Goal: Transaction & Acquisition: Purchase product/service

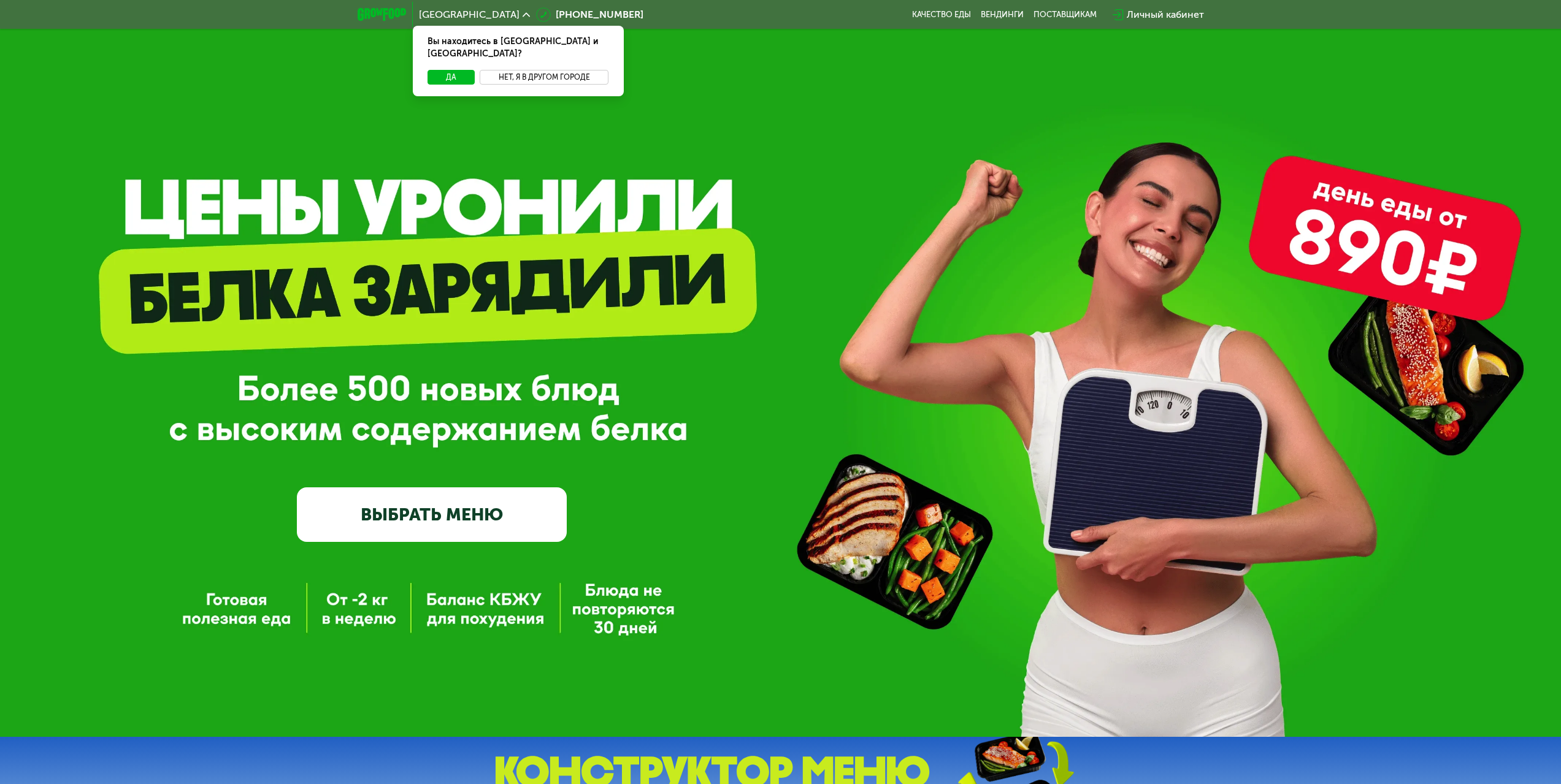
click at [530, 70] on button "Нет, я в другом городе" at bounding box center [544, 77] width 129 height 15
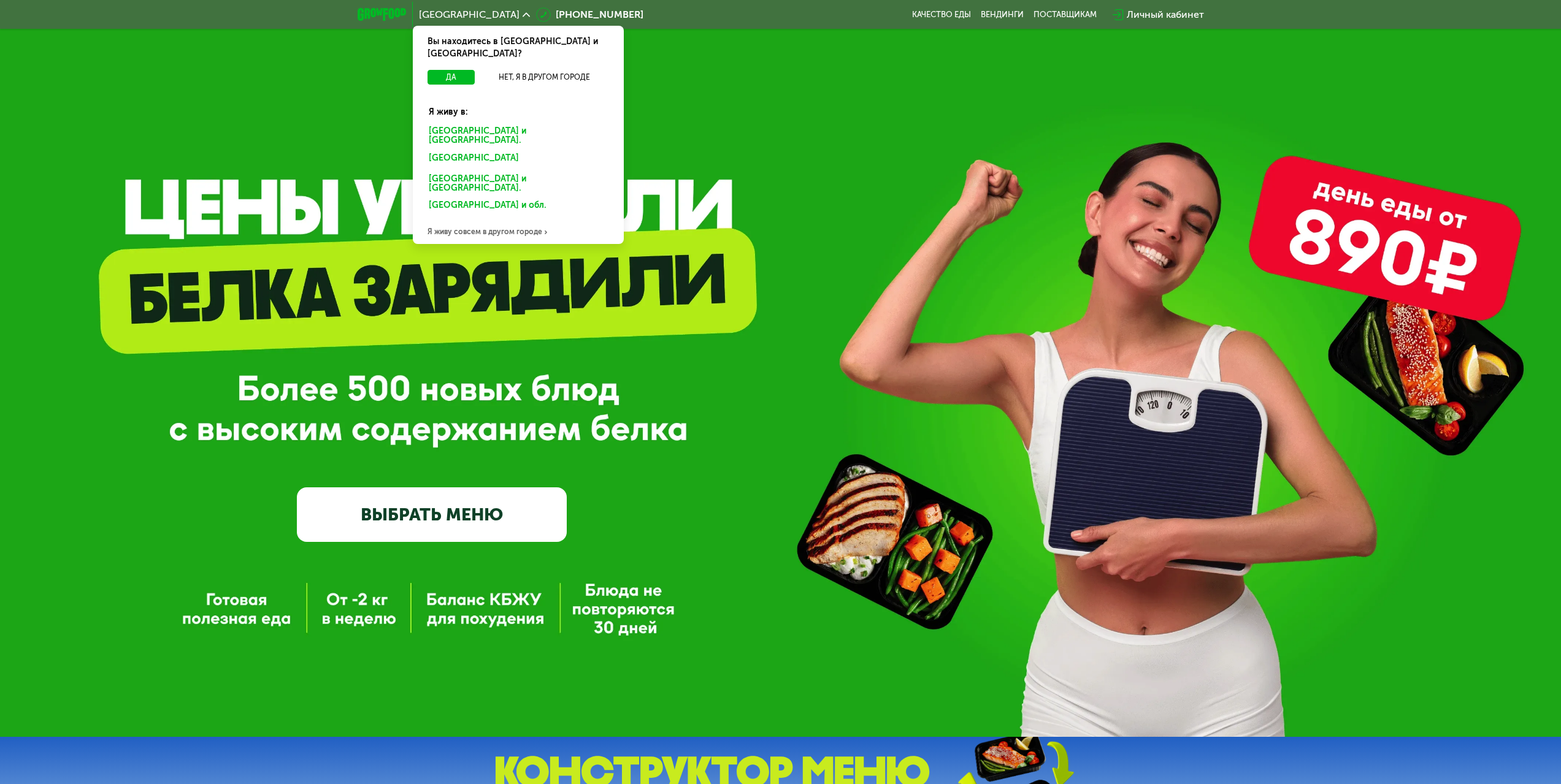
click at [489, 151] on div "Санкт-Петербурге и обл." at bounding box center [516, 160] width 192 height 20
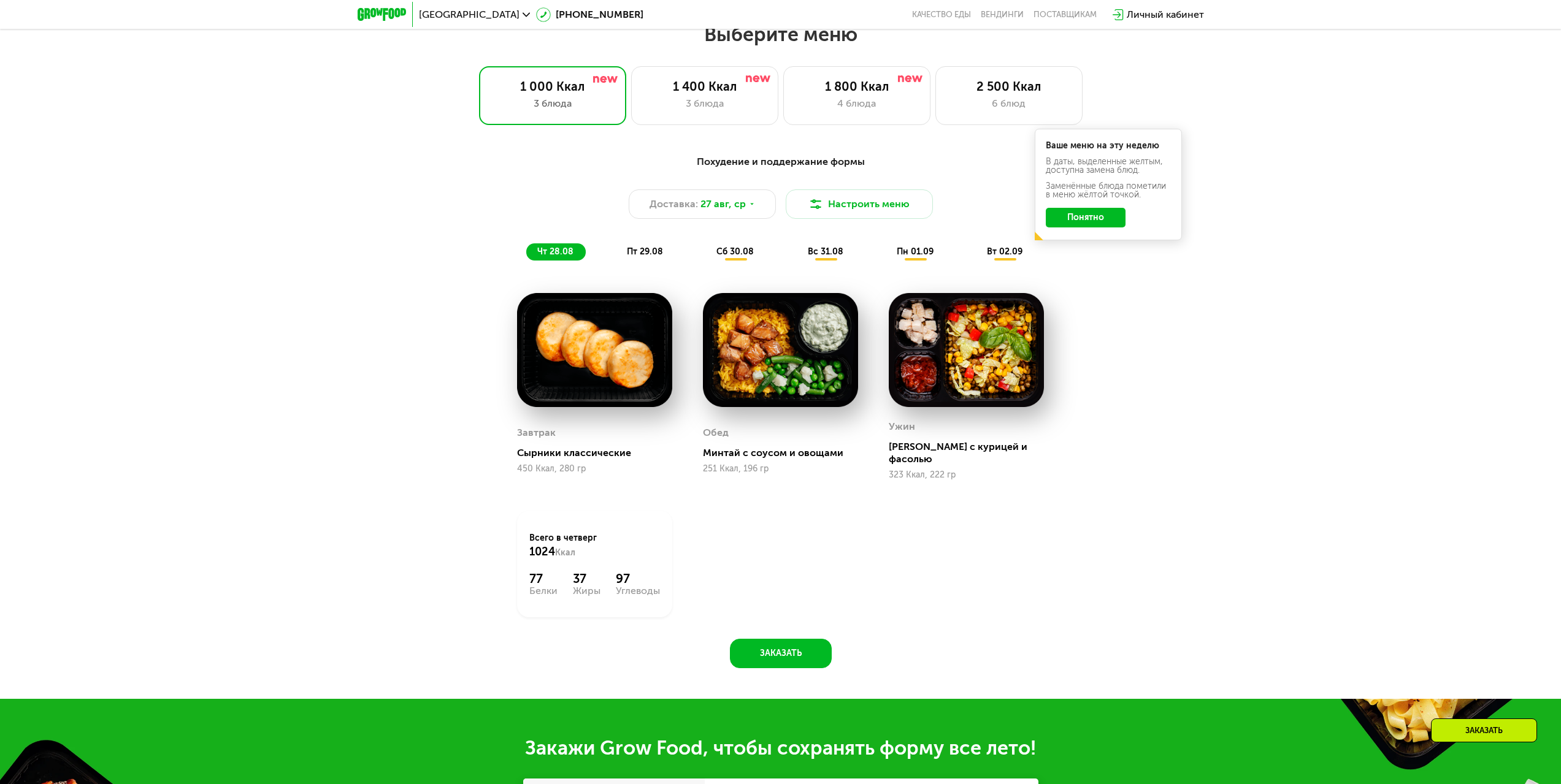
scroll to position [797, 0]
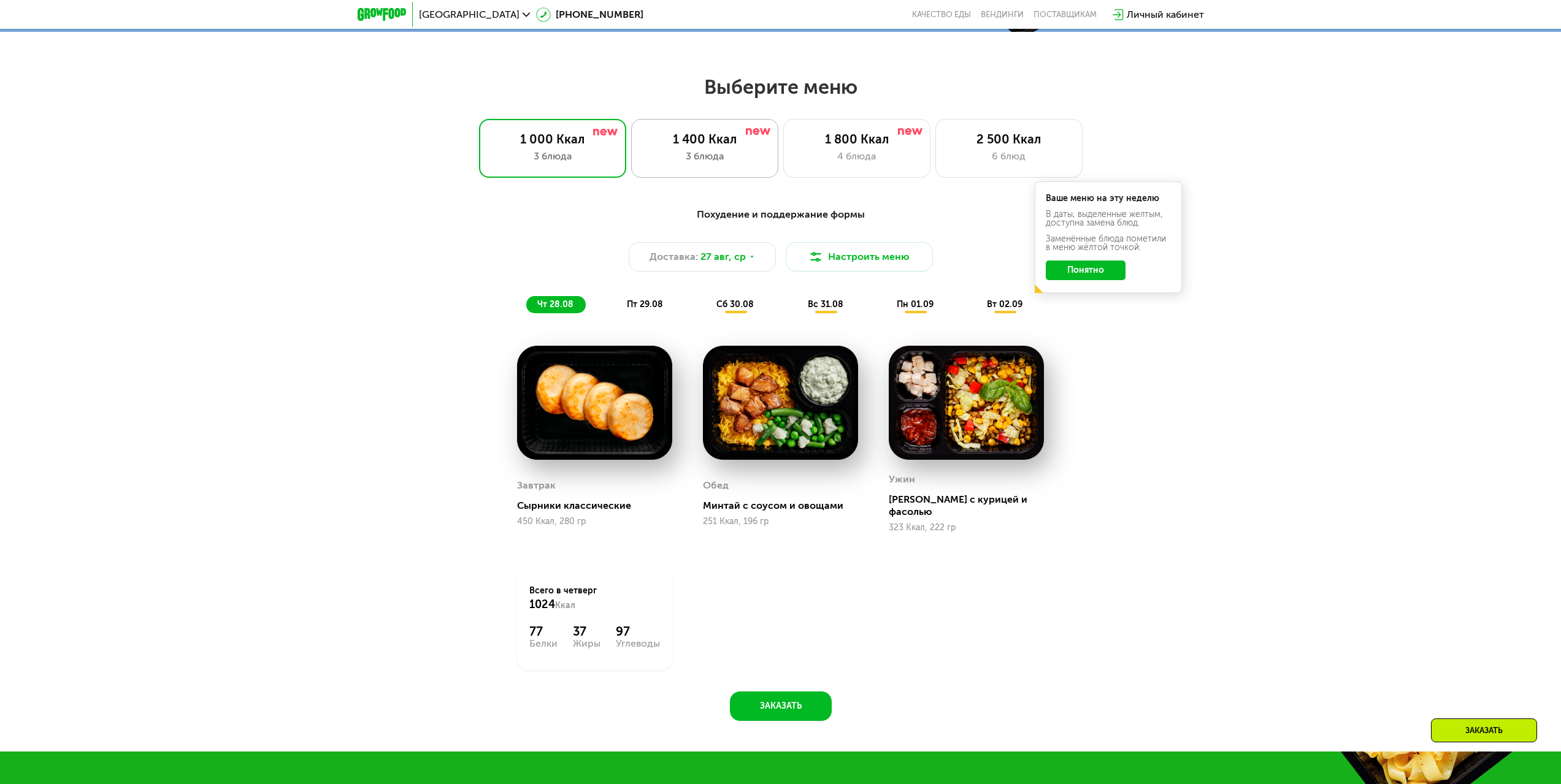
click at [698, 154] on div "3 блюда" at bounding box center [704, 156] width 122 height 15
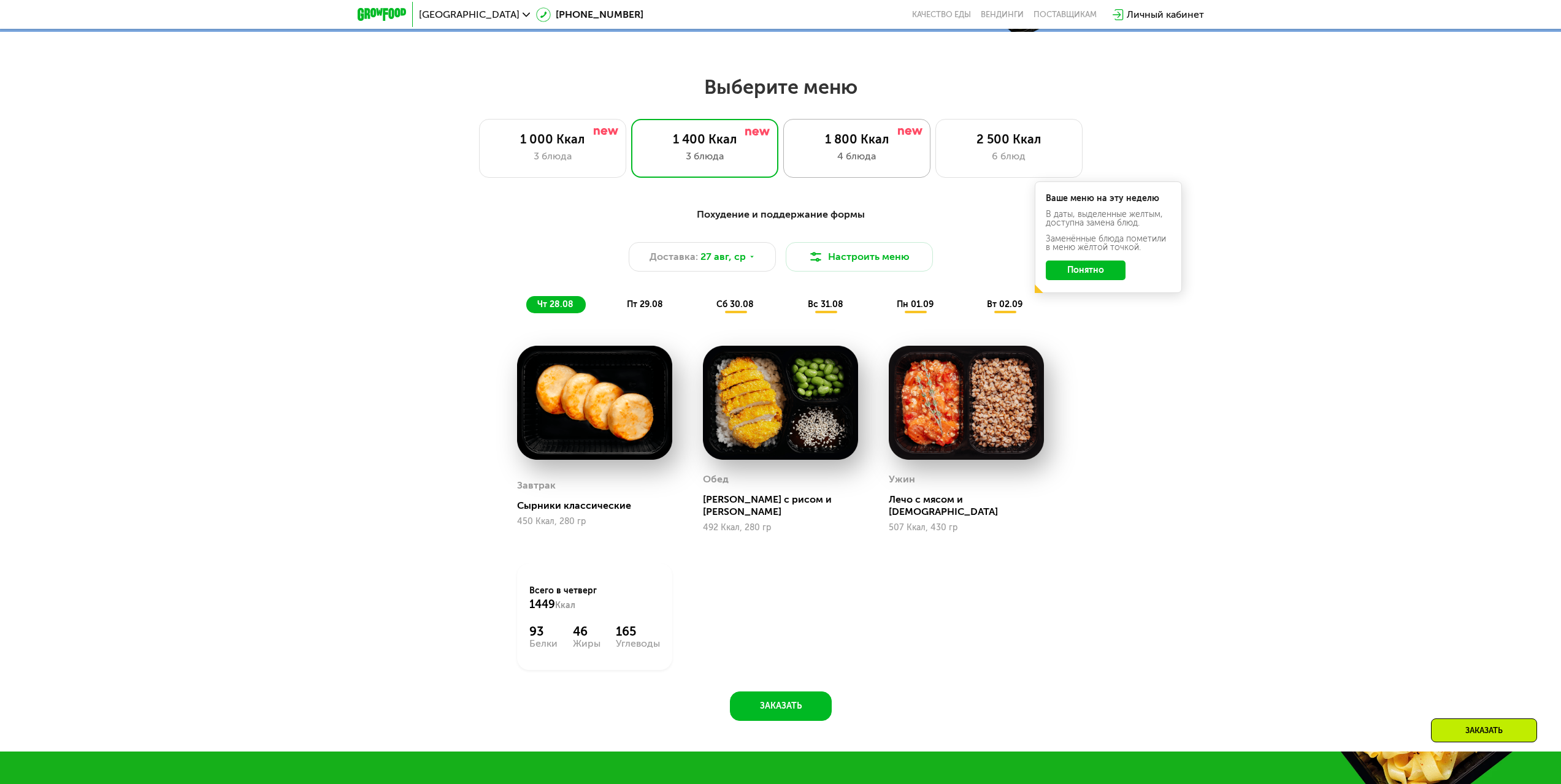
click at [871, 162] on div "4 блюда" at bounding box center [857, 156] width 122 height 15
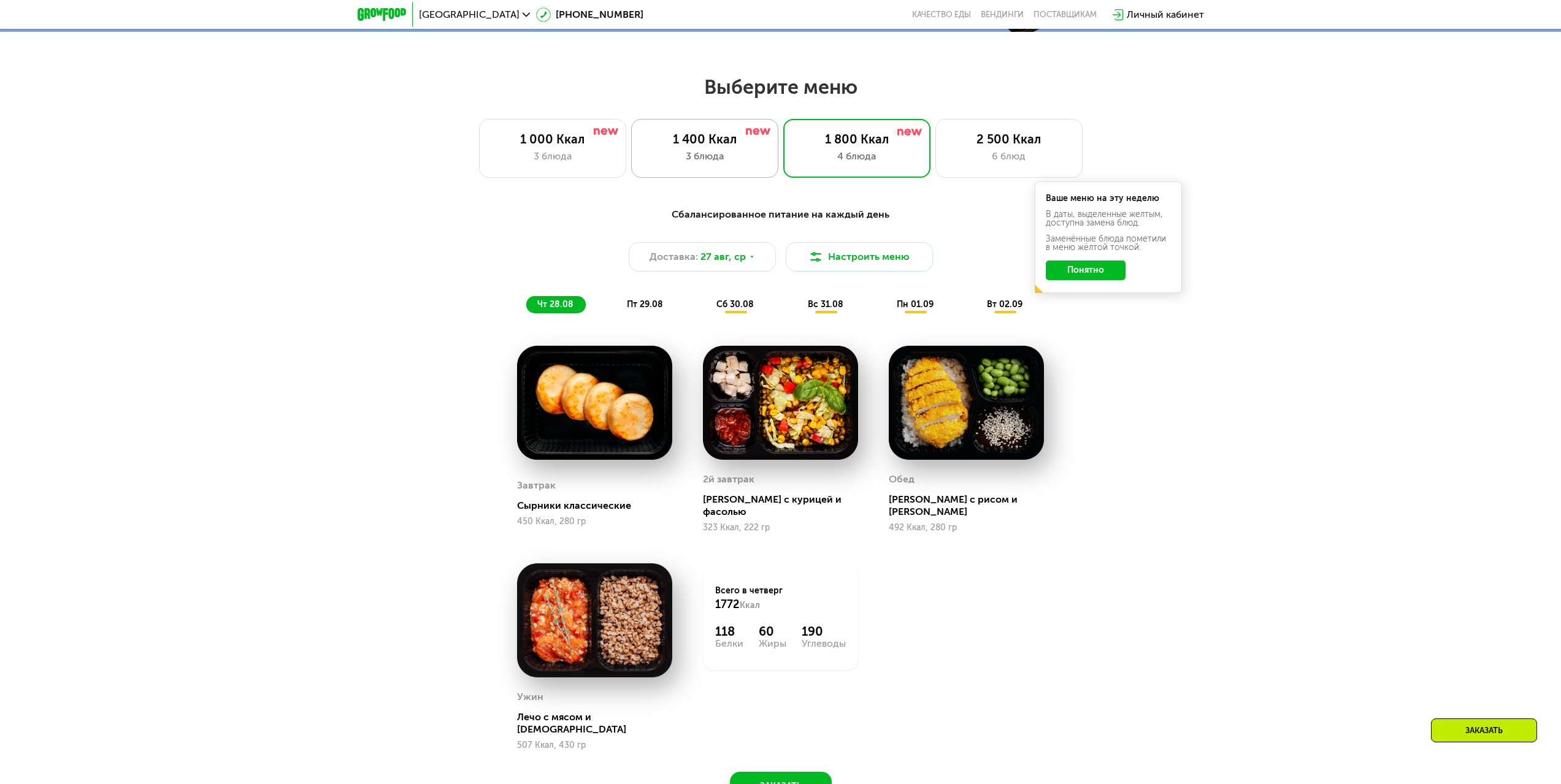
click at [783, 152] on div "1 400 Ккал 3 блюда" at bounding box center [857, 148] width 147 height 59
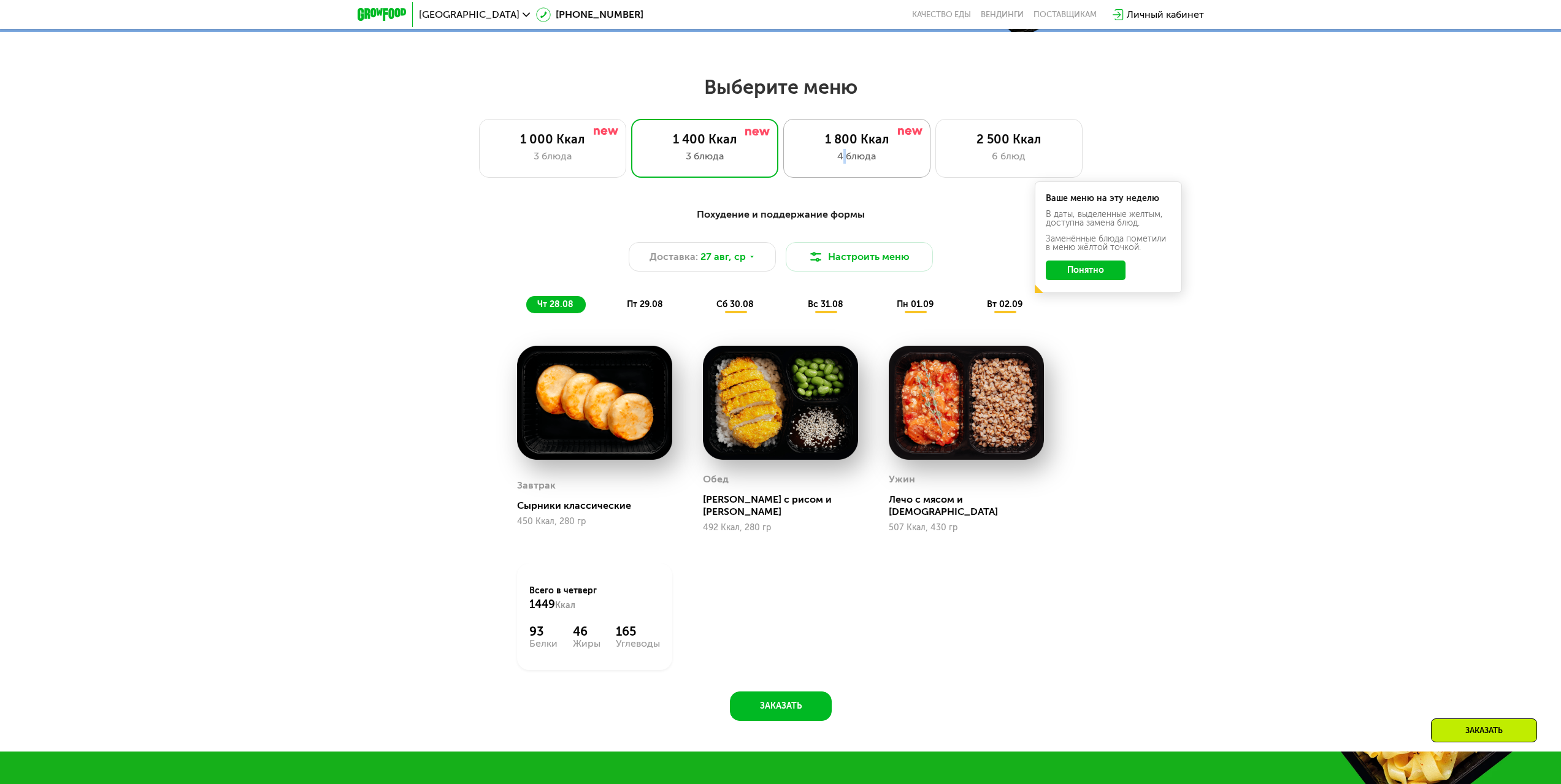
click at [935, 153] on div "1 800 Ккал 4 блюда" at bounding box center [1008, 148] width 147 height 59
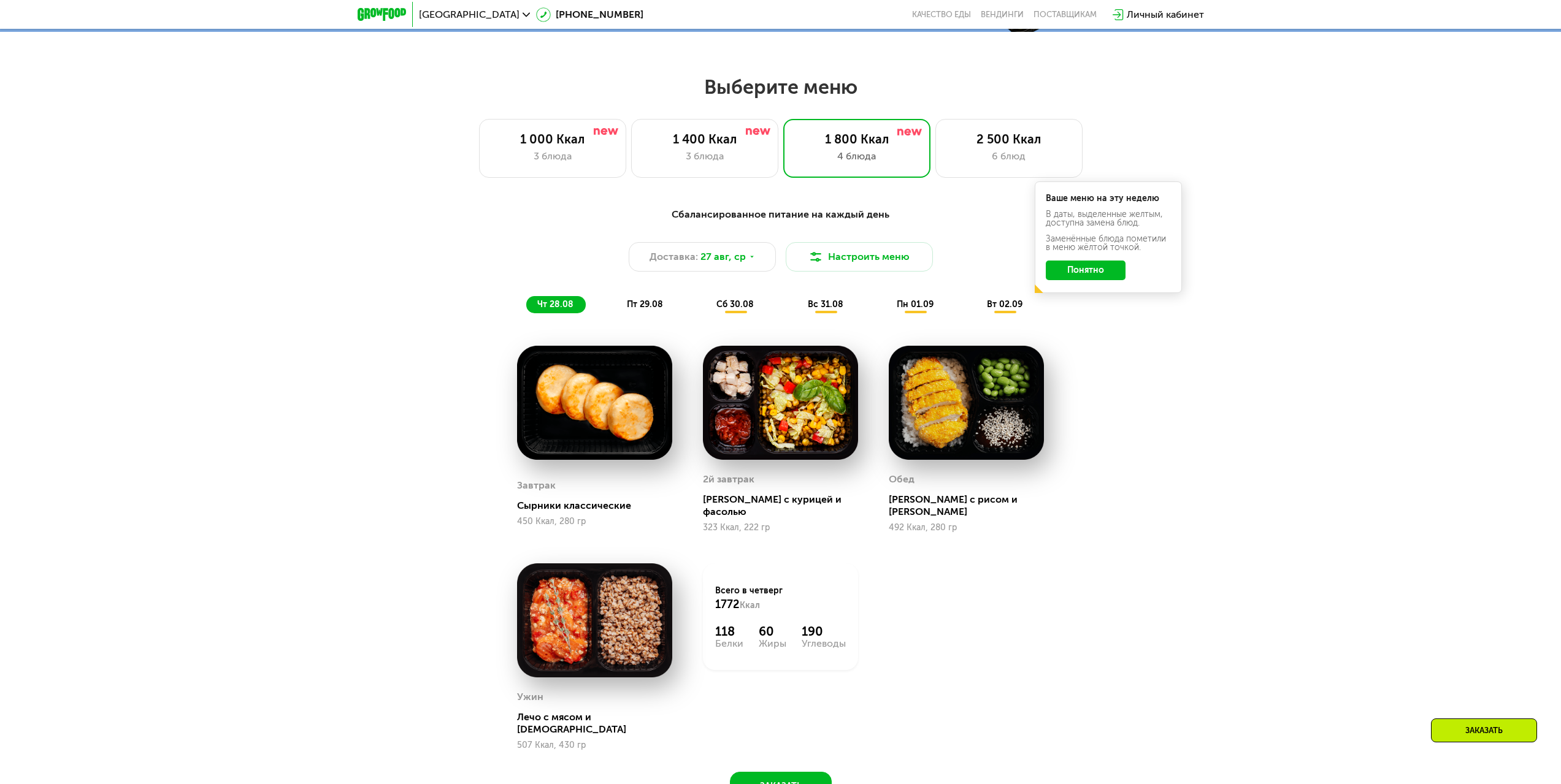
click at [962, 231] on div "Сбалансированное питание на каждый день Доставка: [DATE] Настроить меню чт 28.0…" at bounding box center [780, 260] width 727 height 106
click at [994, 157] on div "6 блюд" at bounding box center [1008, 156] width 122 height 15
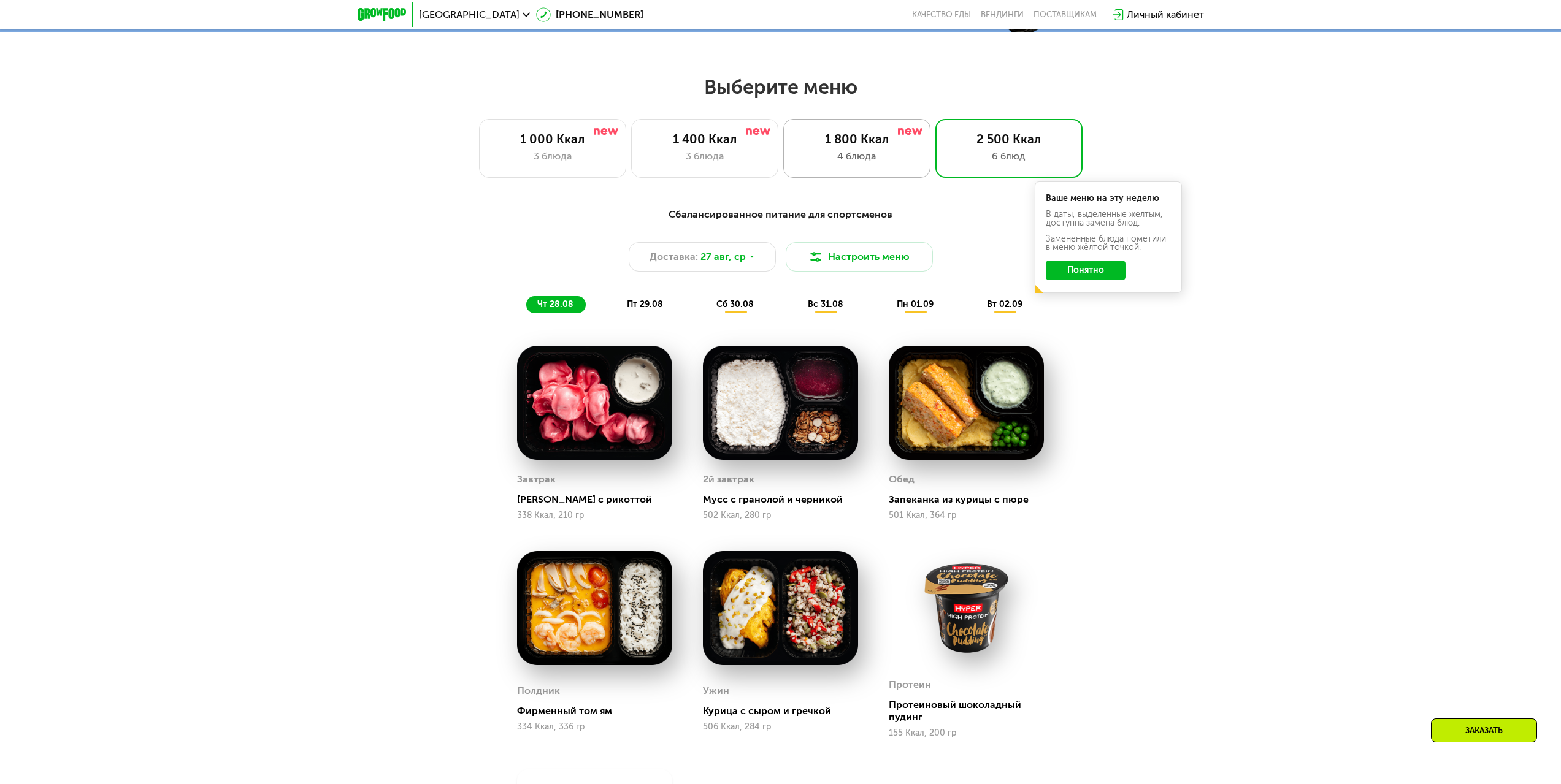
click at [865, 157] on div "4 блюда" at bounding box center [857, 156] width 122 height 15
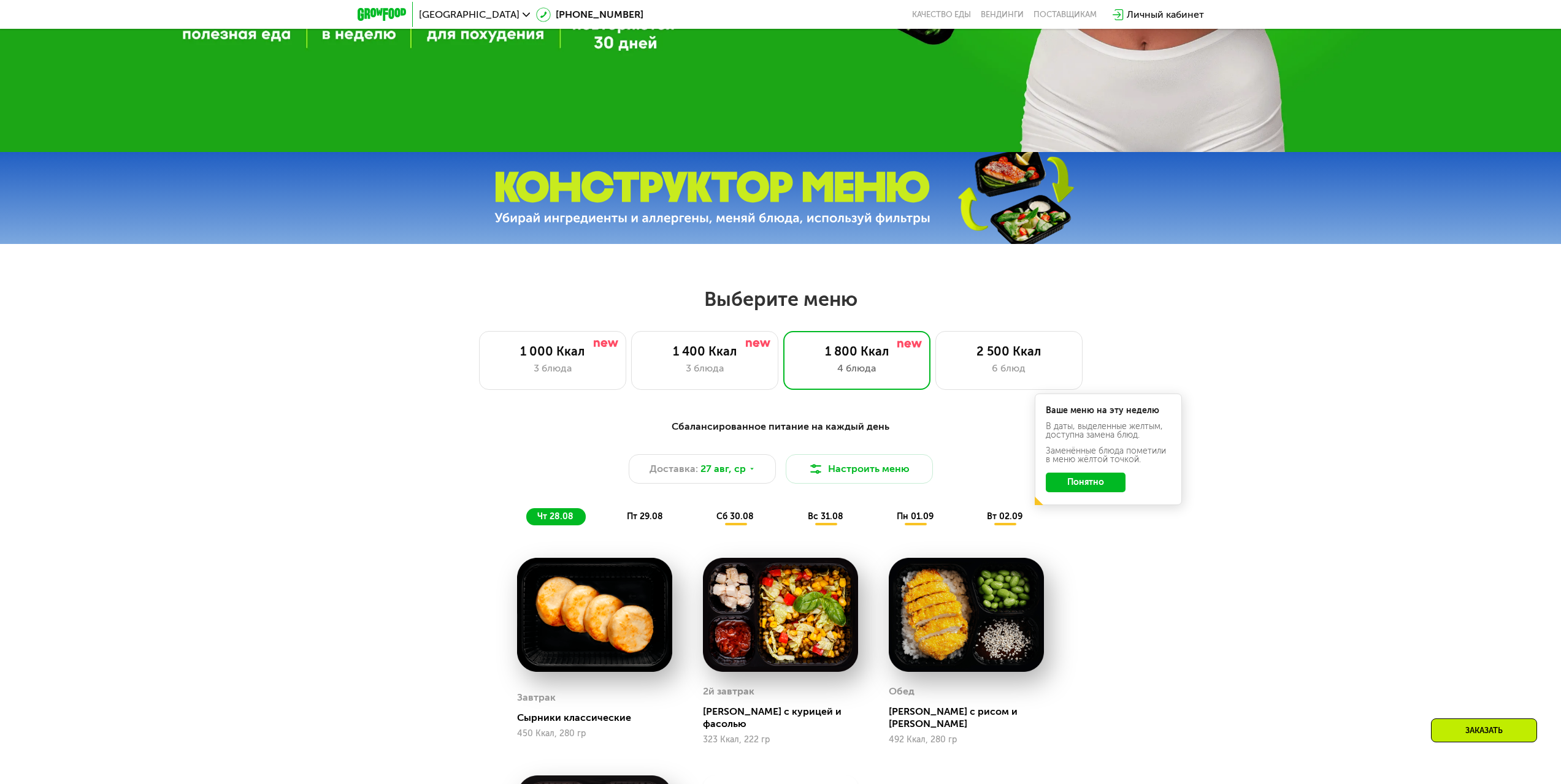
scroll to position [571, 0]
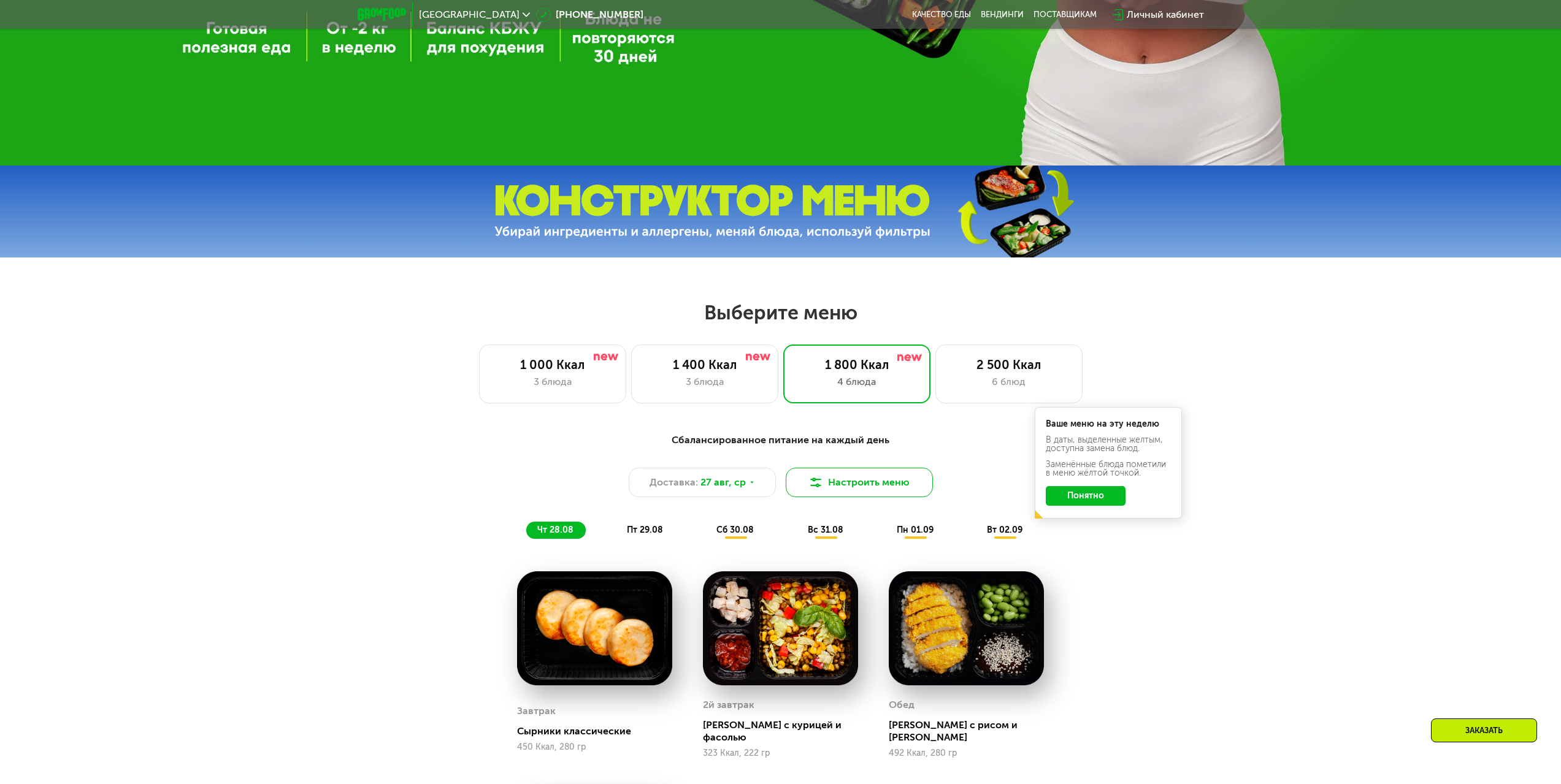
click at [887, 476] on button "Настроить меню" at bounding box center [860, 483] width 147 height 30
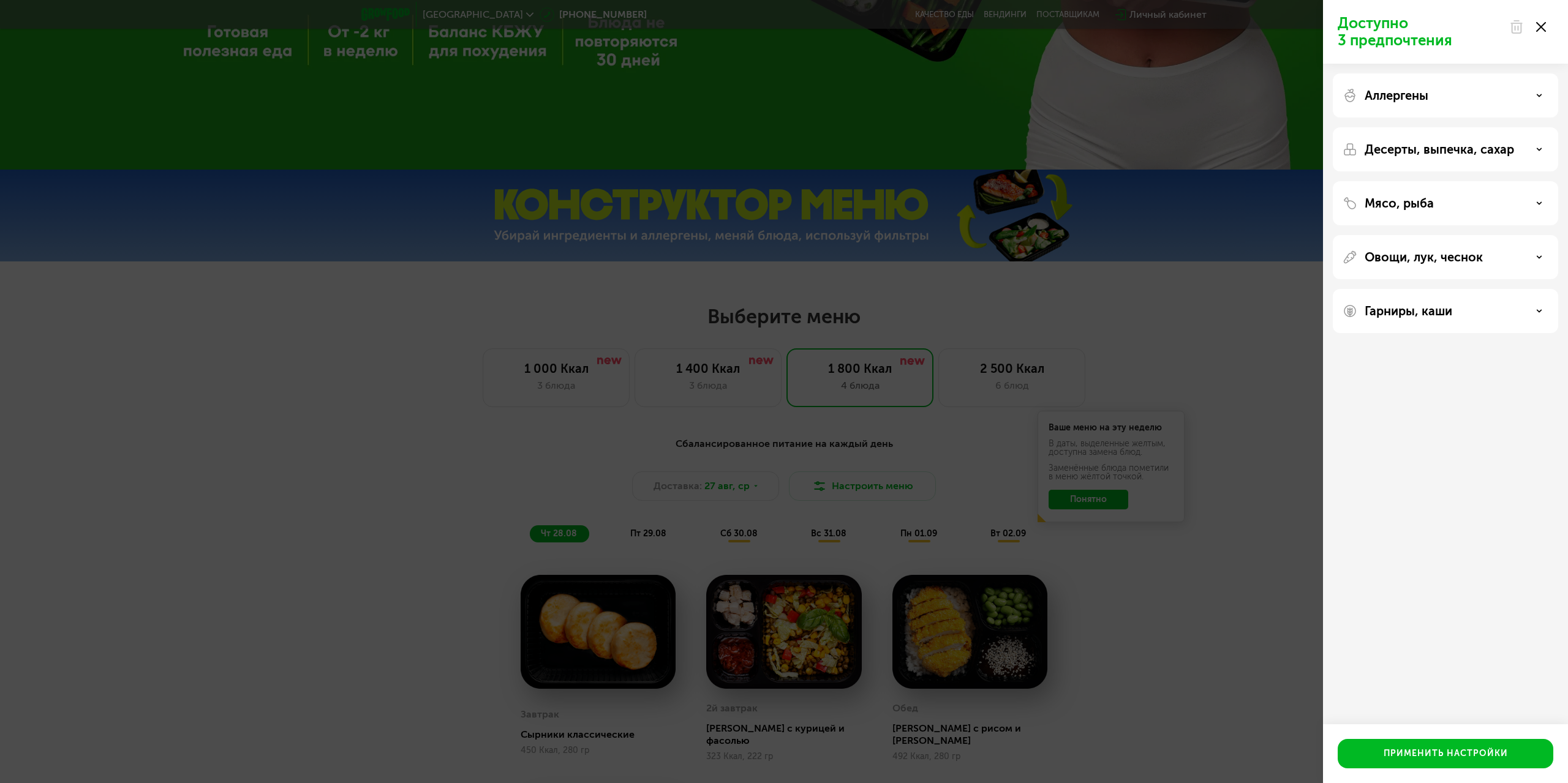
click at [1451, 127] on div "Аллергены" at bounding box center [1445, 149] width 226 height 44
click at [1491, 127] on div "Аллергены" at bounding box center [1445, 149] width 226 height 44
click at [1540, 98] on div "Аллергены" at bounding box center [1445, 96] width 206 height 15
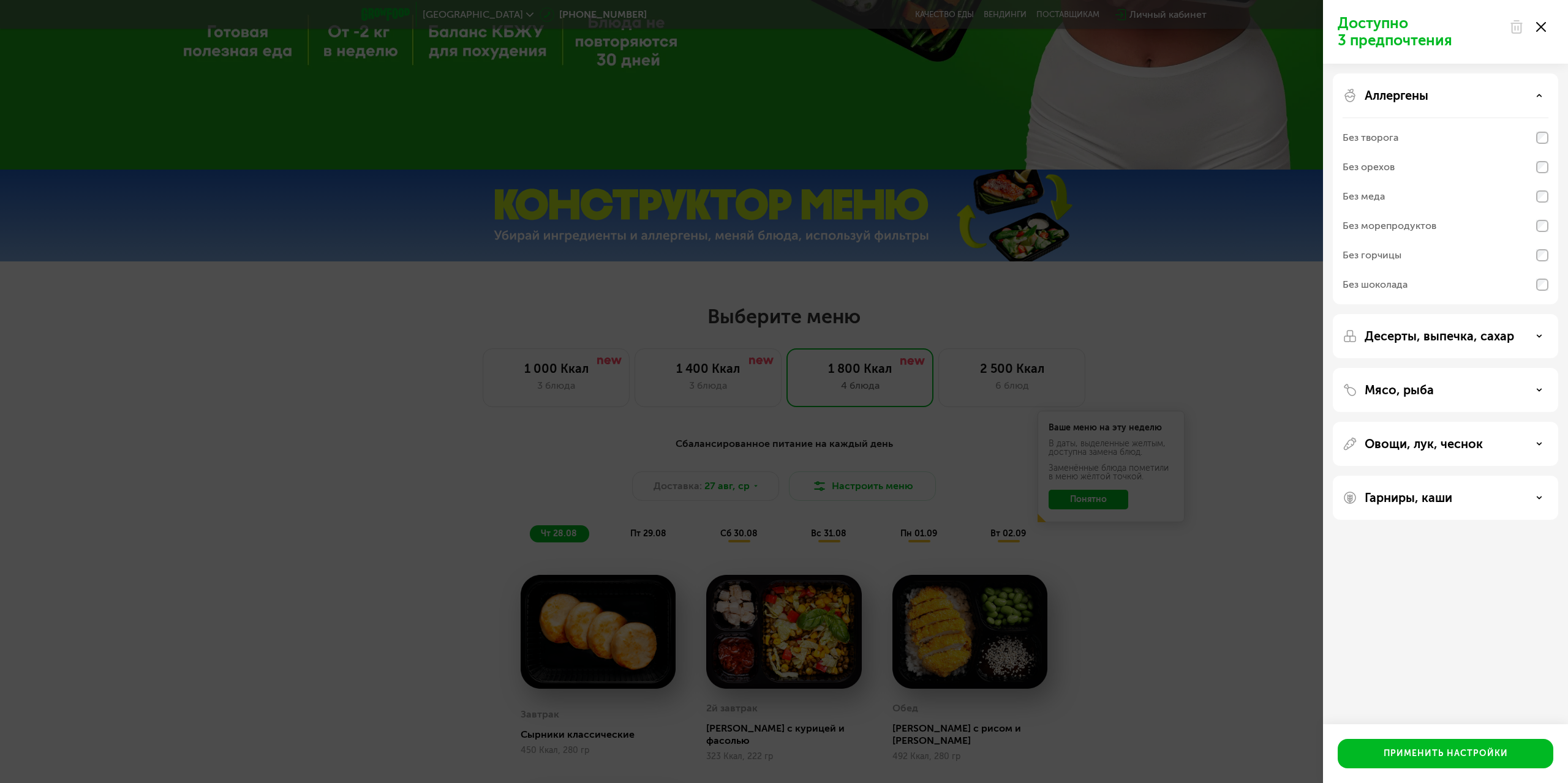
click at [1542, 98] on div "Аллергены" at bounding box center [1445, 96] width 206 height 15
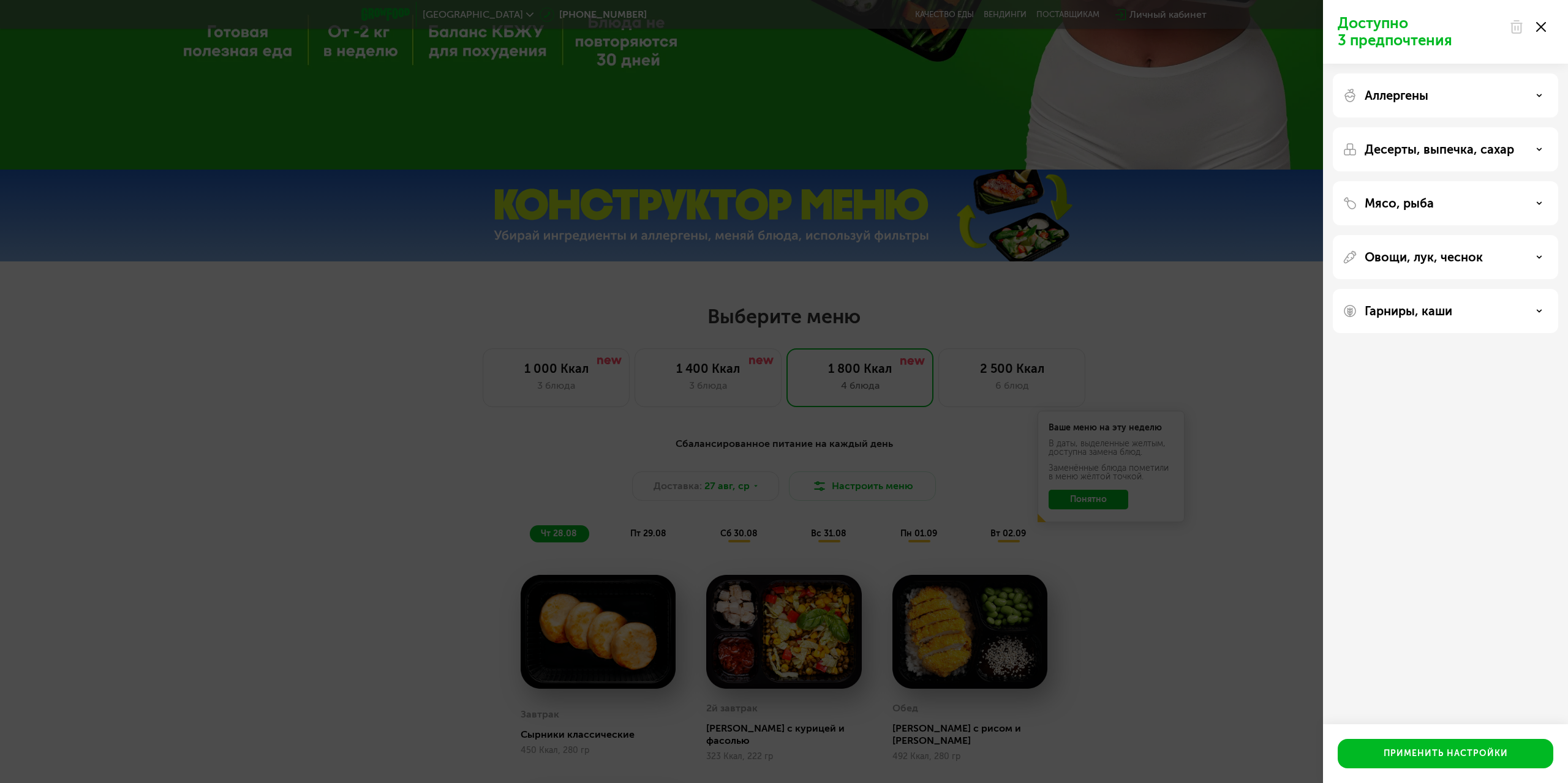
click at [1538, 181] on div "Десерты, выпечка, сахар" at bounding box center [1445, 202] width 226 height 44
click at [1537, 144] on div "Десерты, выпечка, сахар" at bounding box center [1445, 150] width 206 height 15
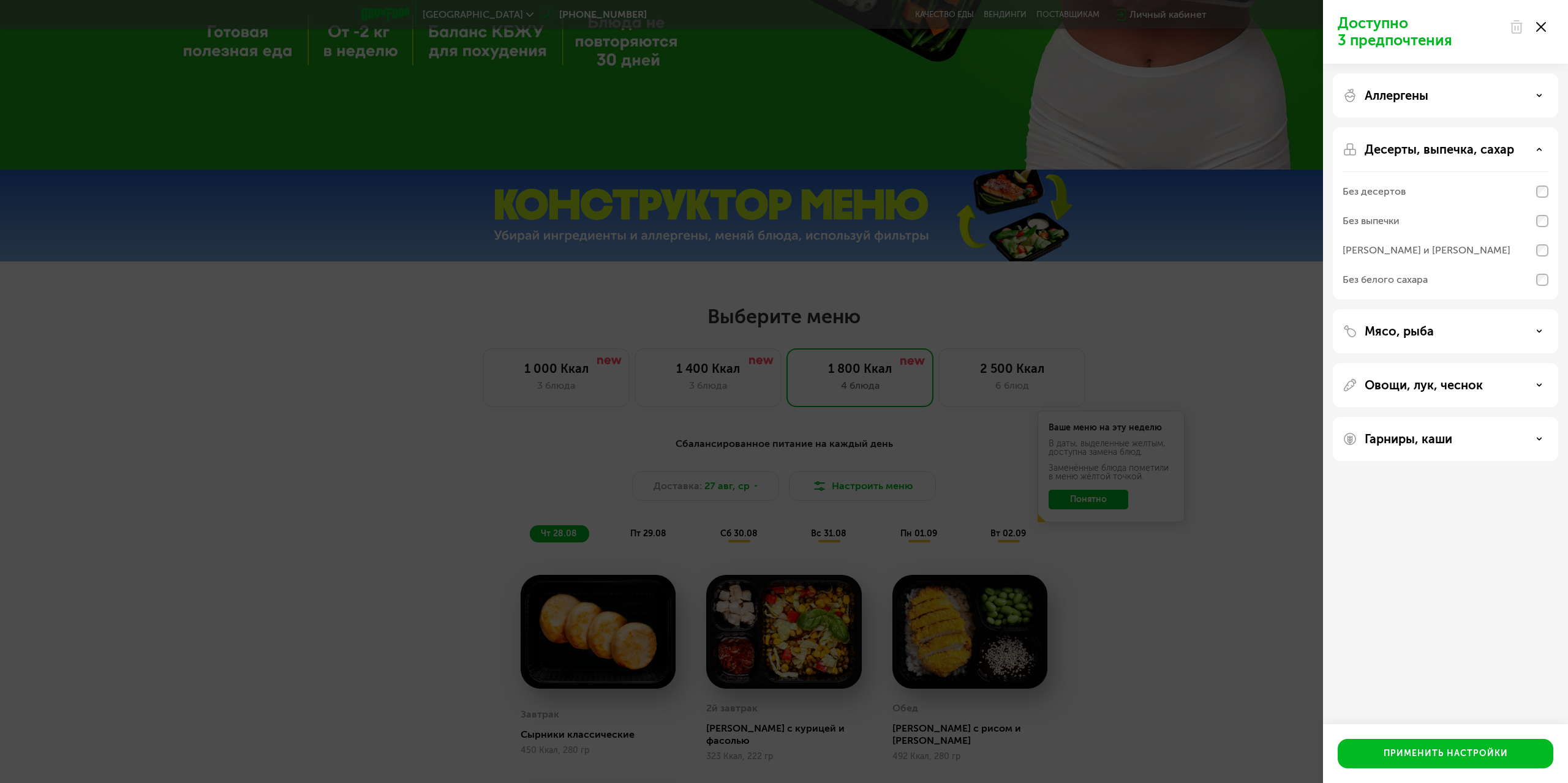
click at [1538, 145] on div "Десерты, выпечка, сахар" at bounding box center [1445, 150] width 206 height 15
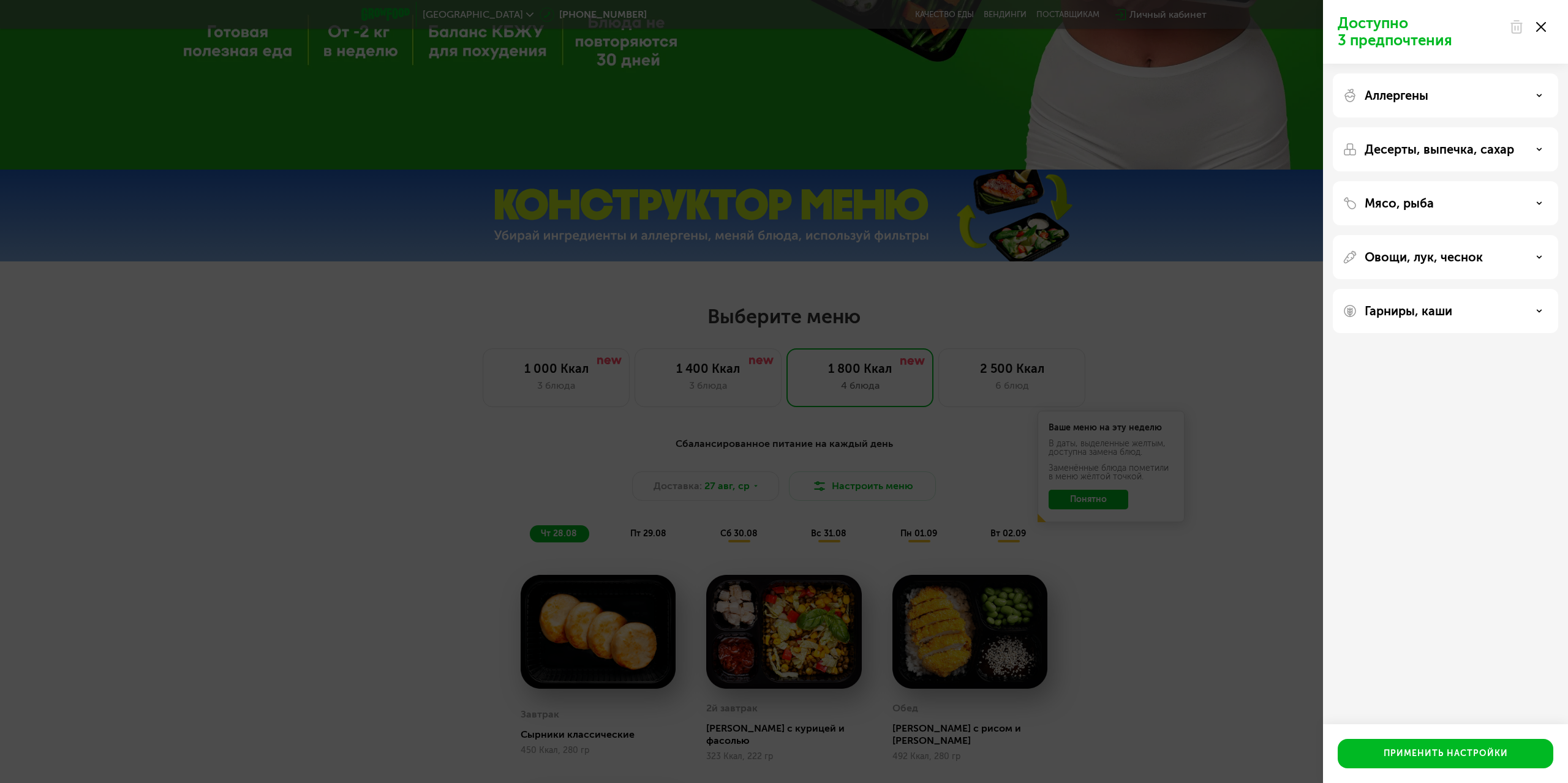
click at [1533, 235] on div "Мясо, рыба" at bounding box center [1445, 256] width 226 height 44
click at [1544, 235] on div "Мясо, рыба" at bounding box center [1445, 256] width 226 height 44
click at [1537, 204] on icon at bounding box center [1539, 203] width 7 height 7
click at [1538, 200] on div "Мясо, рыба" at bounding box center [1445, 203] width 206 height 15
click at [1528, 319] on div "Гарниры, каши" at bounding box center [1445, 310] width 226 height 44
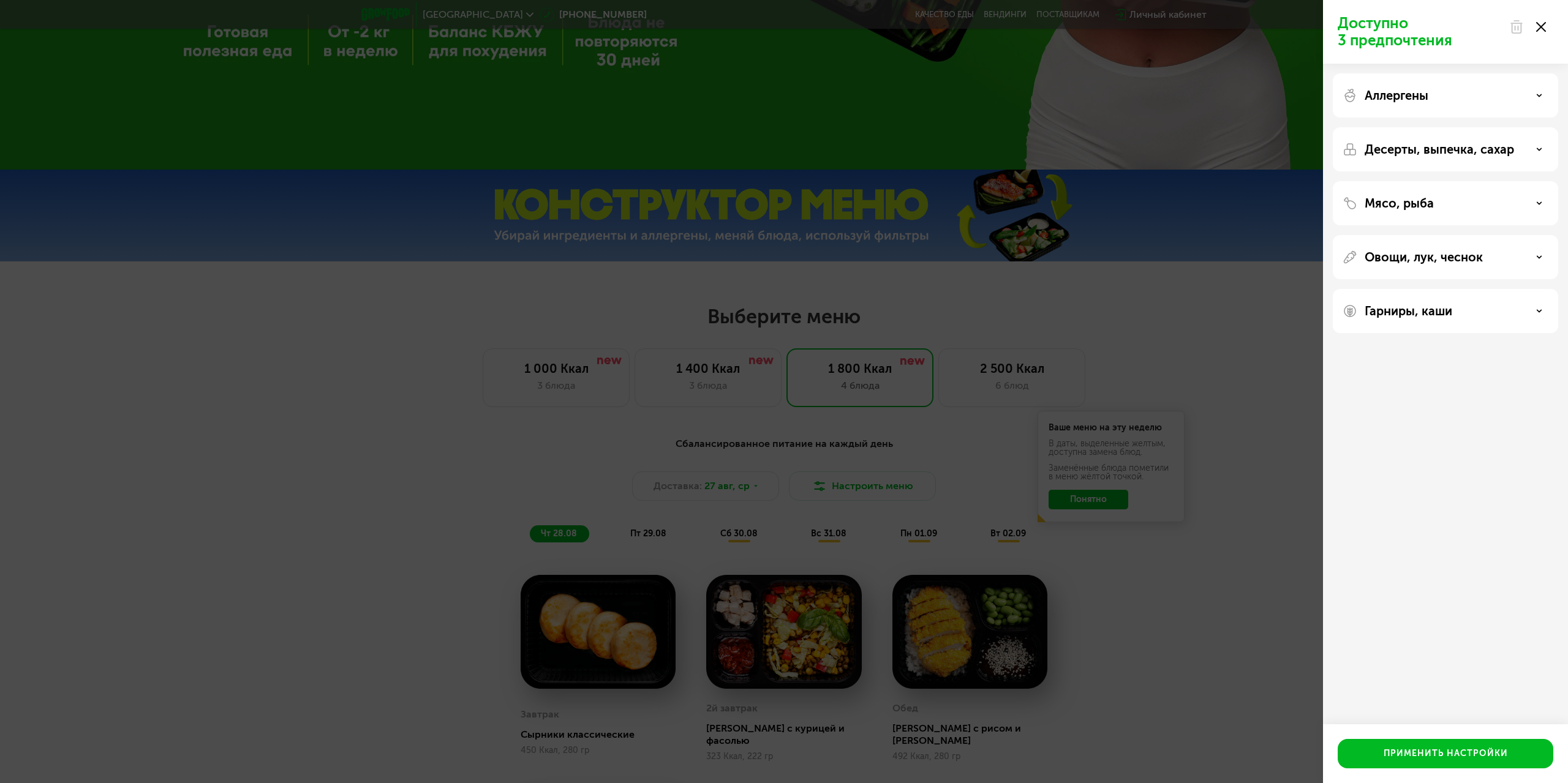
click at [1526, 318] on div "Гарниры, каши" at bounding box center [1445, 311] width 206 height 15
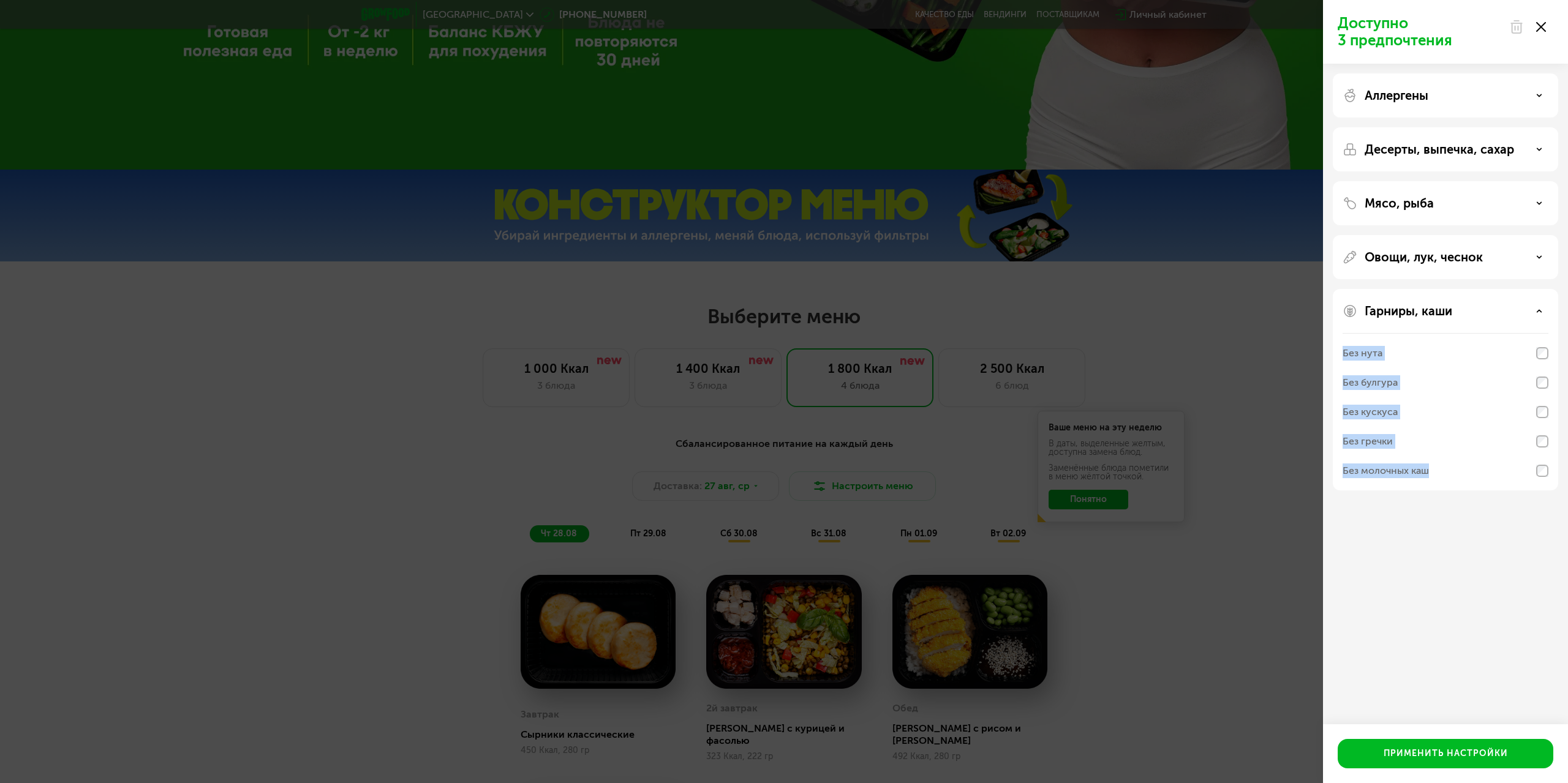
click at [1419, 598] on div "Доступно 3 предпочтения Аллергены Десерты, выпечка, сахар Мясо, рыба Овощи, лук…" at bounding box center [1445, 391] width 245 height 783
click at [1531, 252] on div "Овощи, лук, чеснок" at bounding box center [1445, 257] width 206 height 15
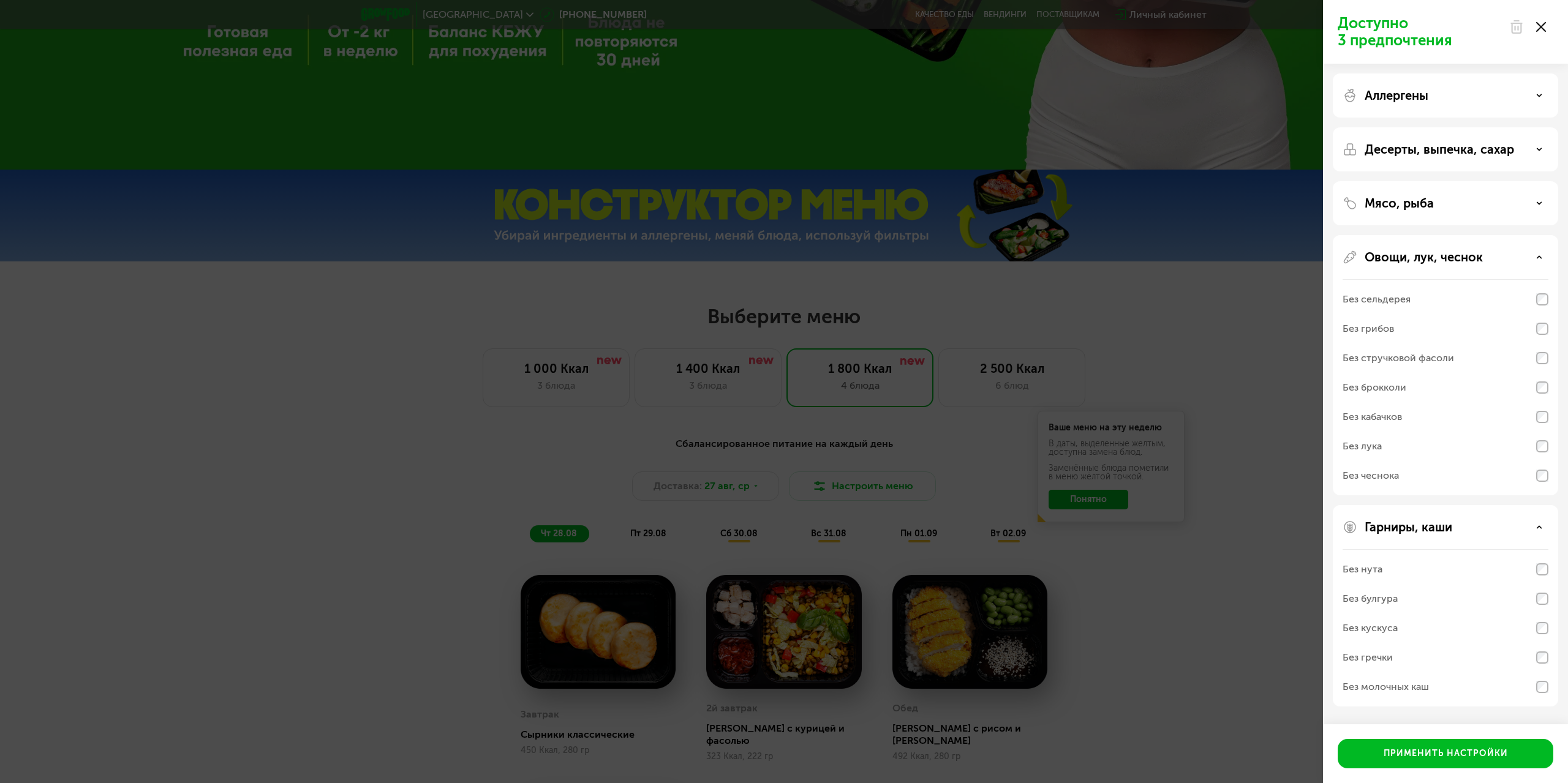
click at [1533, 253] on div "Овощи, лук, чеснок" at bounding box center [1445, 257] width 206 height 15
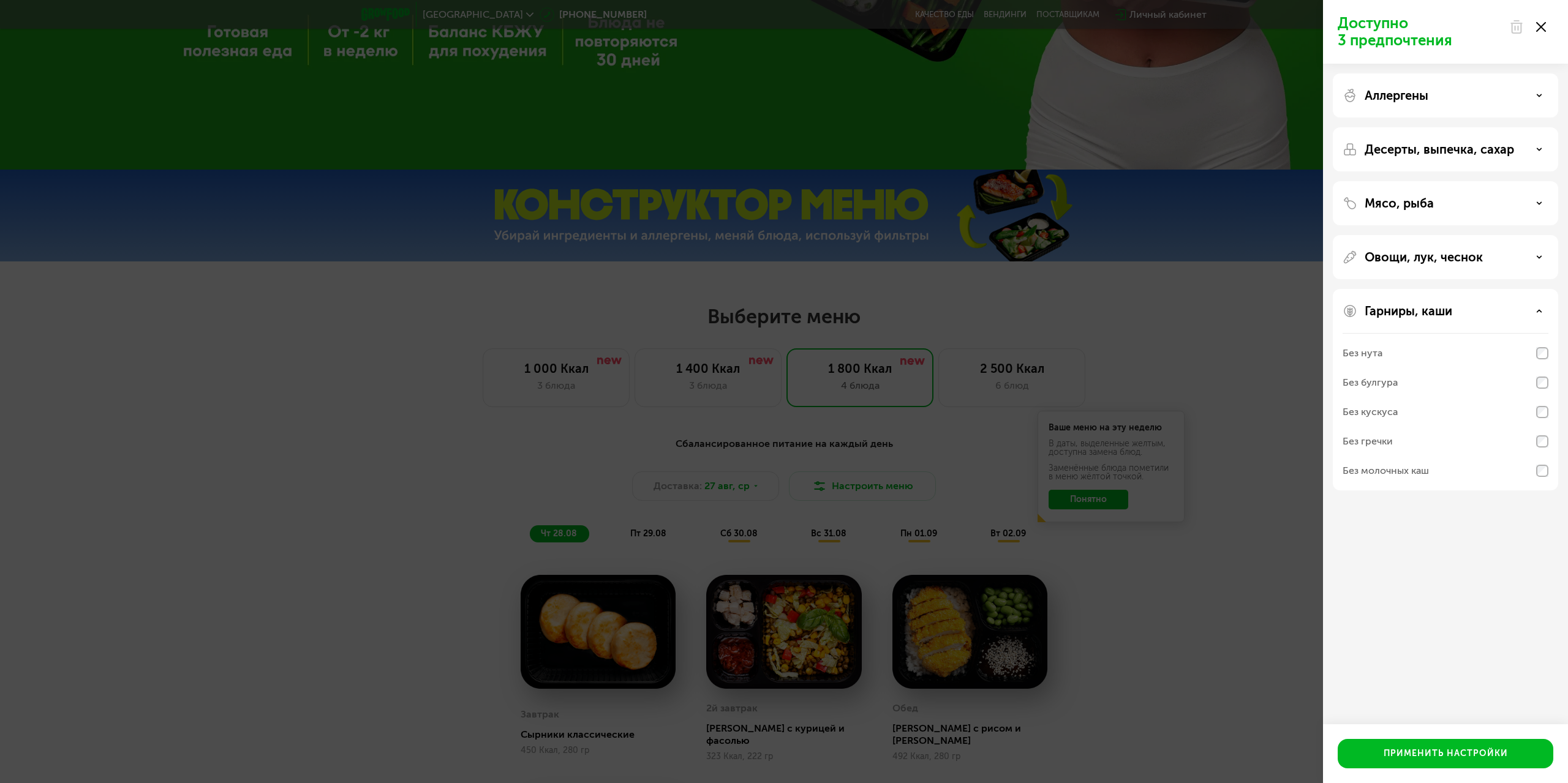
click at [1545, 26] on div at bounding box center [1527, 27] width 51 height 24
click at [1542, 28] on use at bounding box center [1541, 27] width 10 height 10
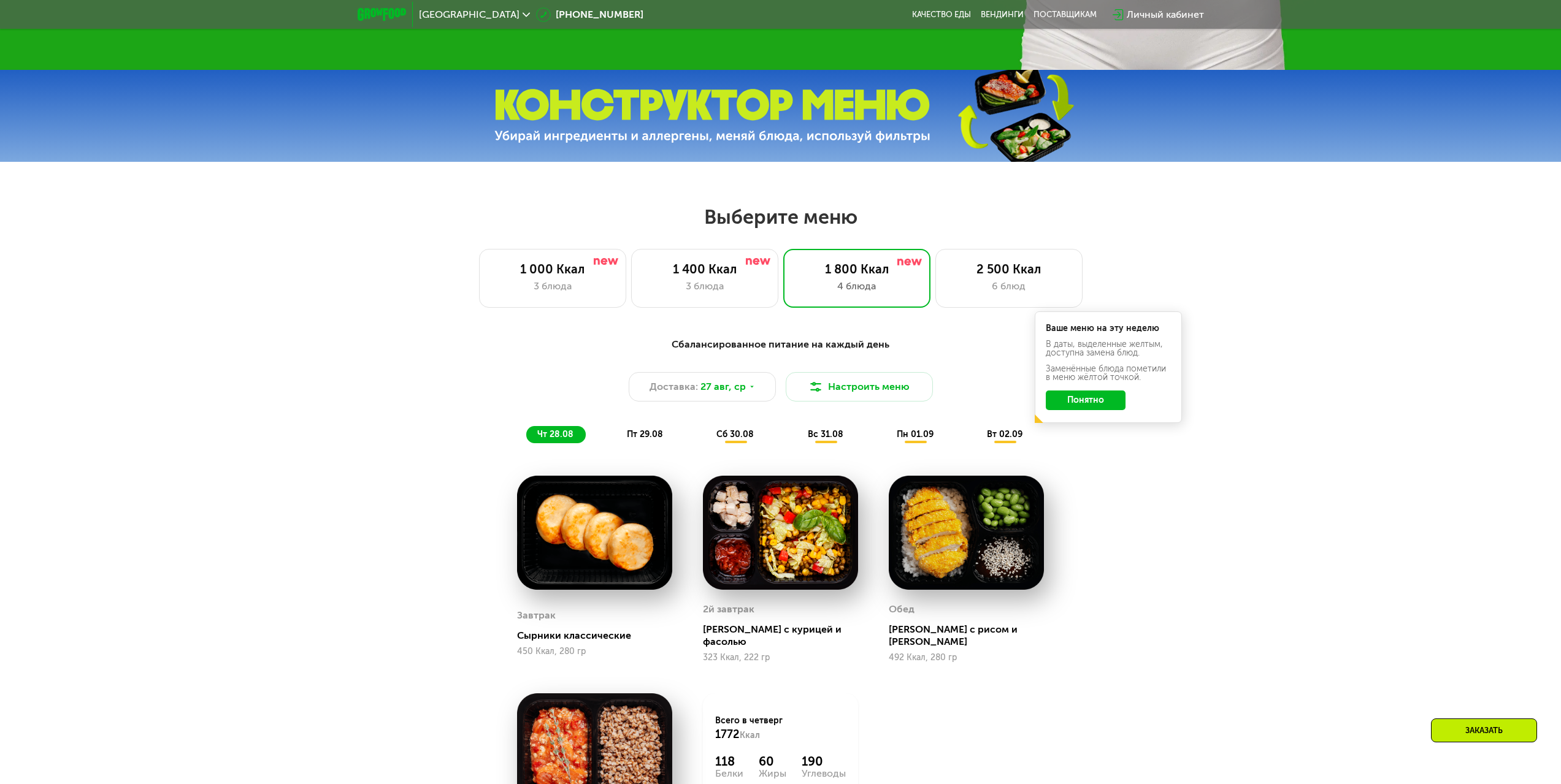
scroll to position [694, 0]
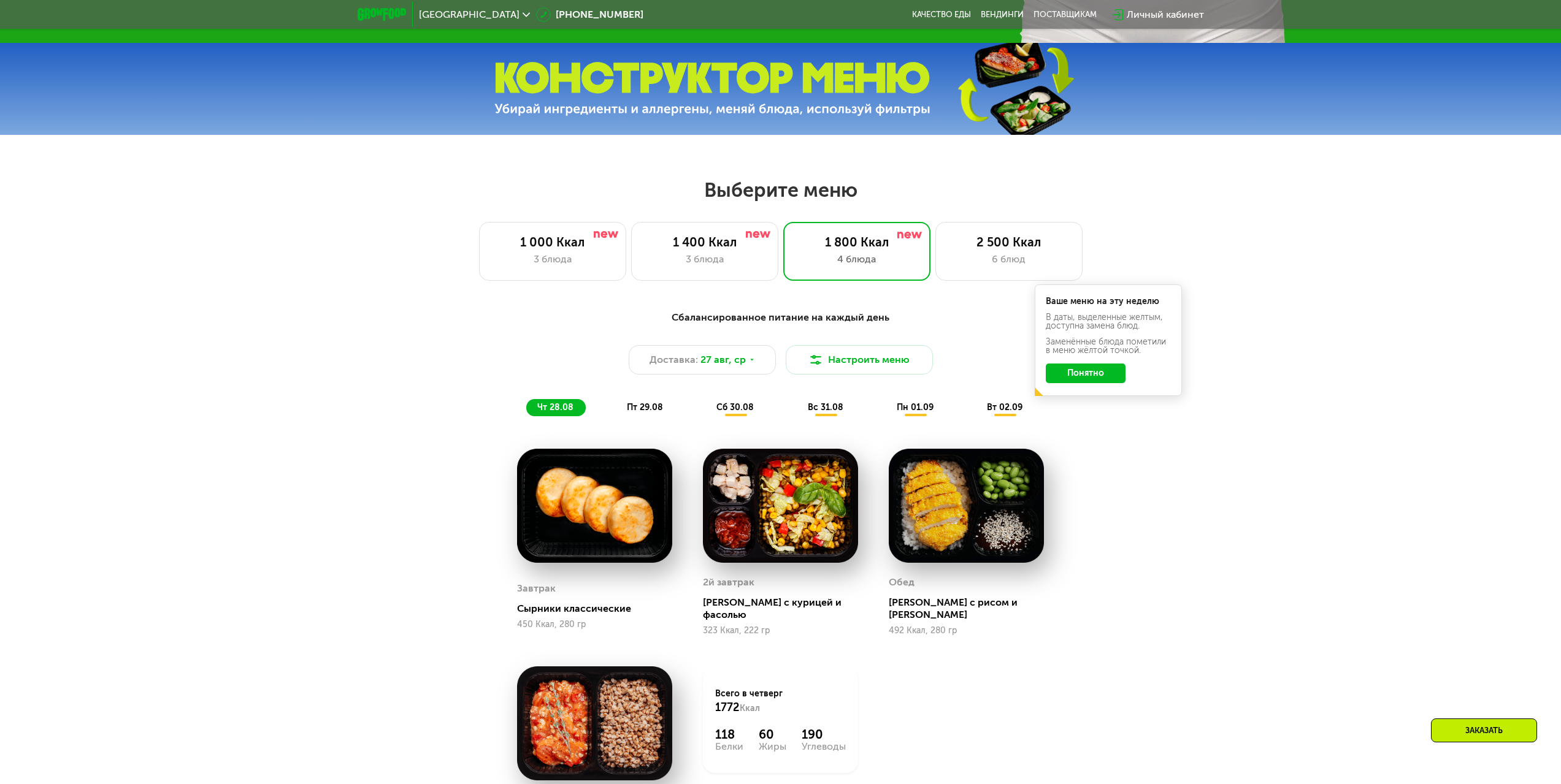
click at [653, 409] on span "пт 29.08" at bounding box center [645, 407] width 36 height 10
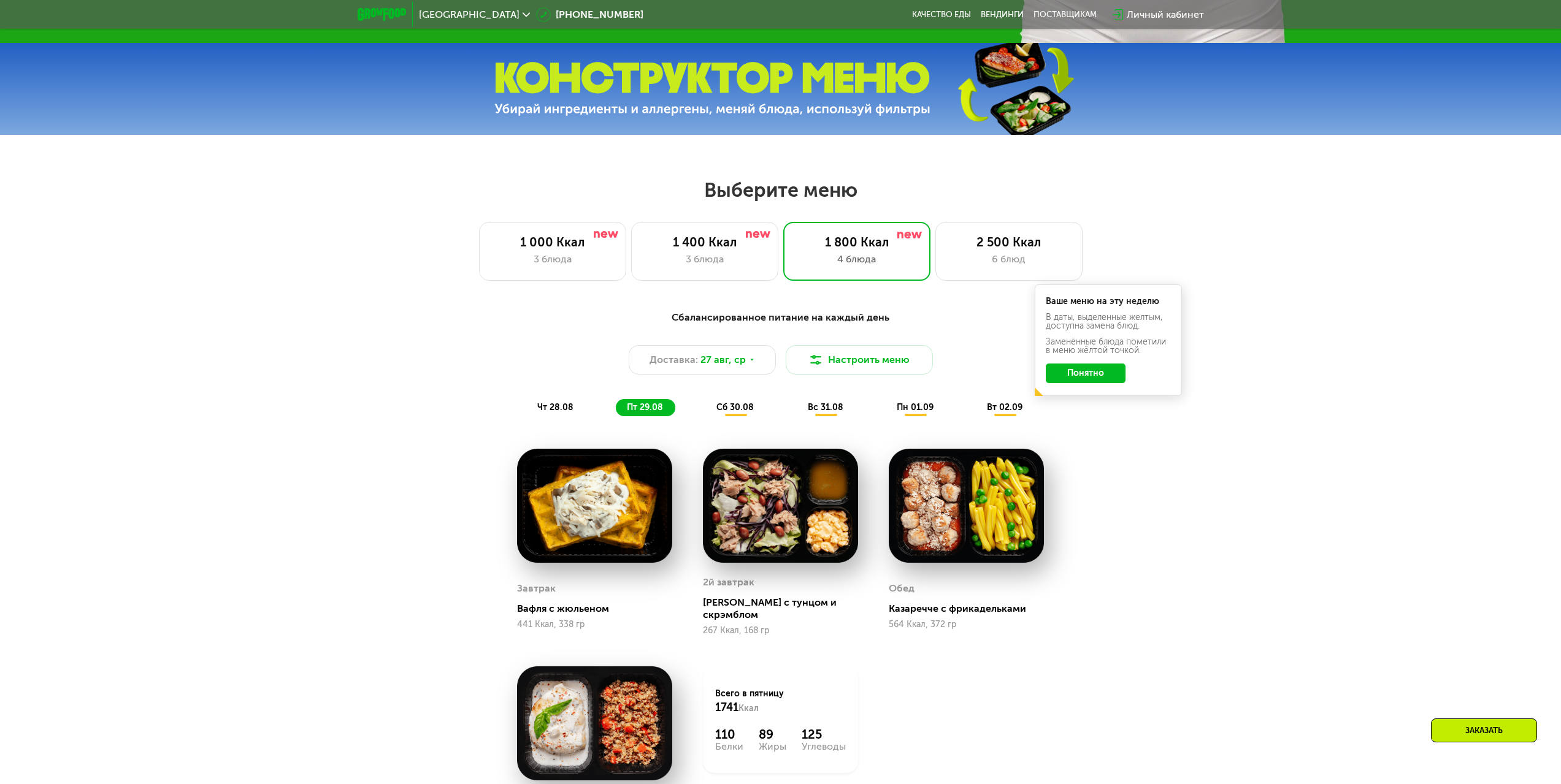
click at [740, 412] on span "сб 30.08" at bounding box center [735, 407] width 37 height 10
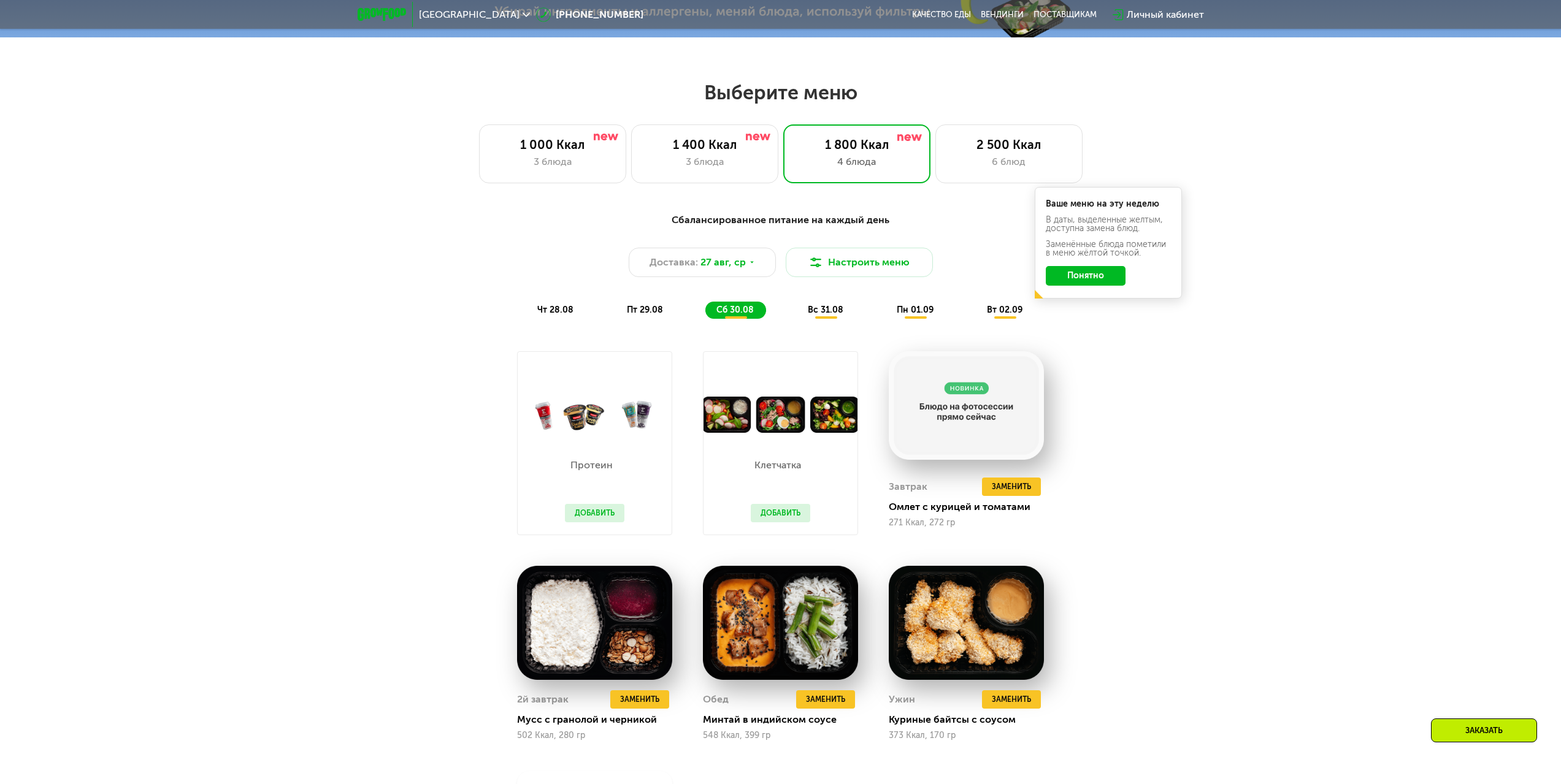
scroll to position [817, 0]
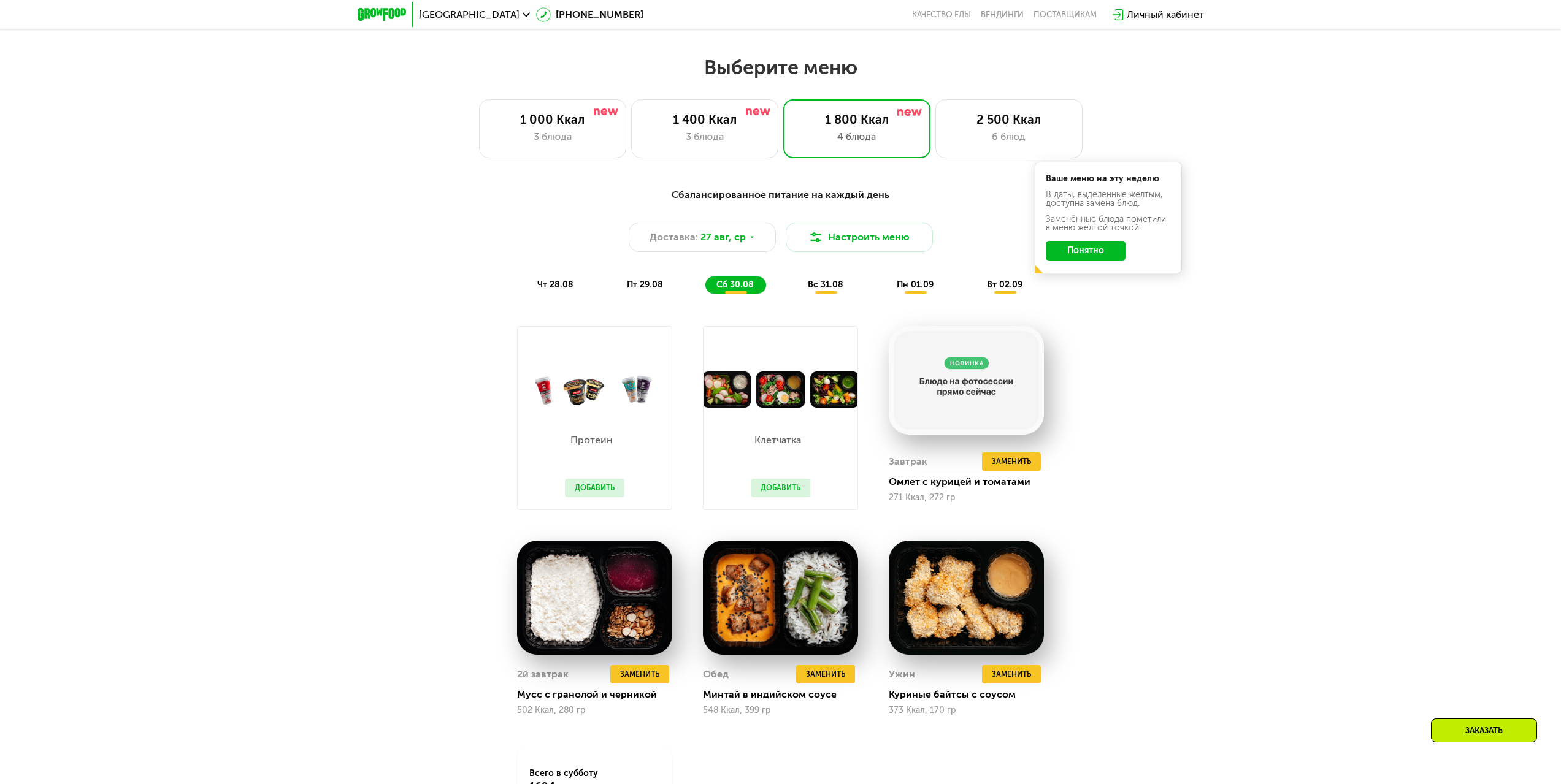
click at [1231, 424] on div "Сбалансированное питание на каждый день Доставка: [DATE] Настроить меню чт 28.0…" at bounding box center [780, 552] width 1561 height 764
click at [648, 290] on span "пт 29.08" at bounding box center [645, 285] width 36 height 10
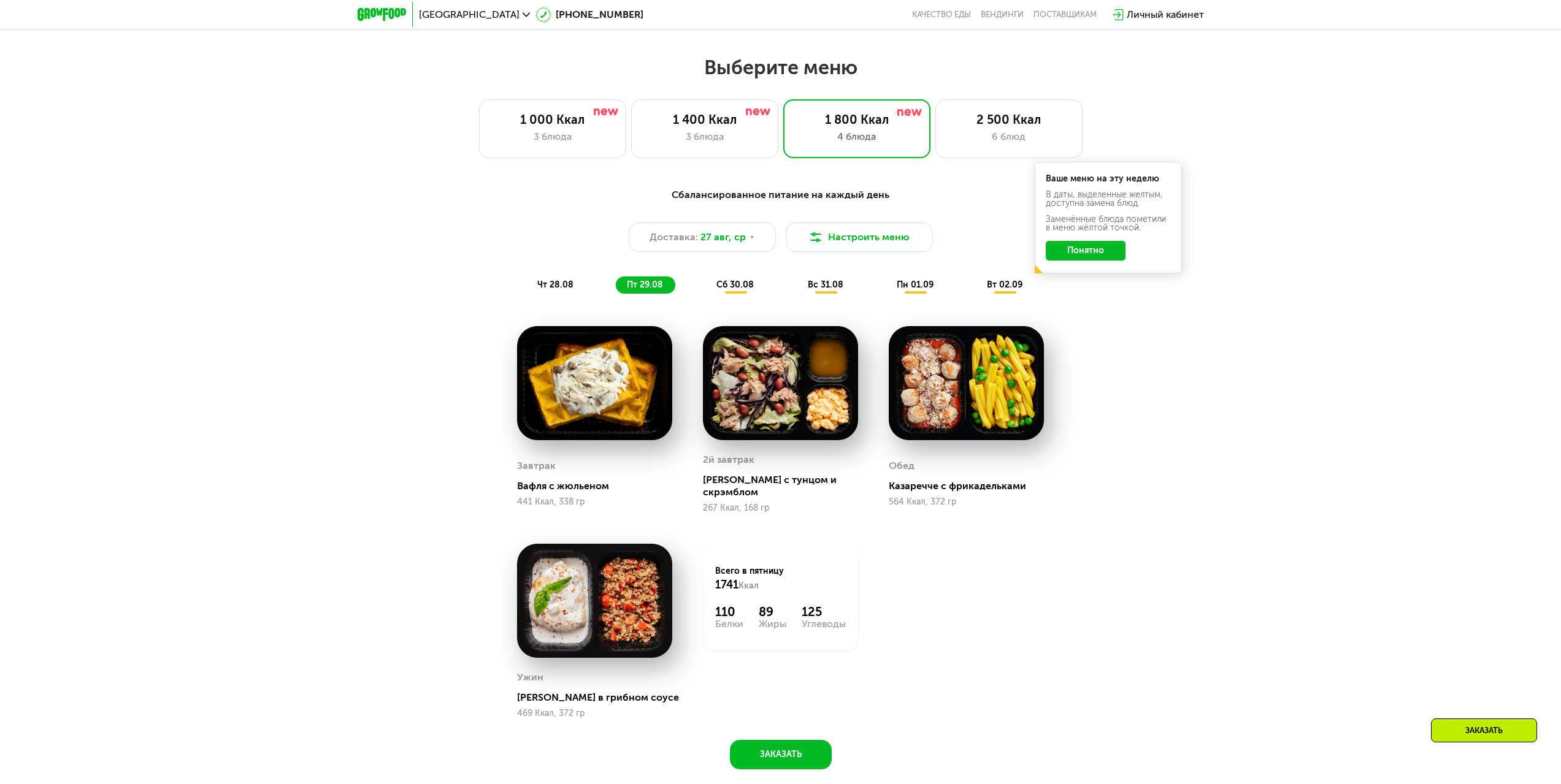
click at [701, 291] on div "чт 28.08 пт 29.08 сб 30.08 вс 31.08 пн 01.09 вт 02.09" at bounding box center [780, 285] width 509 height 17
click at [707, 291] on div "чт 28.08 пт 29.08 сб 30.08 вс 31.08 пн 01.09 вт 02.09" at bounding box center [780, 285] width 509 height 17
click at [719, 287] on span "сб 30.08" at bounding box center [735, 285] width 37 height 10
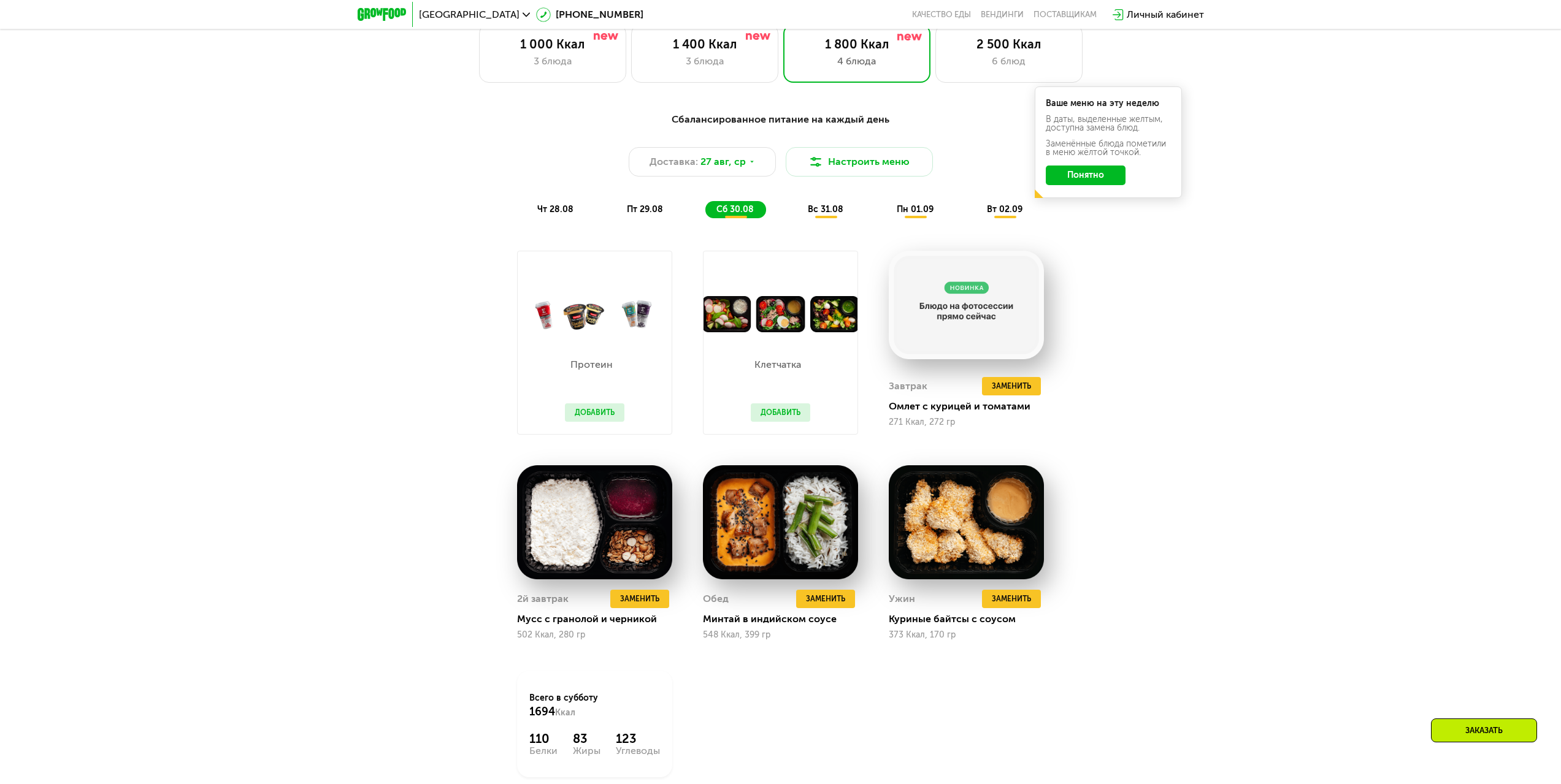
scroll to position [878, 0]
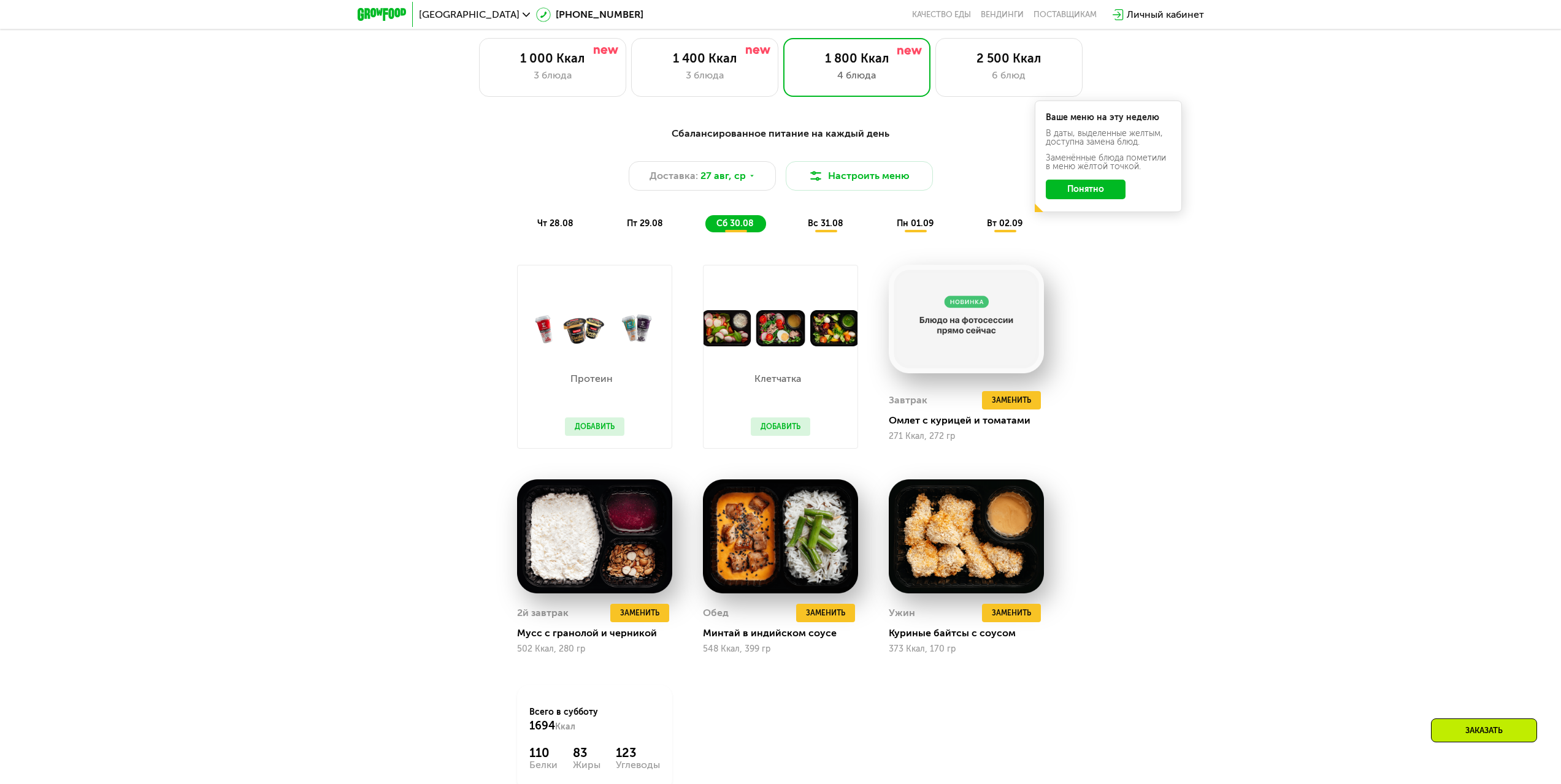
click at [579, 426] on button "Добавить" at bounding box center [594, 427] width 60 height 19
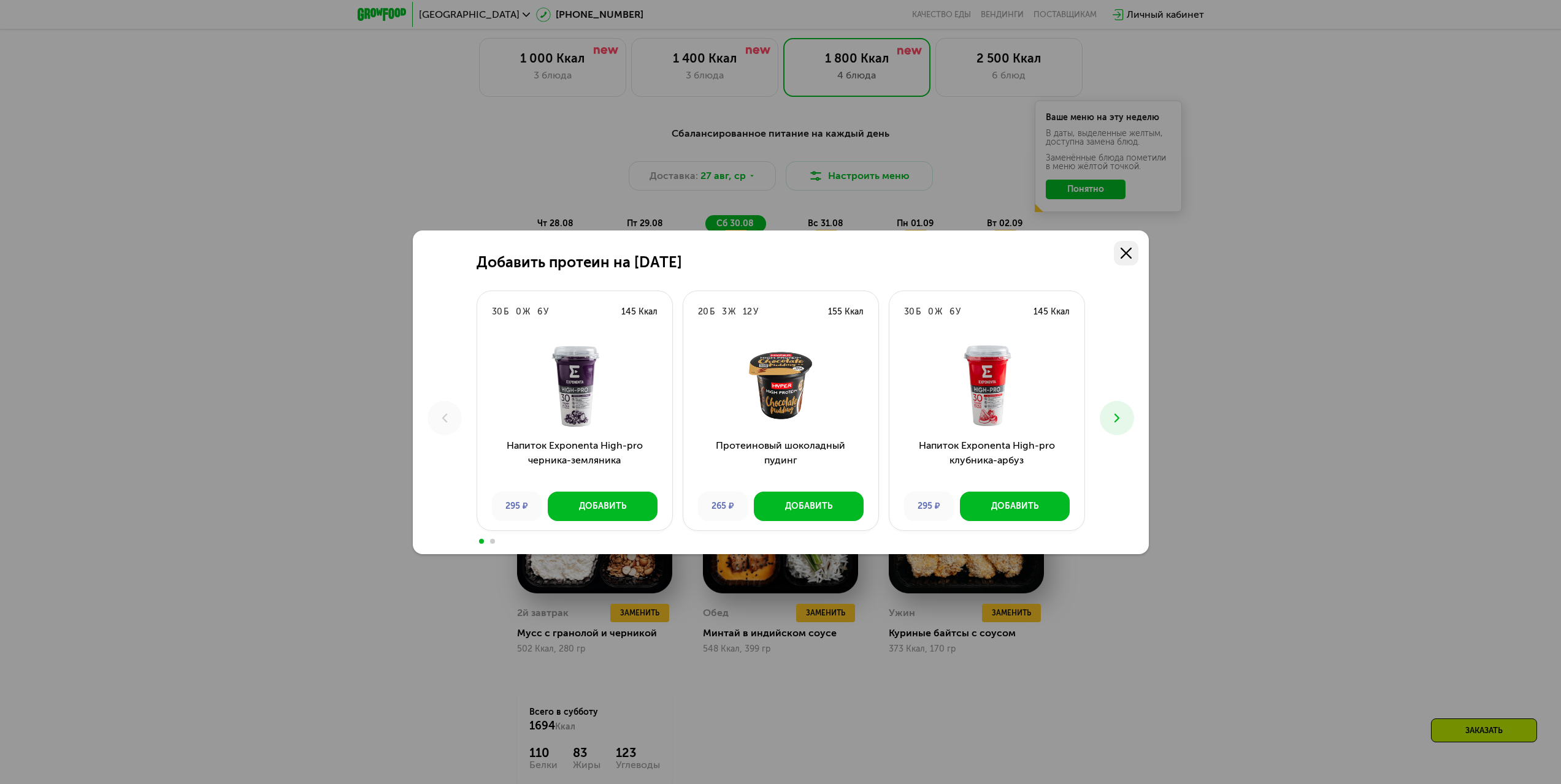
click at [1135, 255] on link at bounding box center [1126, 253] width 24 height 24
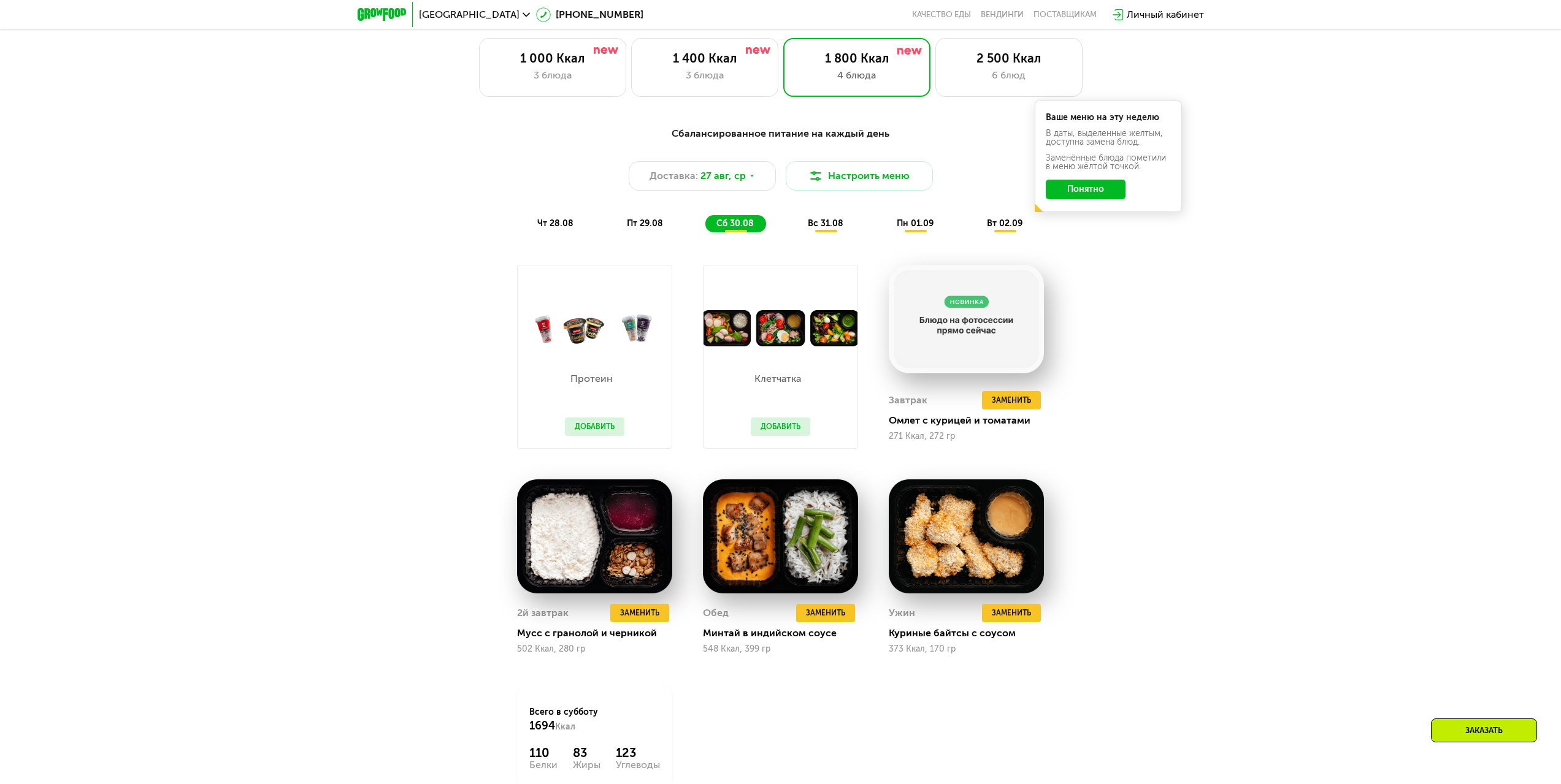
click at [797, 432] on button "Добавить" at bounding box center [780, 427] width 60 height 19
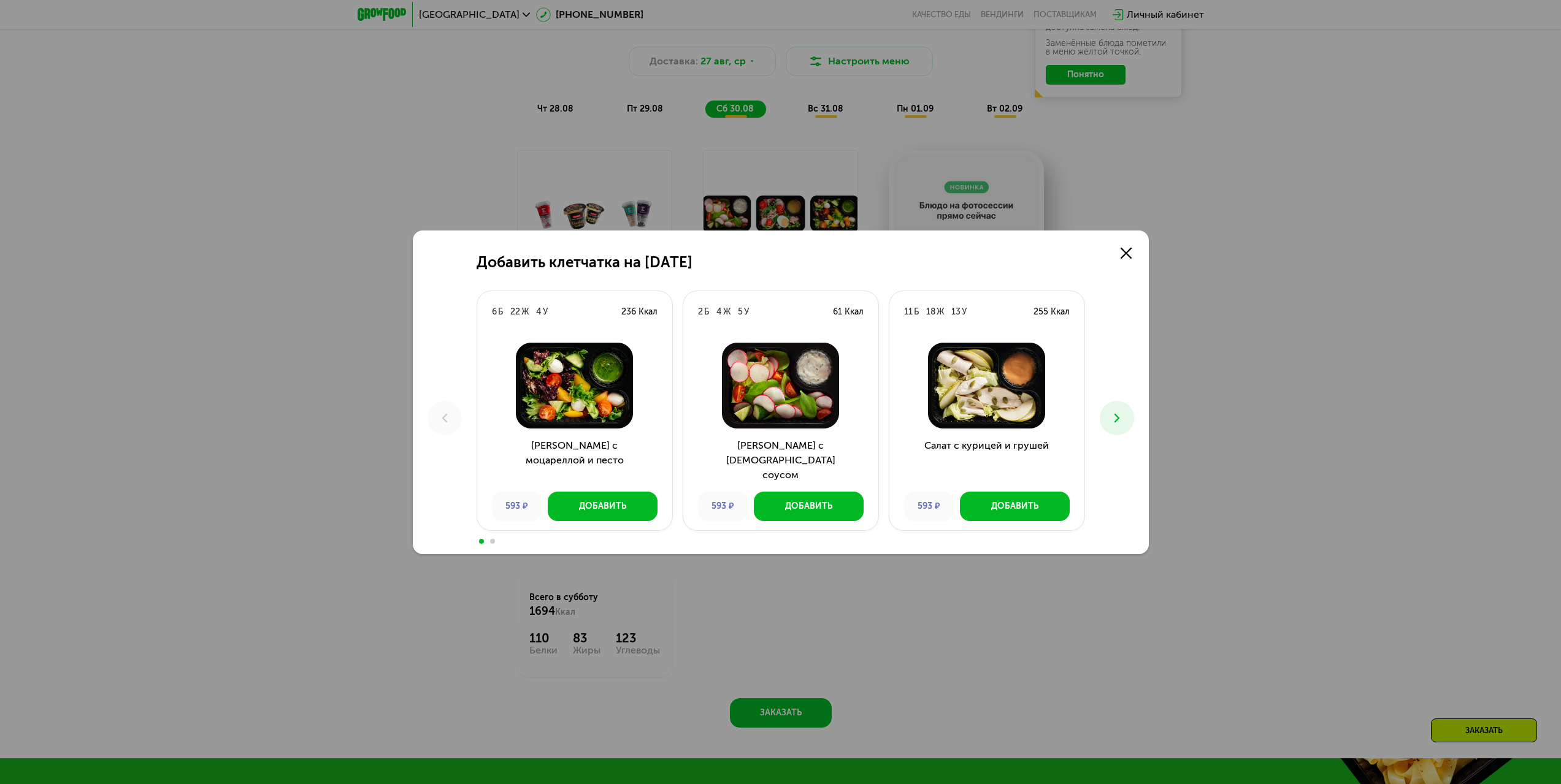
scroll to position [939, 0]
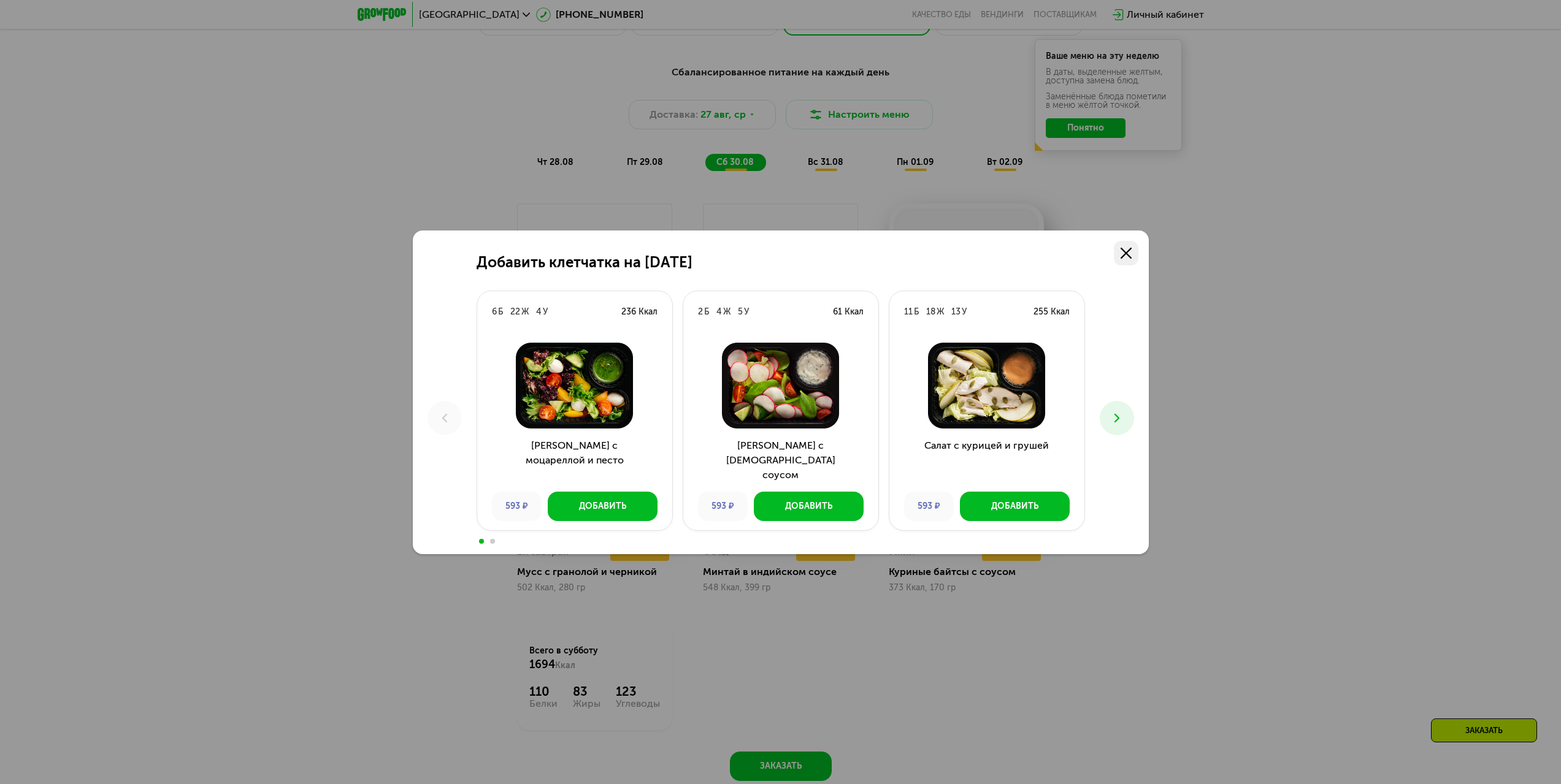
click at [1130, 257] on icon at bounding box center [1127, 253] width 11 height 11
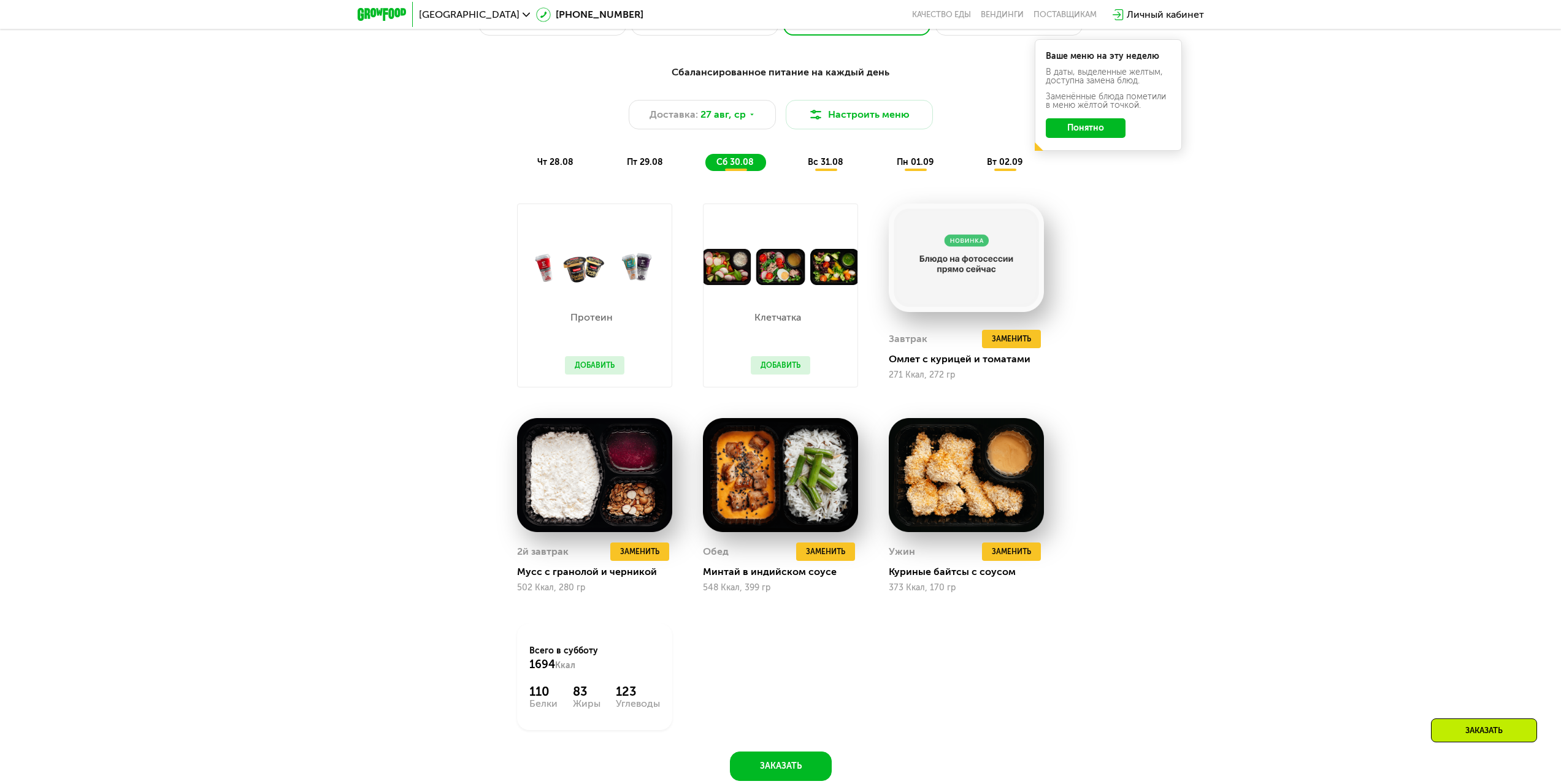
click at [1254, 297] on div "Сбалансированное питание на каждый день Доставка: [DATE] Настроить меню чт 28.0…" at bounding box center [780, 430] width 1561 height 764
click at [1135, 278] on div "Сбалансированное питание на каждый день Доставка: [DATE] Настроить меню чт 28.0…" at bounding box center [780, 419] width 755 height 724
click at [1017, 341] on span "Заменить" at bounding box center [1011, 339] width 39 height 12
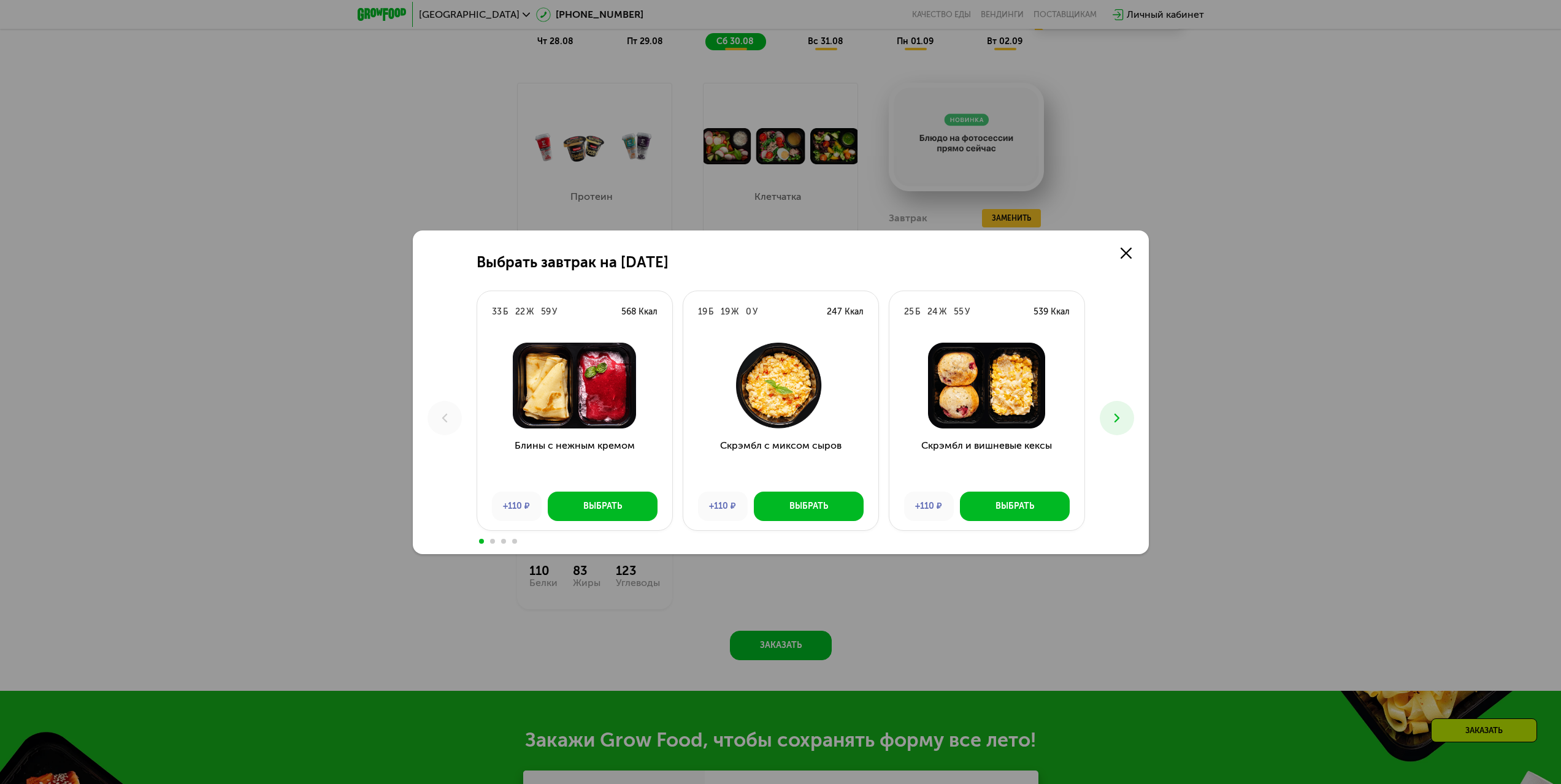
scroll to position [1062, 0]
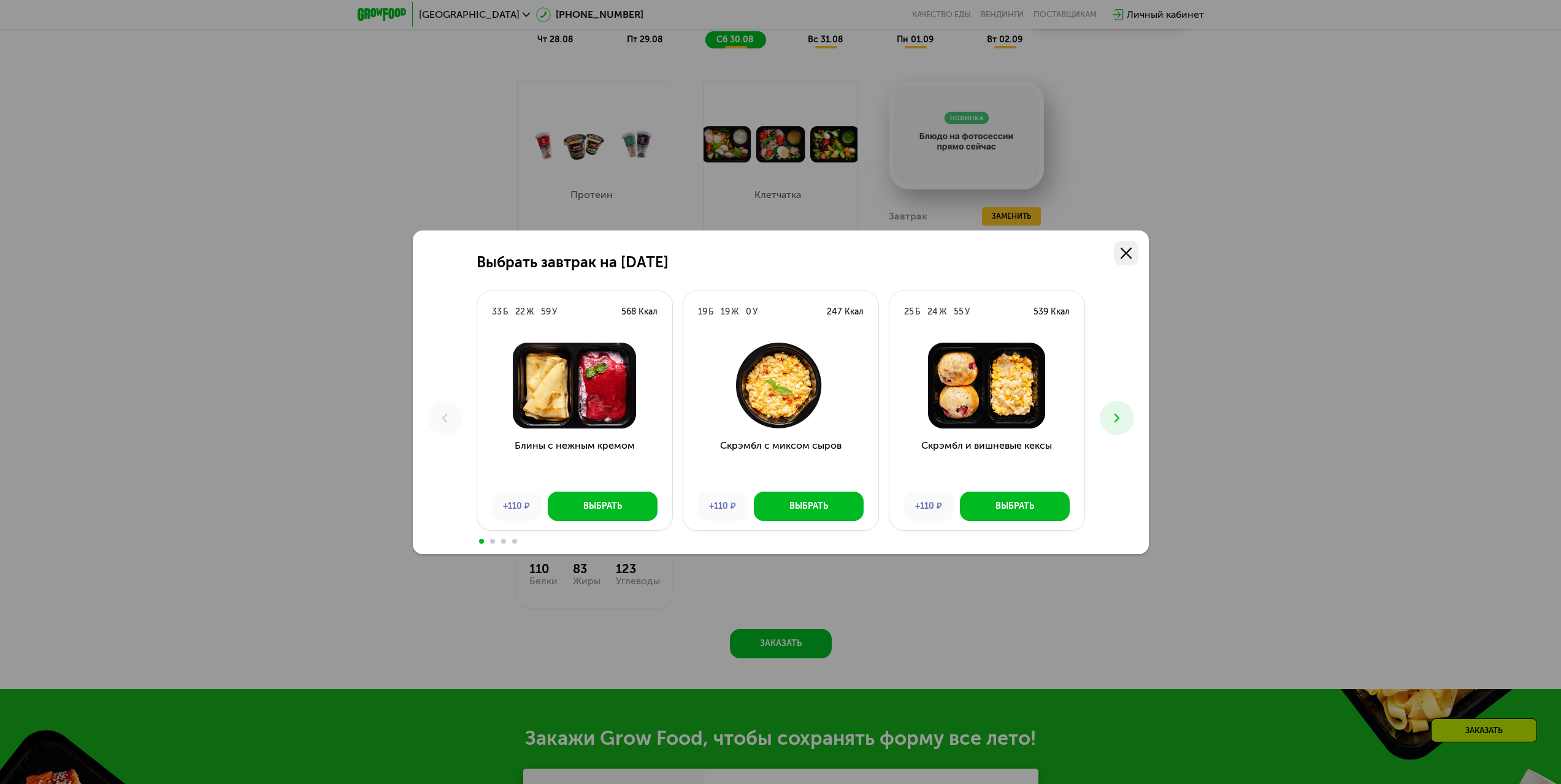
click at [1129, 247] on icon at bounding box center [1127, 253] width 11 height 11
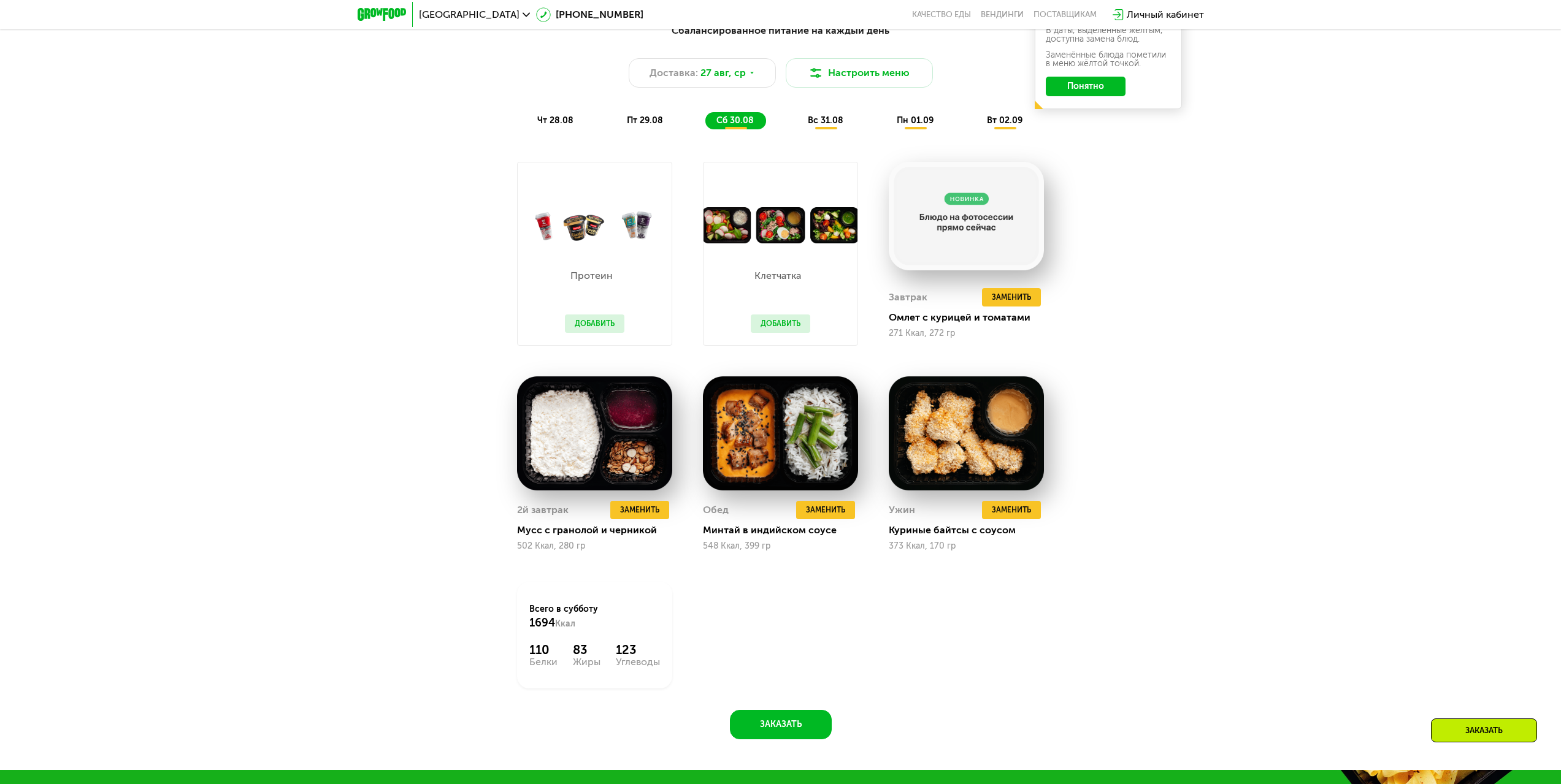
scroll to position [939, 0]
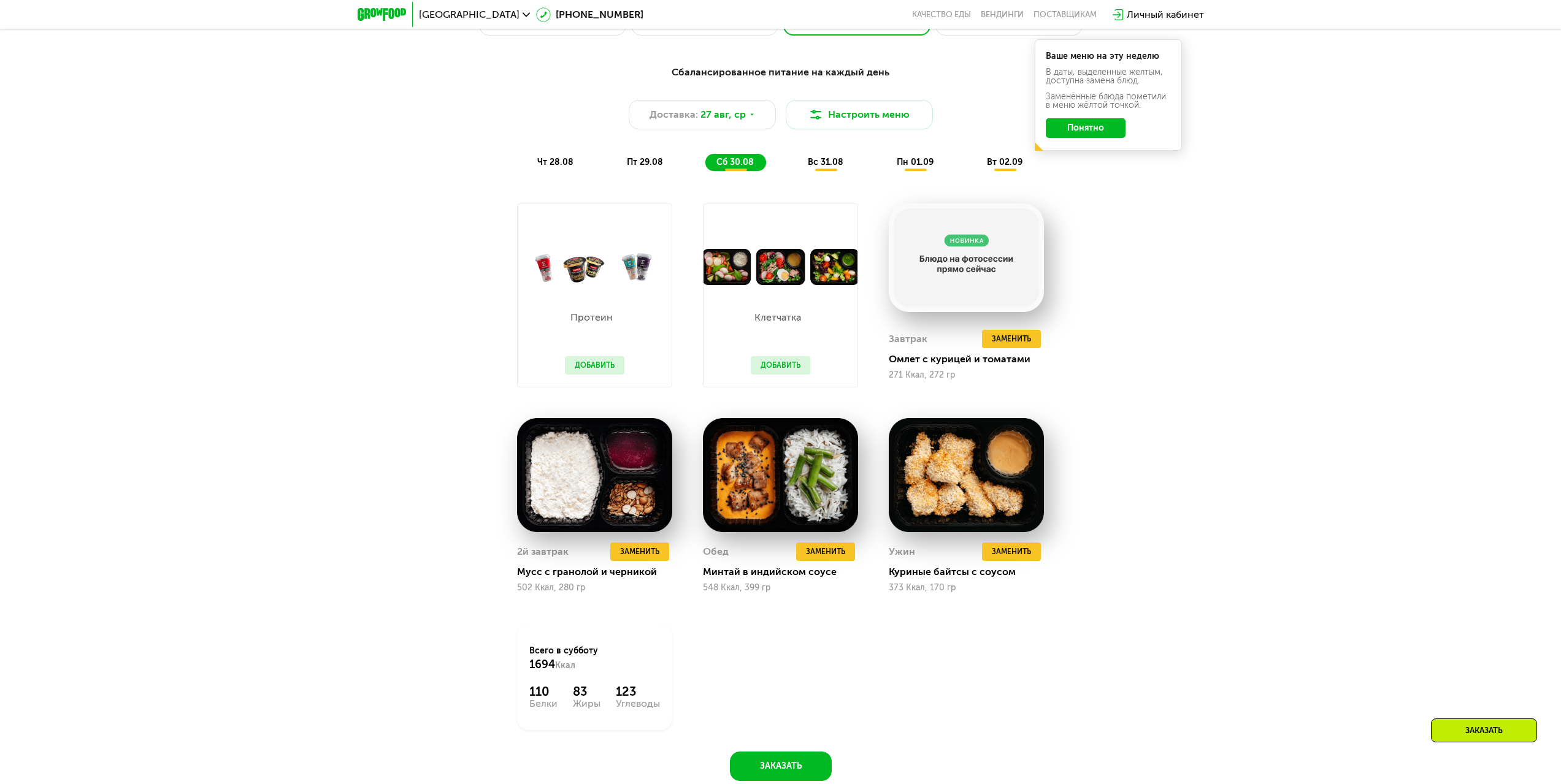
click at [886, 165] on div "вс 31.08" at bounding box center [915, 162] width 60 height 17
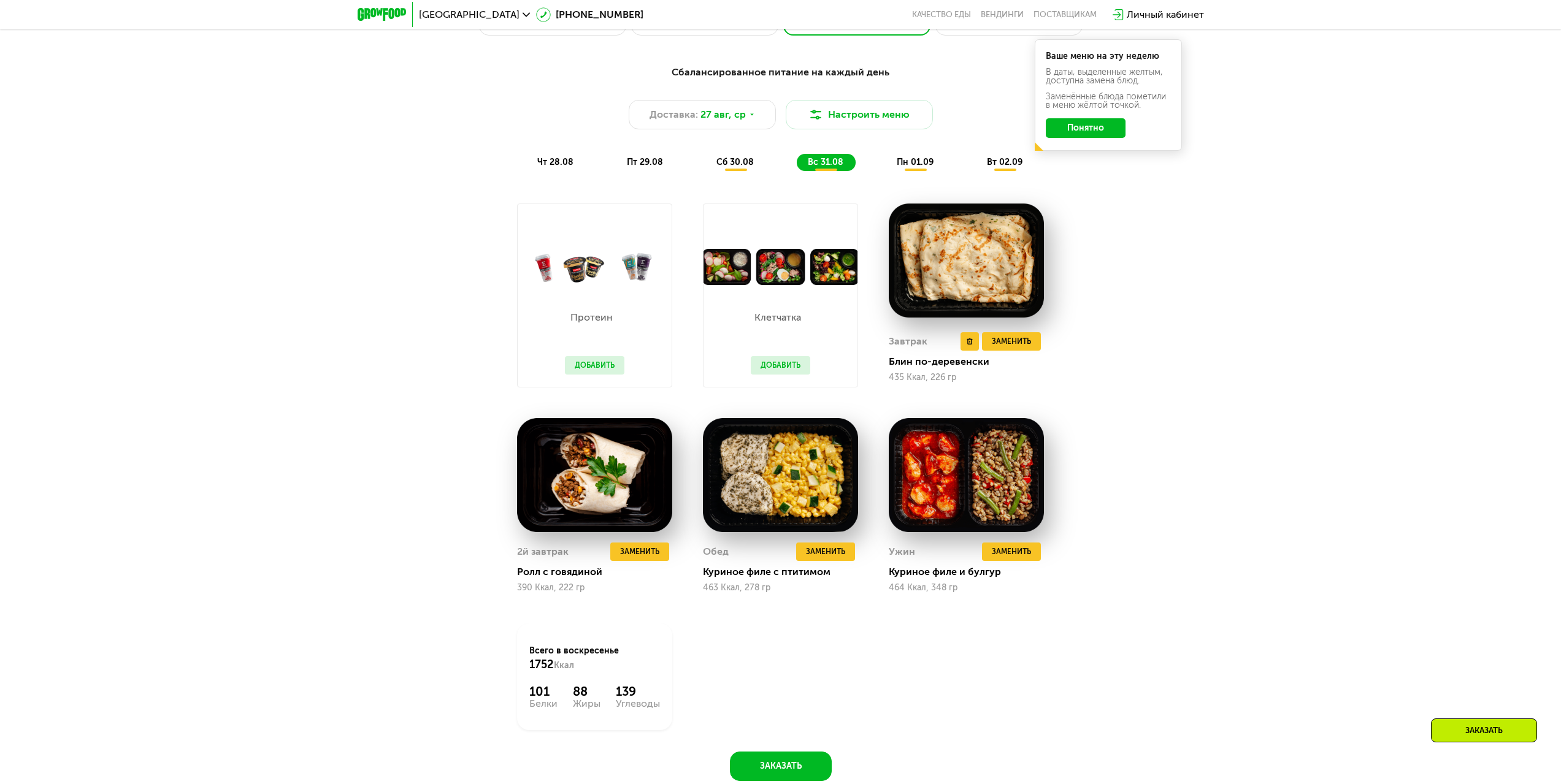
click at [986, 253] on img at bounding box center [966, 260] width 155 height 114
click at [906, 345] on div "Завтрак" at bounding box center [908, 341] width 39 height 19
click at [921, 377] on div "435 Ккал, 226 гр" at bounding box center [966, 378] width 155 height 10
click at [915, 264] on img at bounding box center [966, 260] width 155 height 114
click at [923, 258] on img at bounding box center [966, 260] width 155 height 114
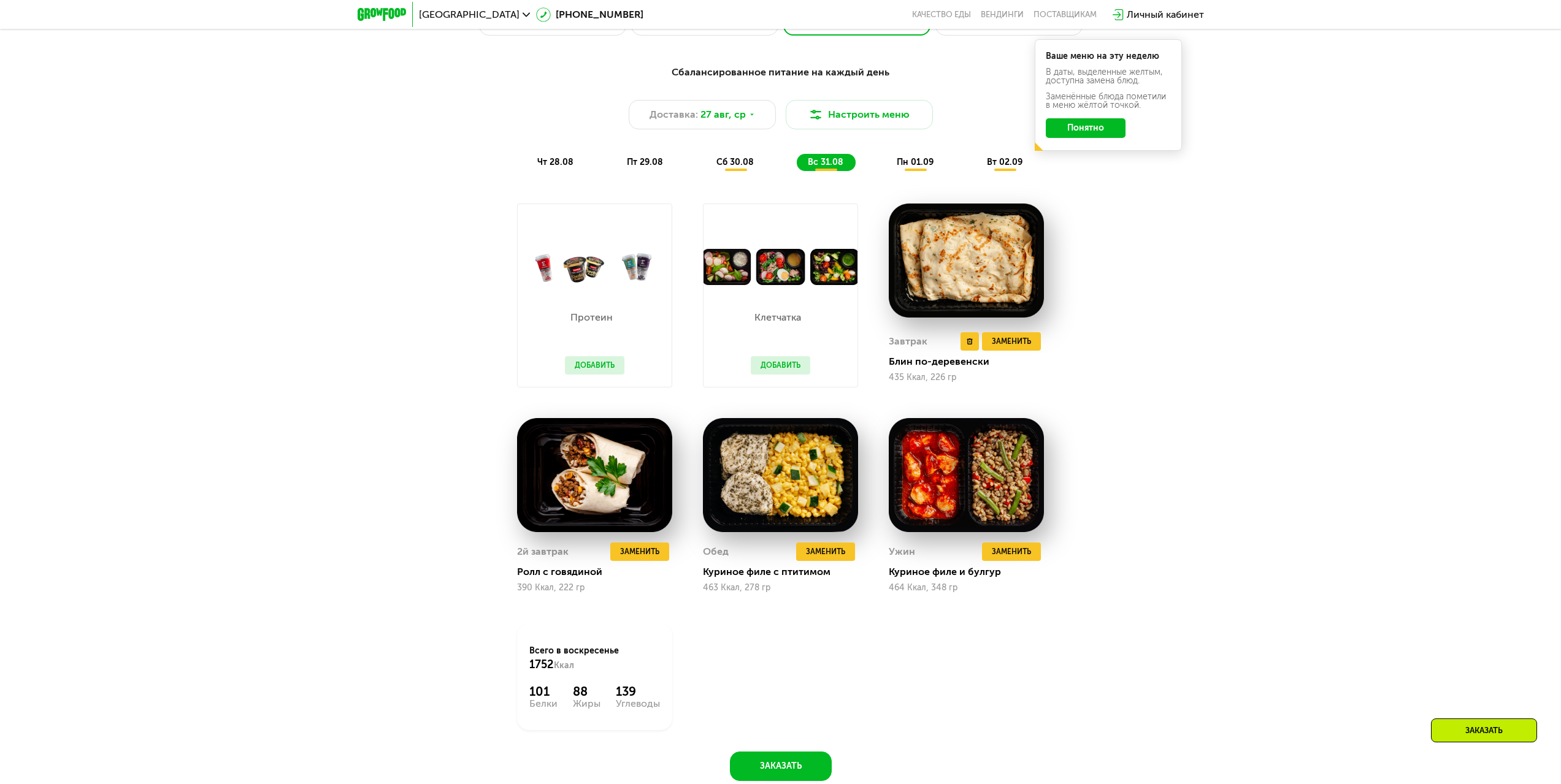
click at [989, 279] on img at bounding box center [966, 260] width 155 height 114
click at [901, 165] on span "пн 01.09" at bounding box center [915, 162] width 37 height 10
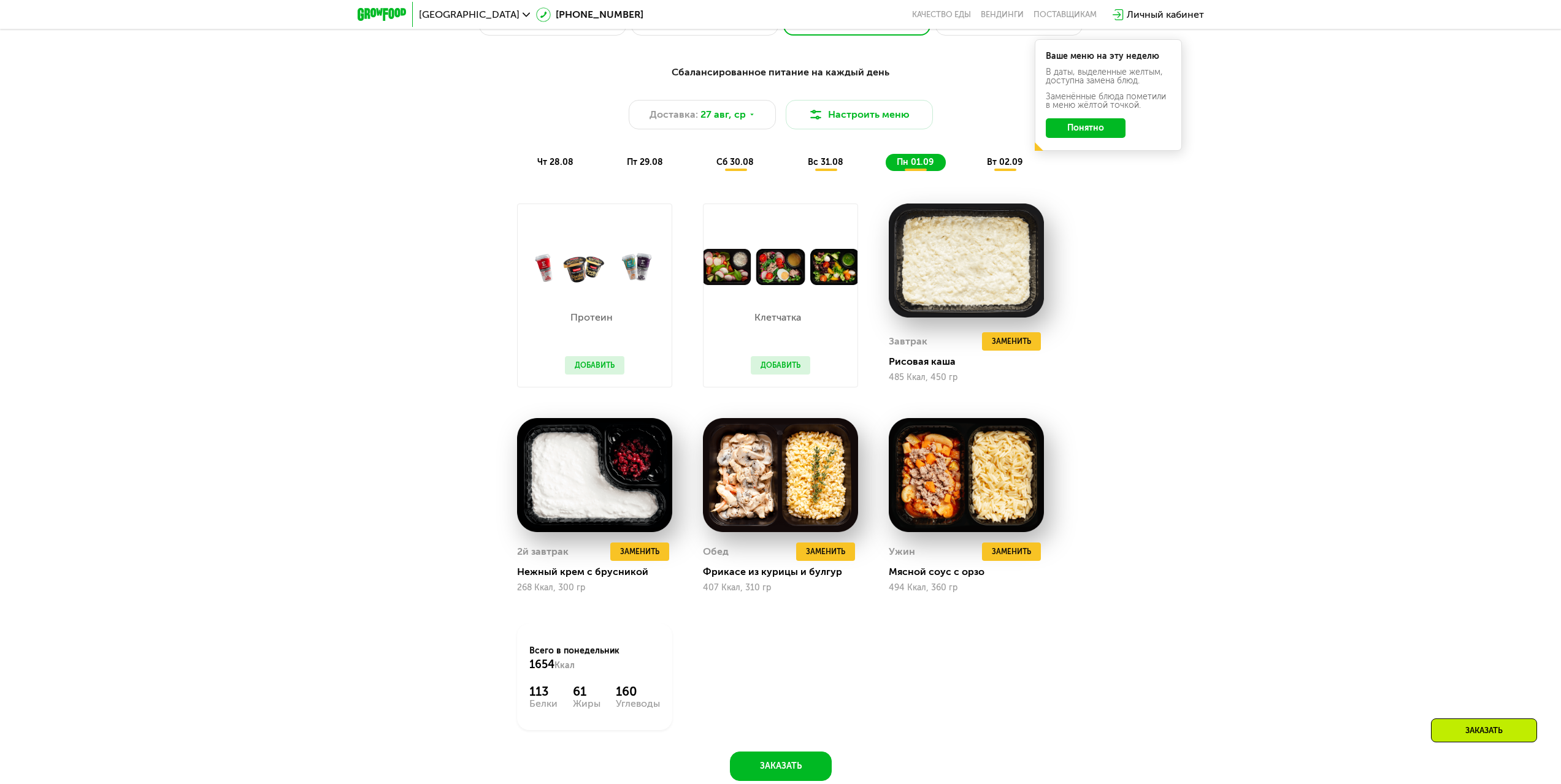
click at [1007, 165] on span "вт 02.09" at bounding box center [1005, 162] width 35 height 10
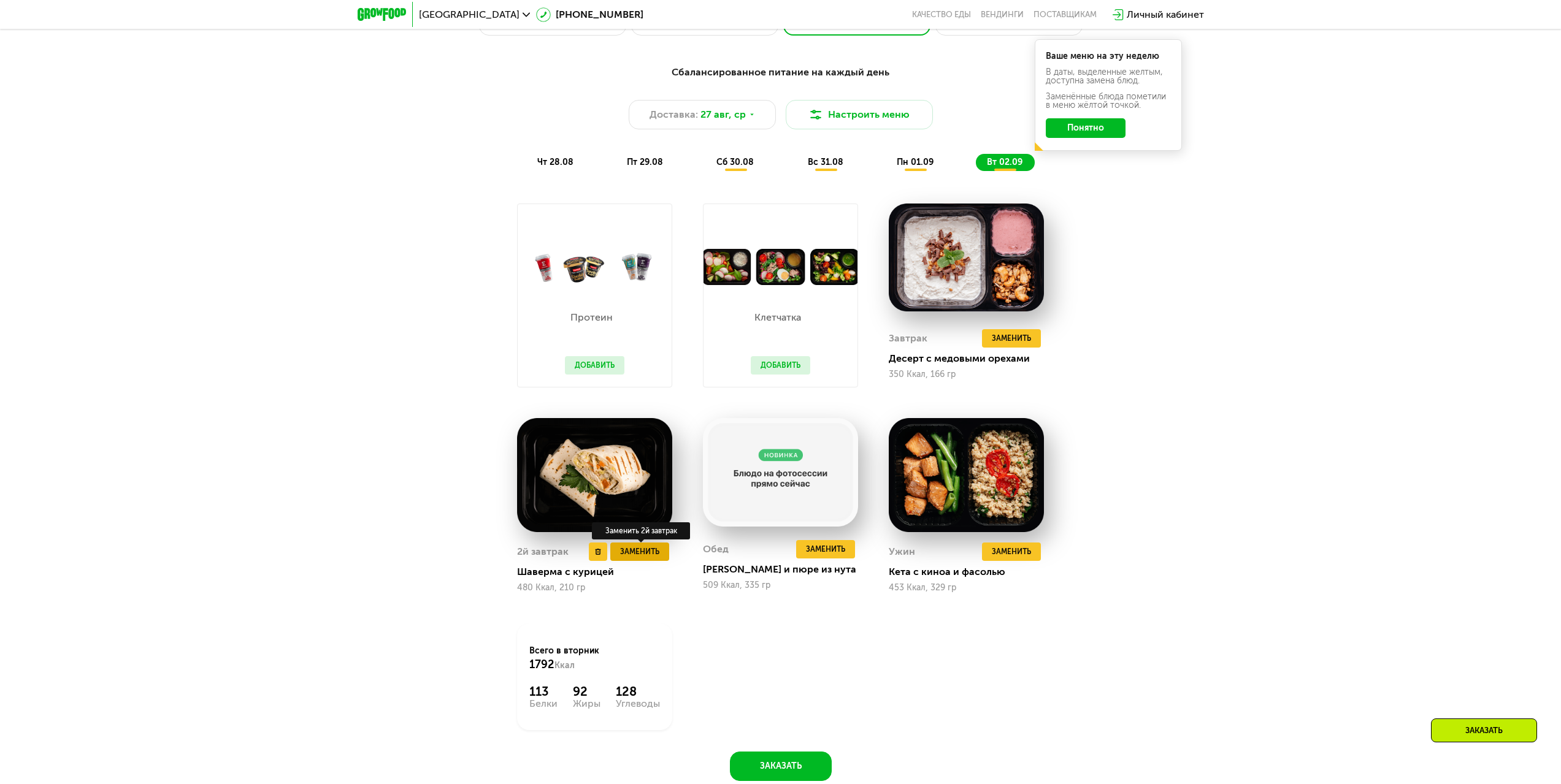
click at [647, 558] on span "Заменить" at bounding box center [640, 551] width 39 height 12
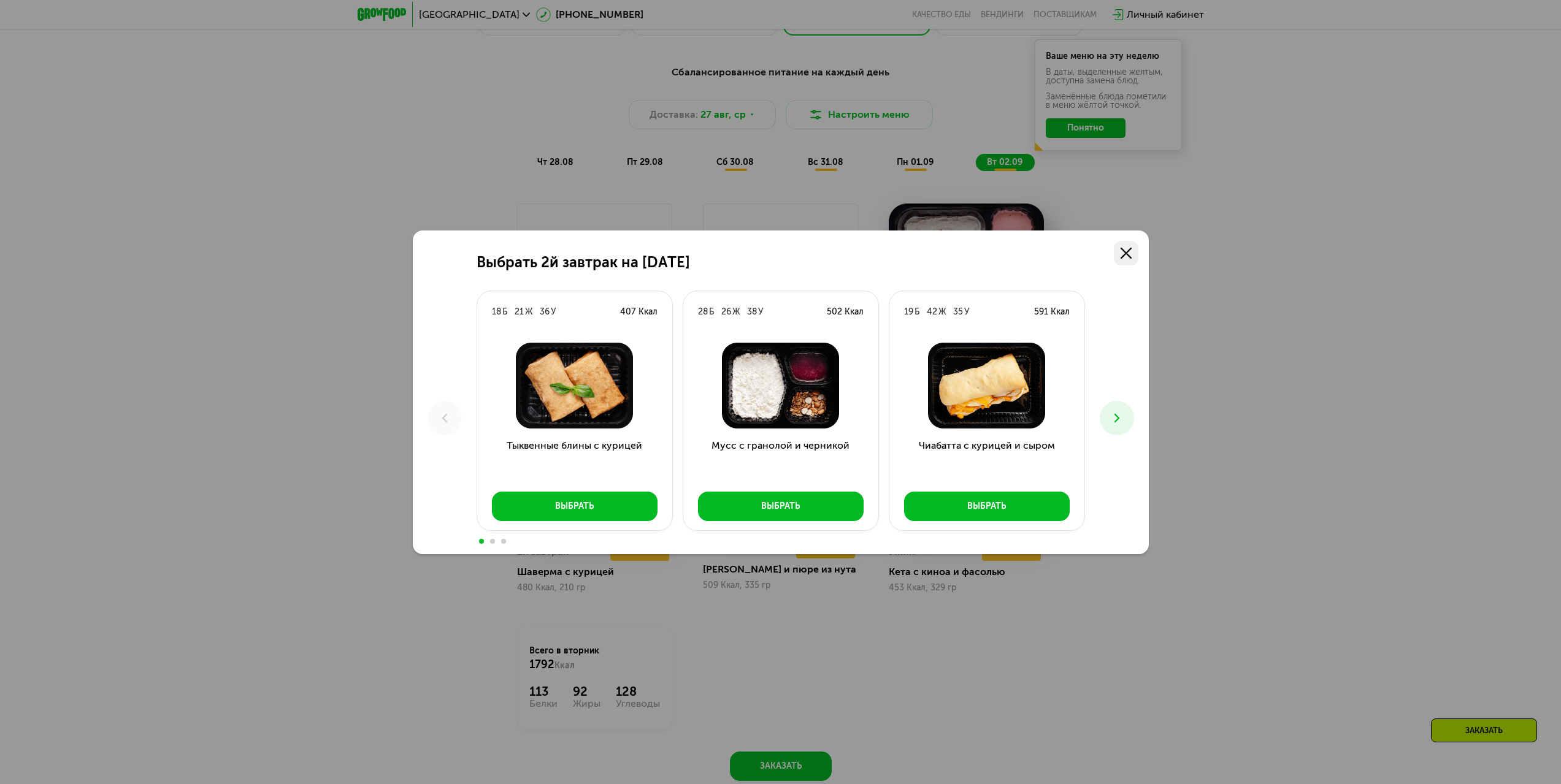
click at [1124, 257] on icon at bounding box center [1127, 253] width 11 height 11
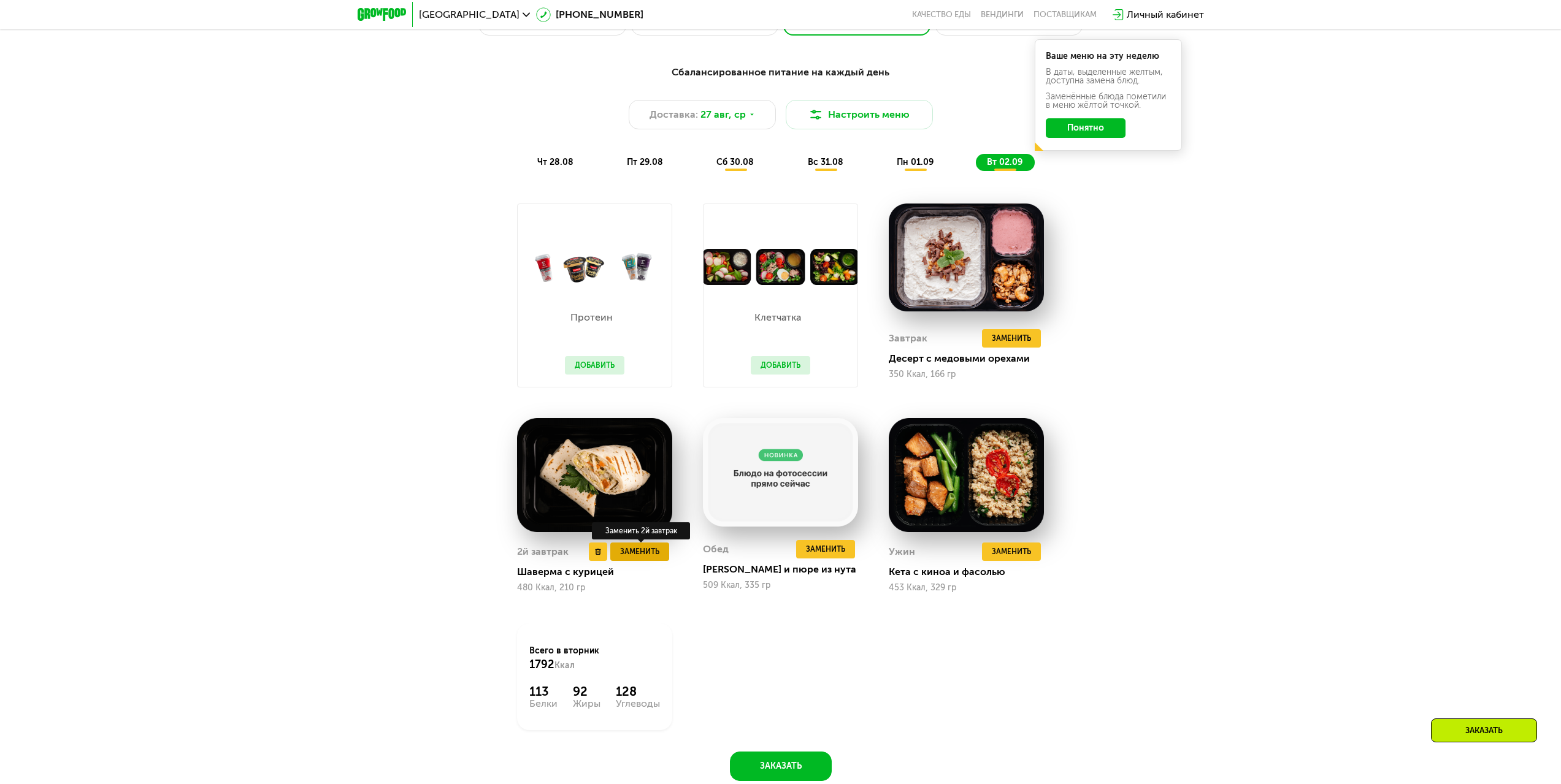
click at [623, 561] on button "Заменить" at bounding box center [639, 552] width 59 height 19
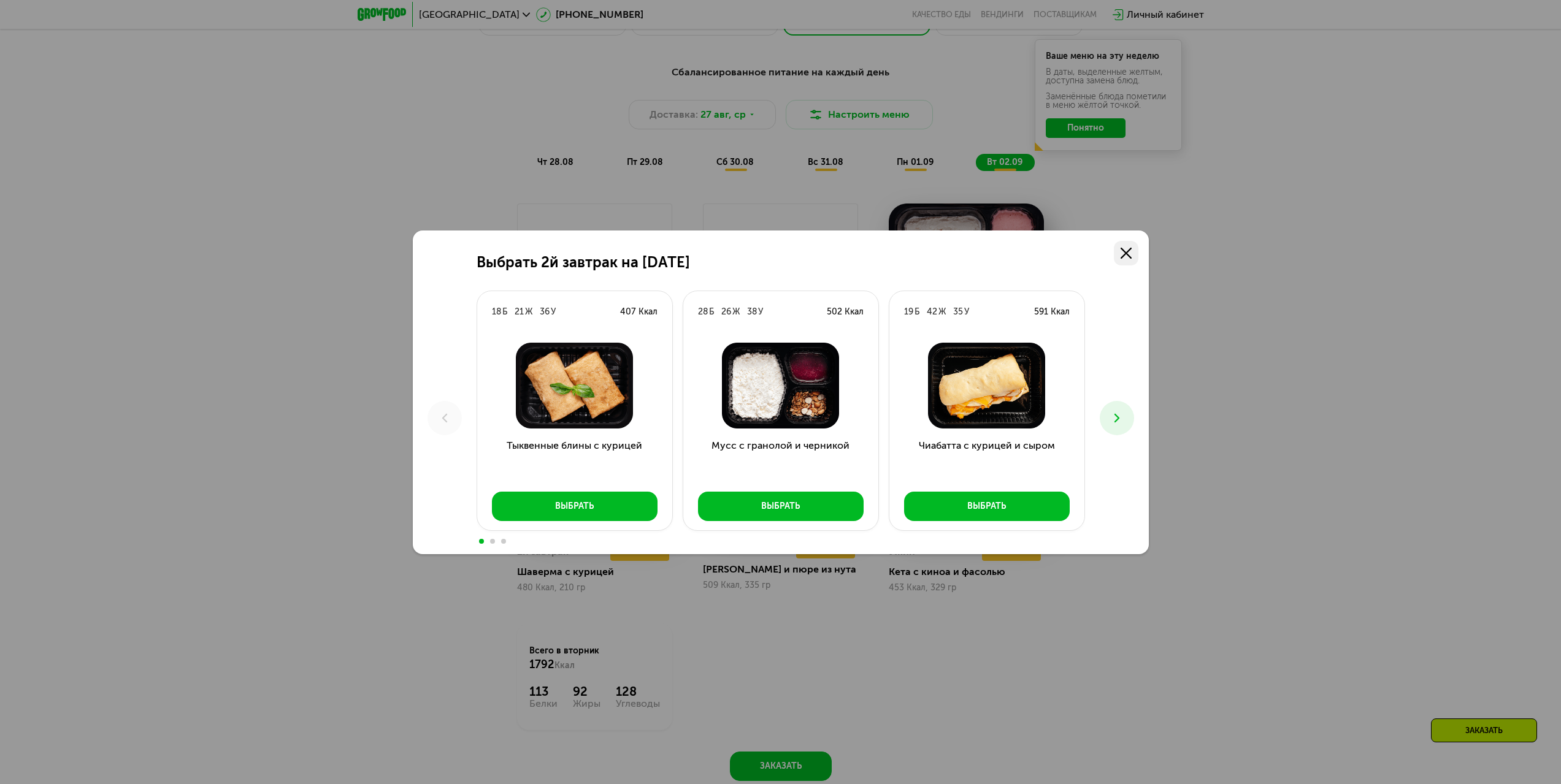
click at [1127, 253] on use at bounding box center [1127, 253] width 11 height 11
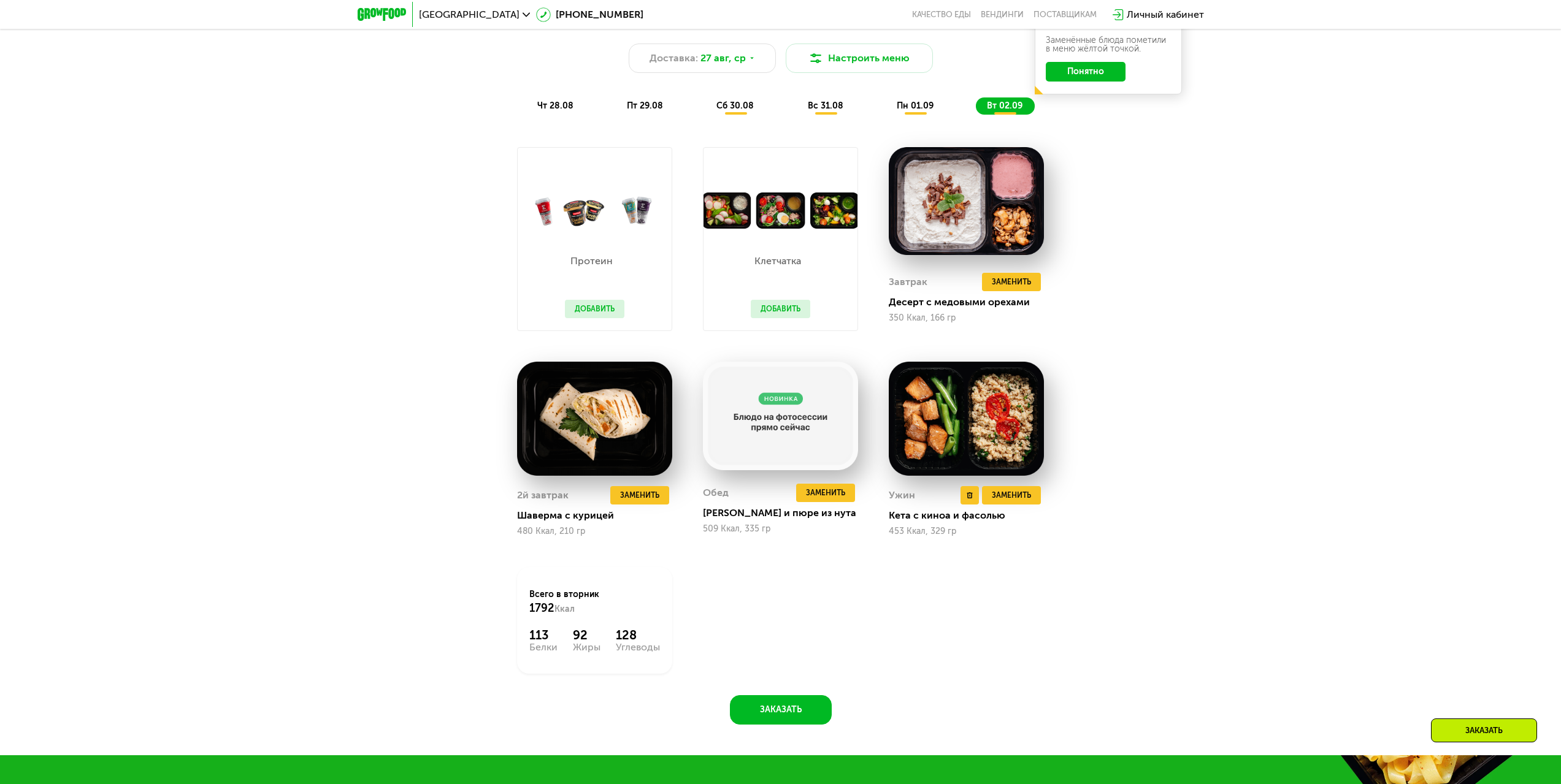
scroll to position [1001, 0]
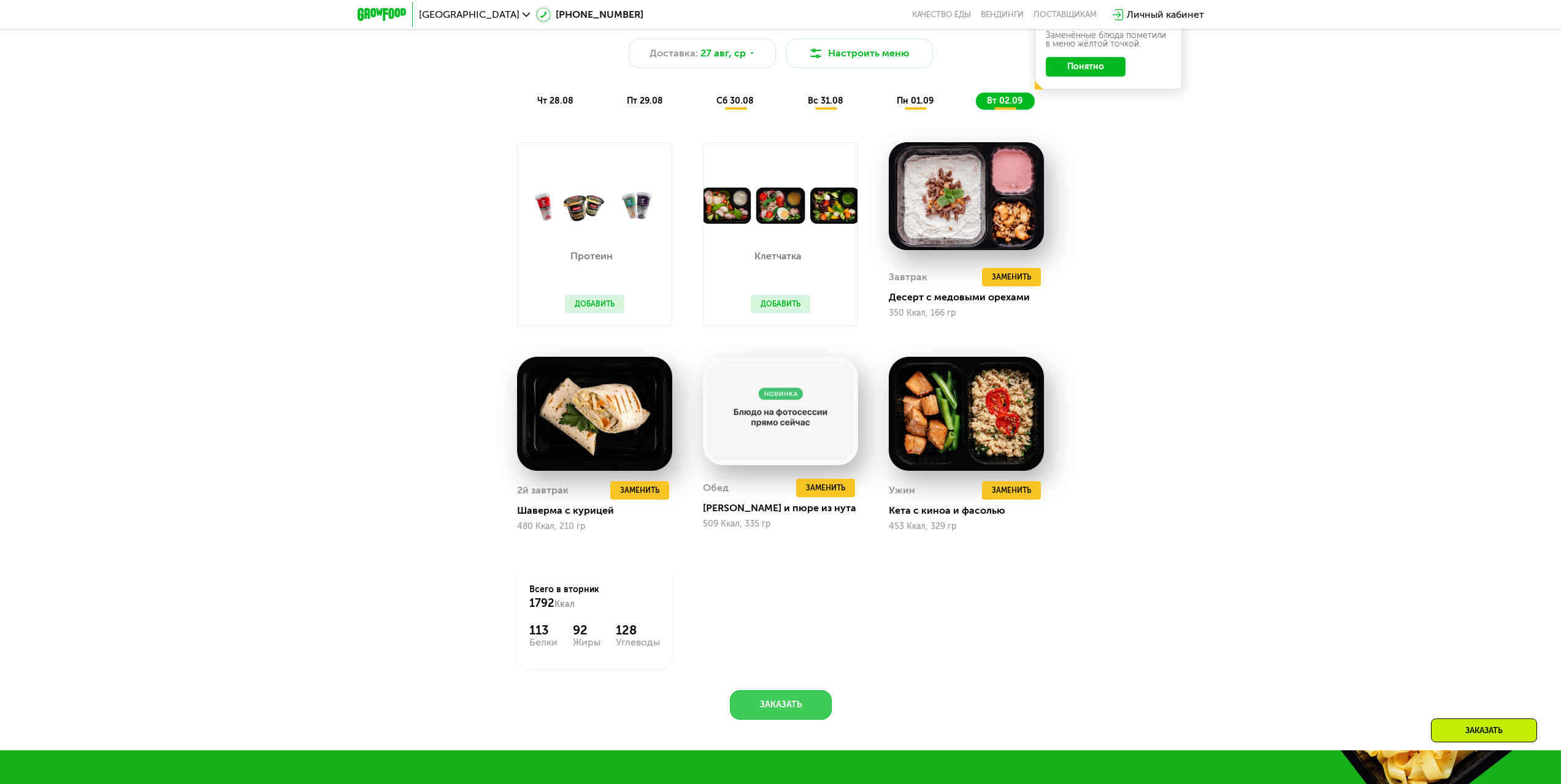
click at [813, 715] on button "Заказать" at bounding box center [780, 705] width 101 height 30
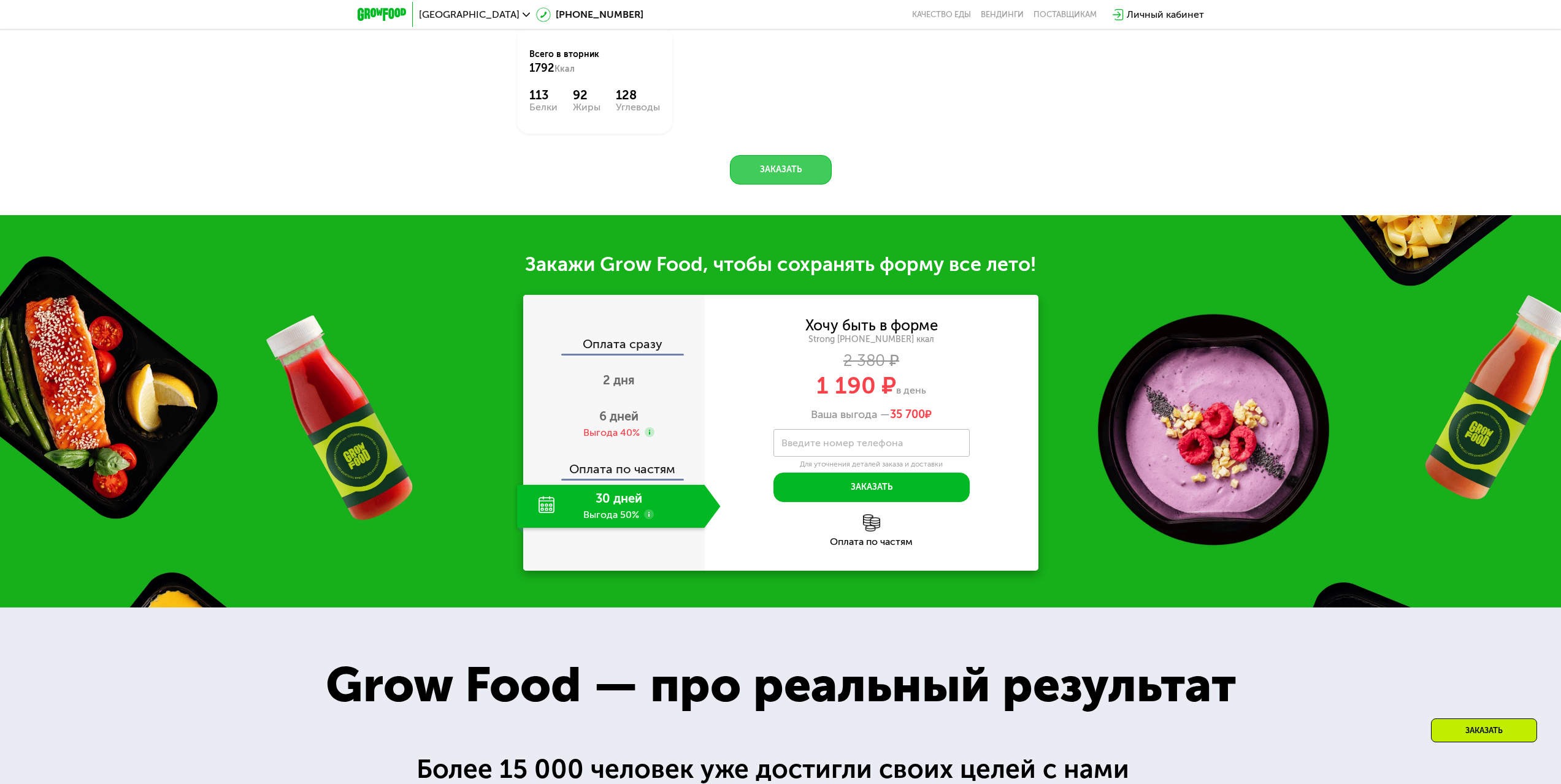
scroll to position [1572, 0]
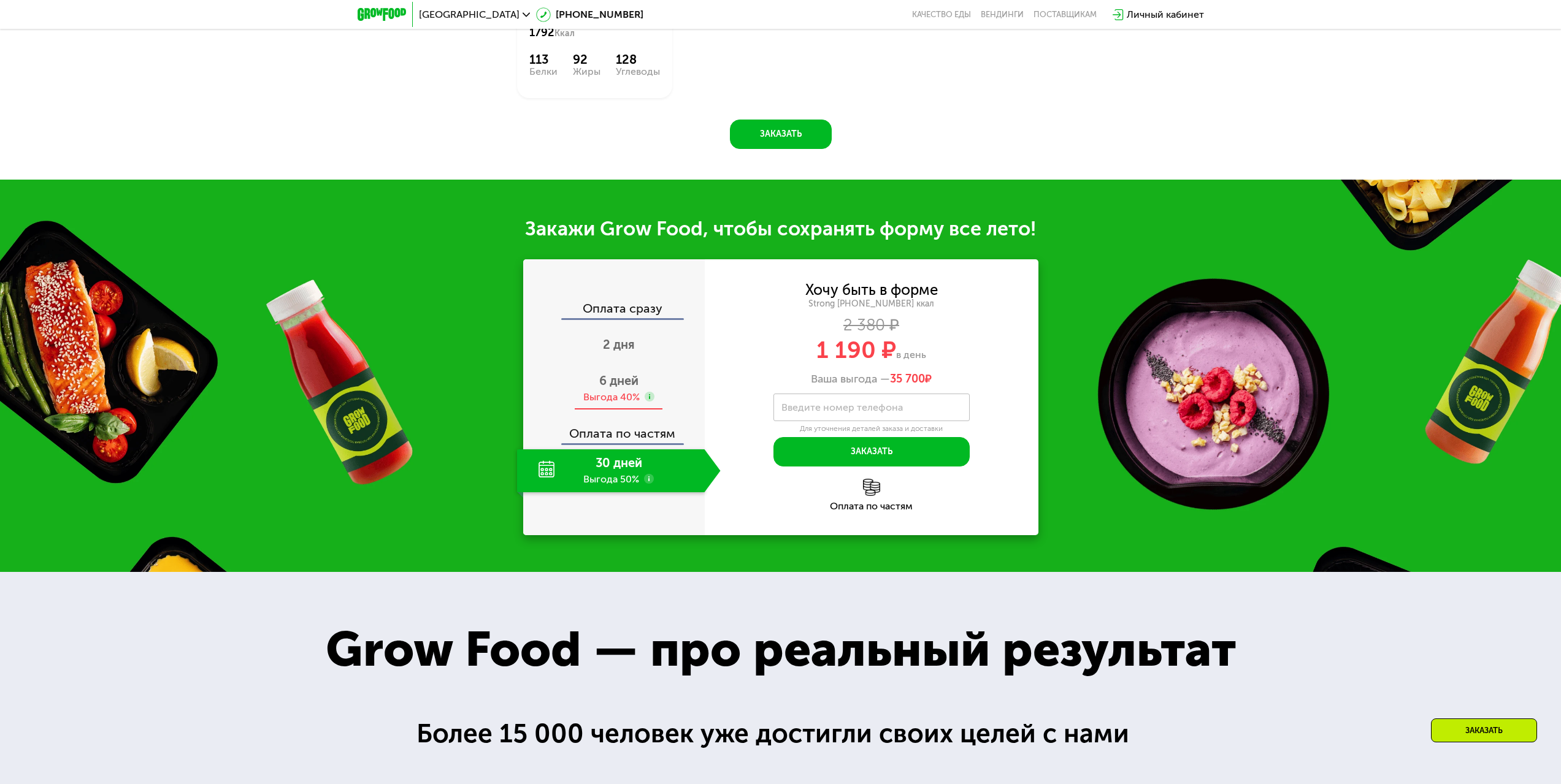
click at [609, 376] on div "6 дней Выгода 40%" at bounding box center [619, 389] width 204 height 43
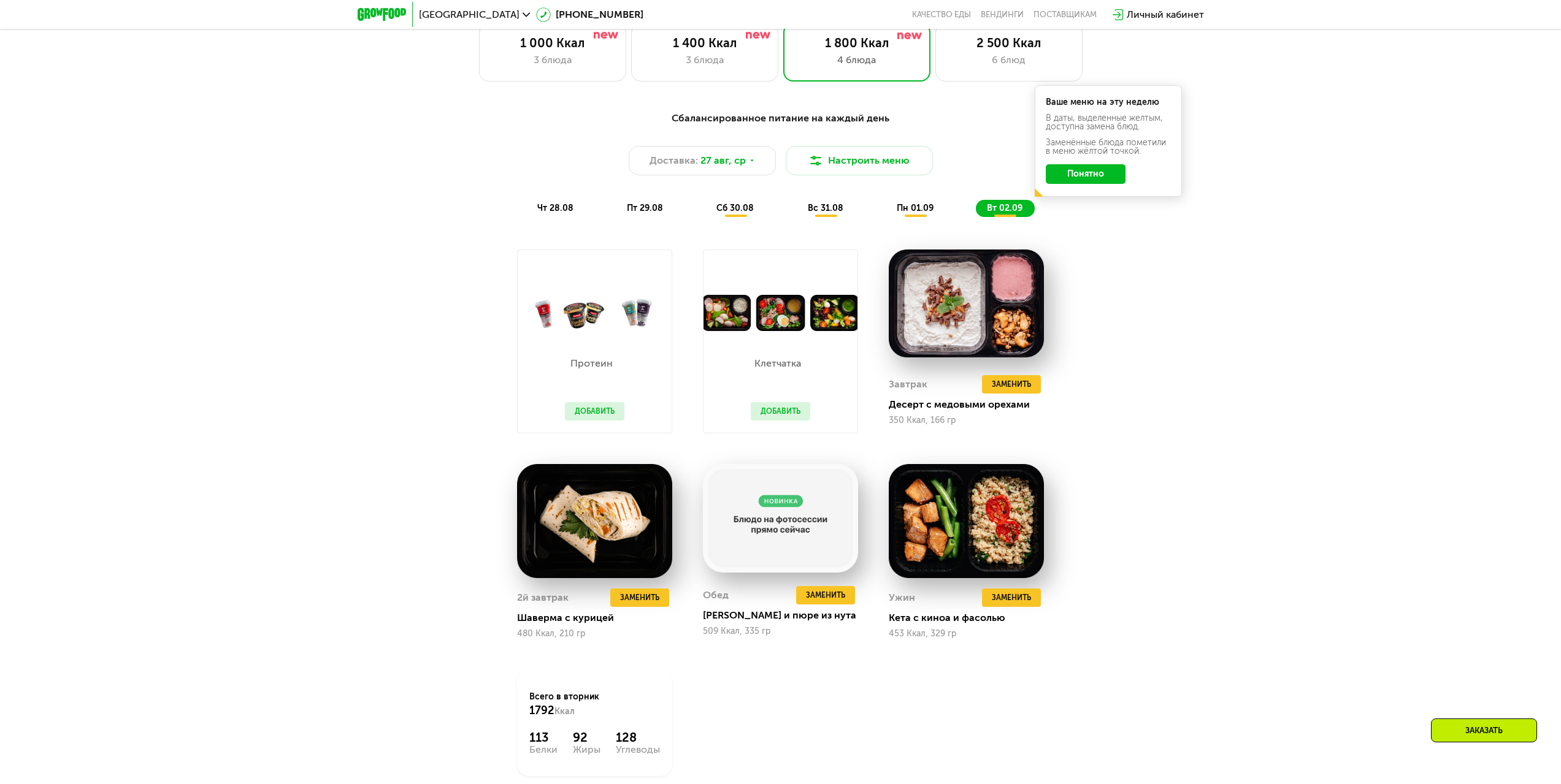
scroll to position [836, 0]
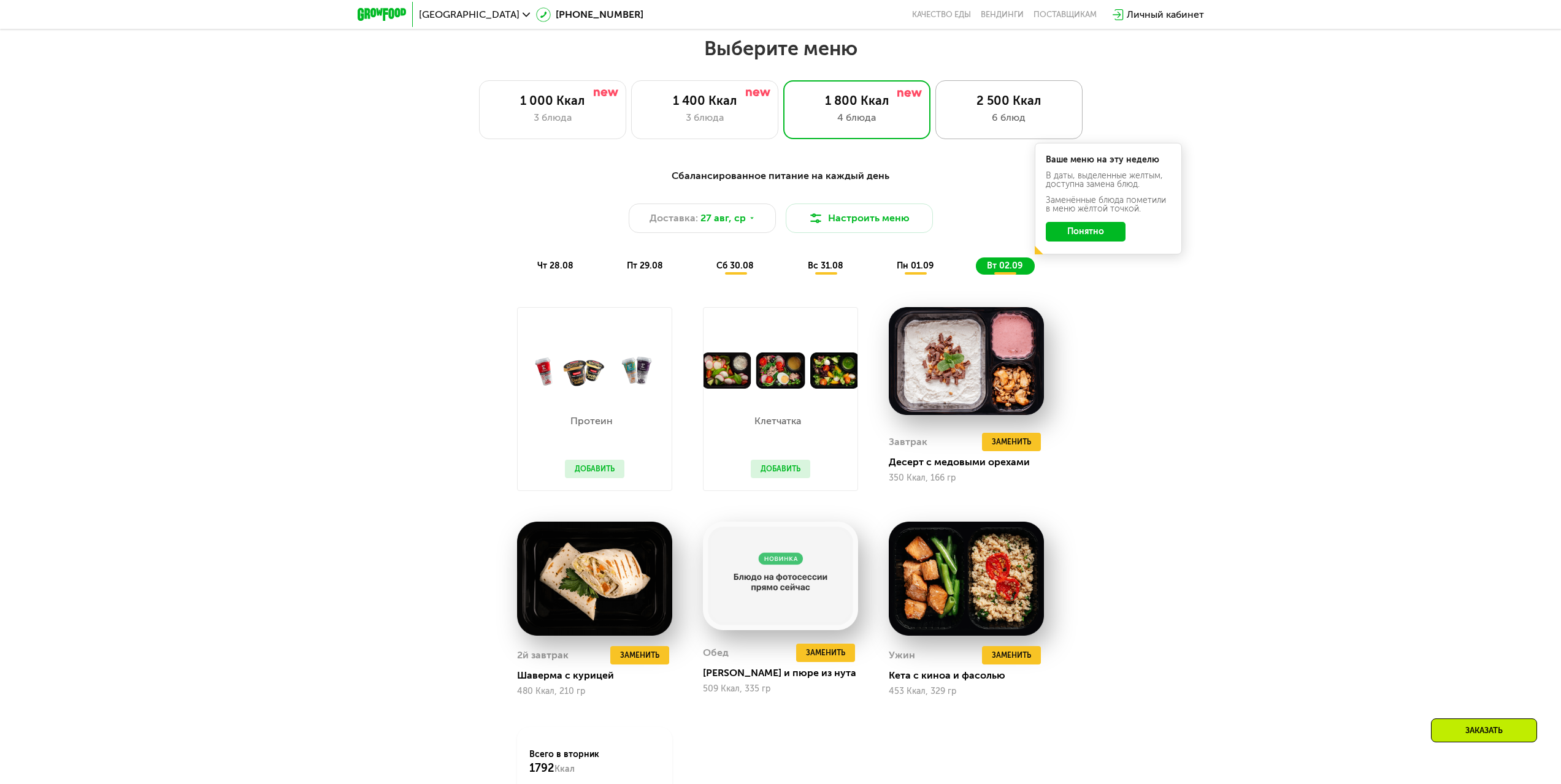
click at [967, 118] on div "6 блюд" at bounding box center [1008, 118] width 122 height 15
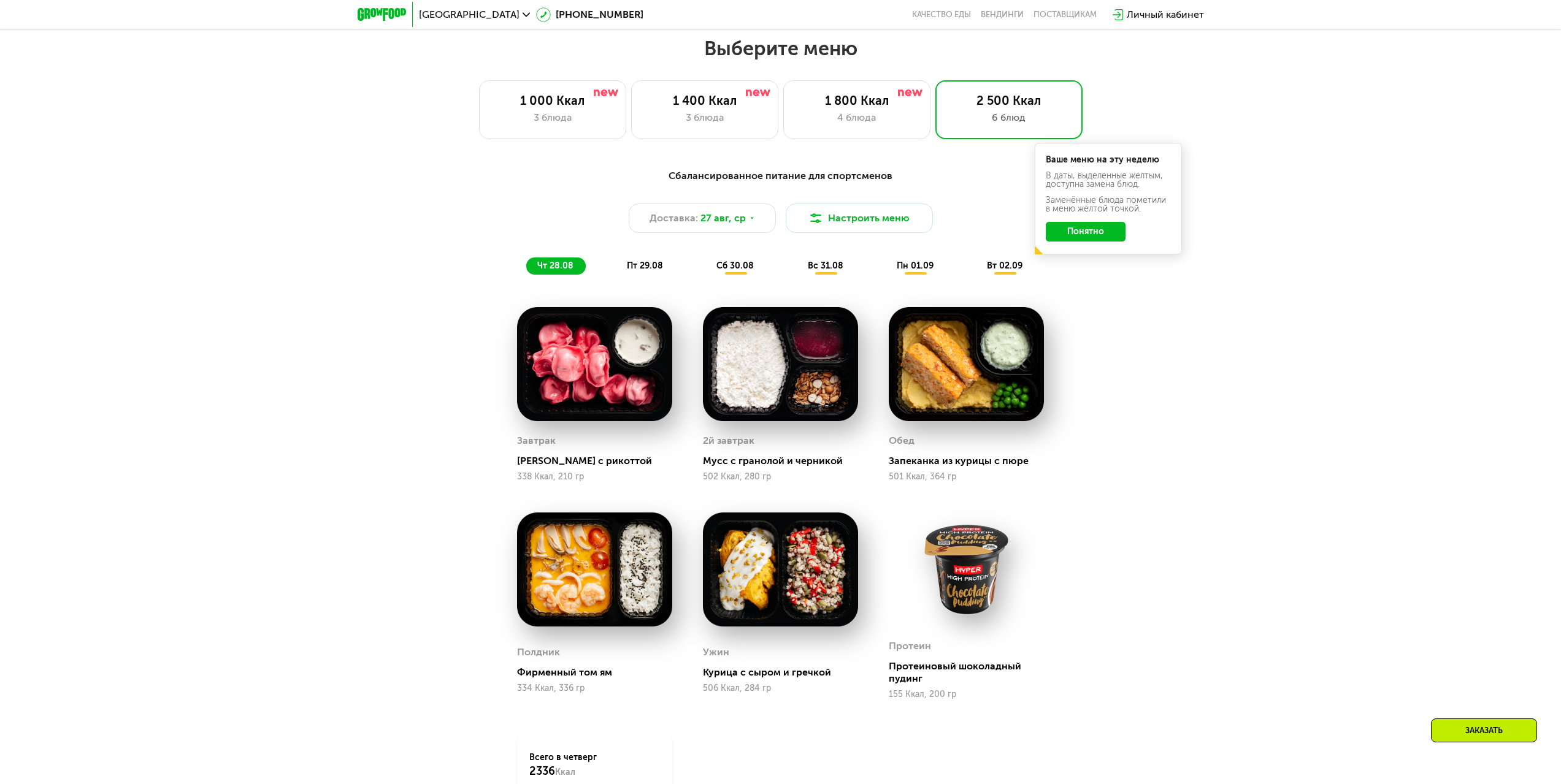
click at [652, 270] on span "пт 29.08" at bounding box center [645, 265] width 36 height 10
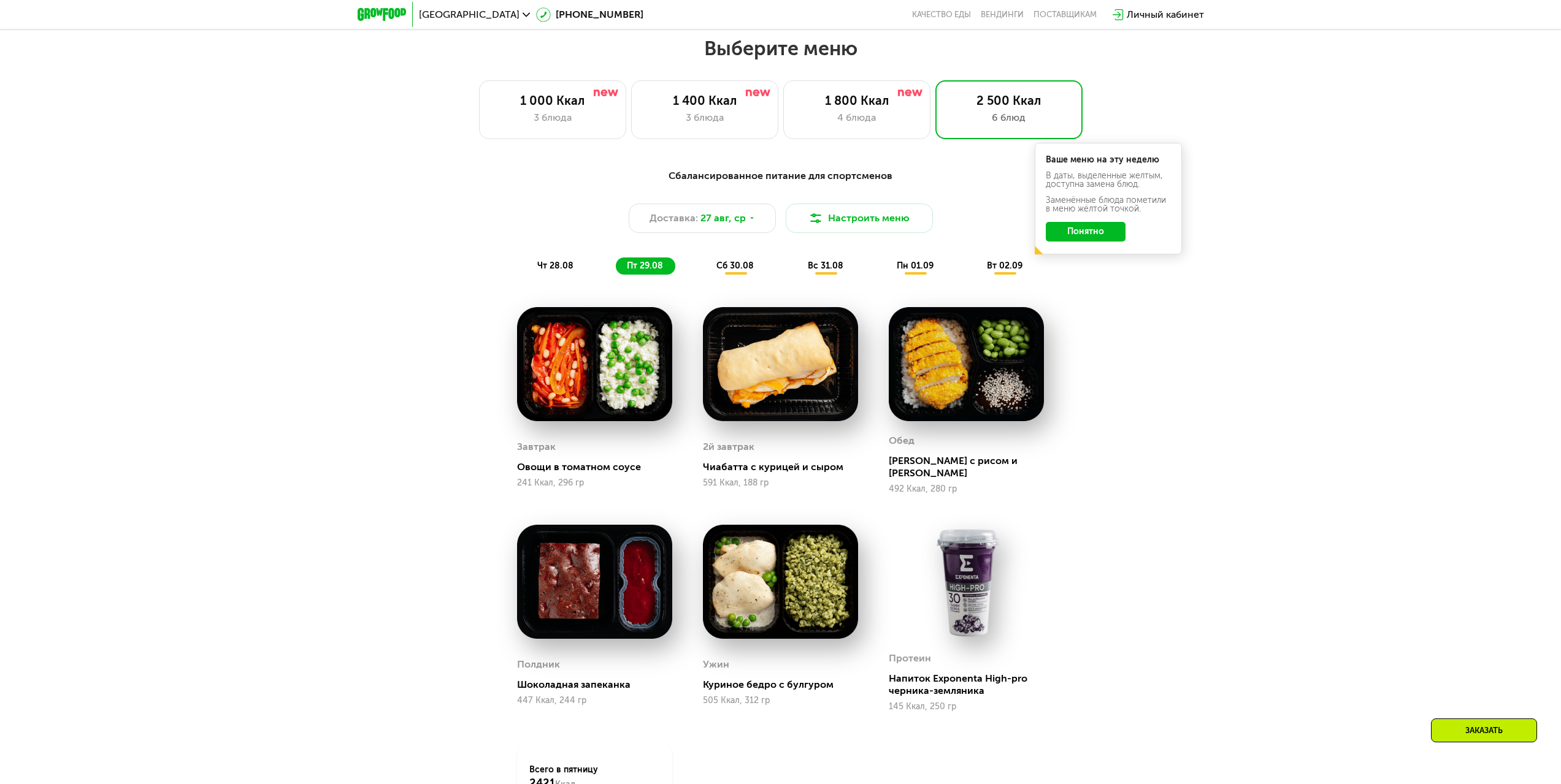
click at [738, 269] on span "сб 30.08" at bounding box center [735, 265] width 37 height 10
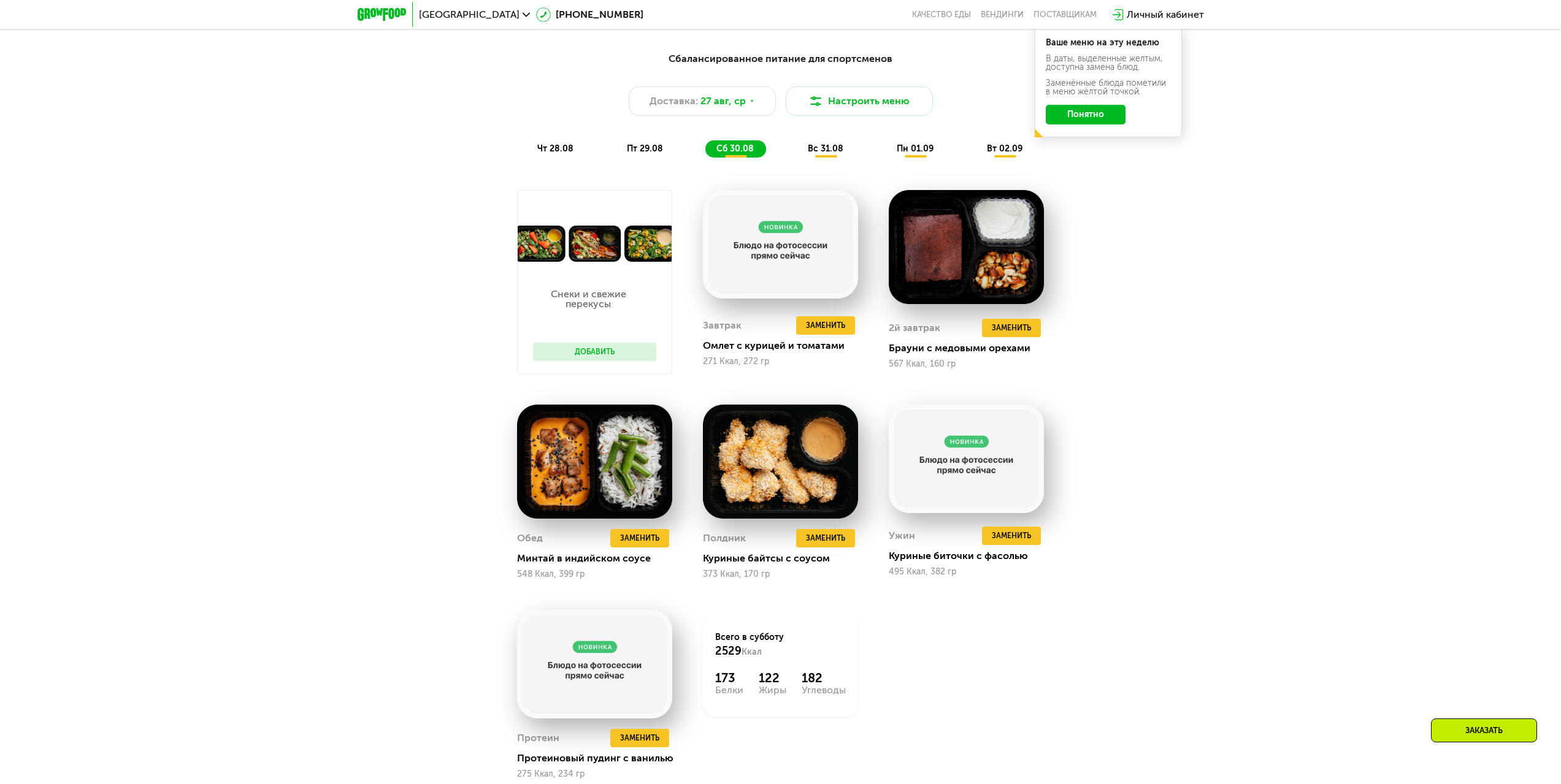
scroll to position [959, 0]
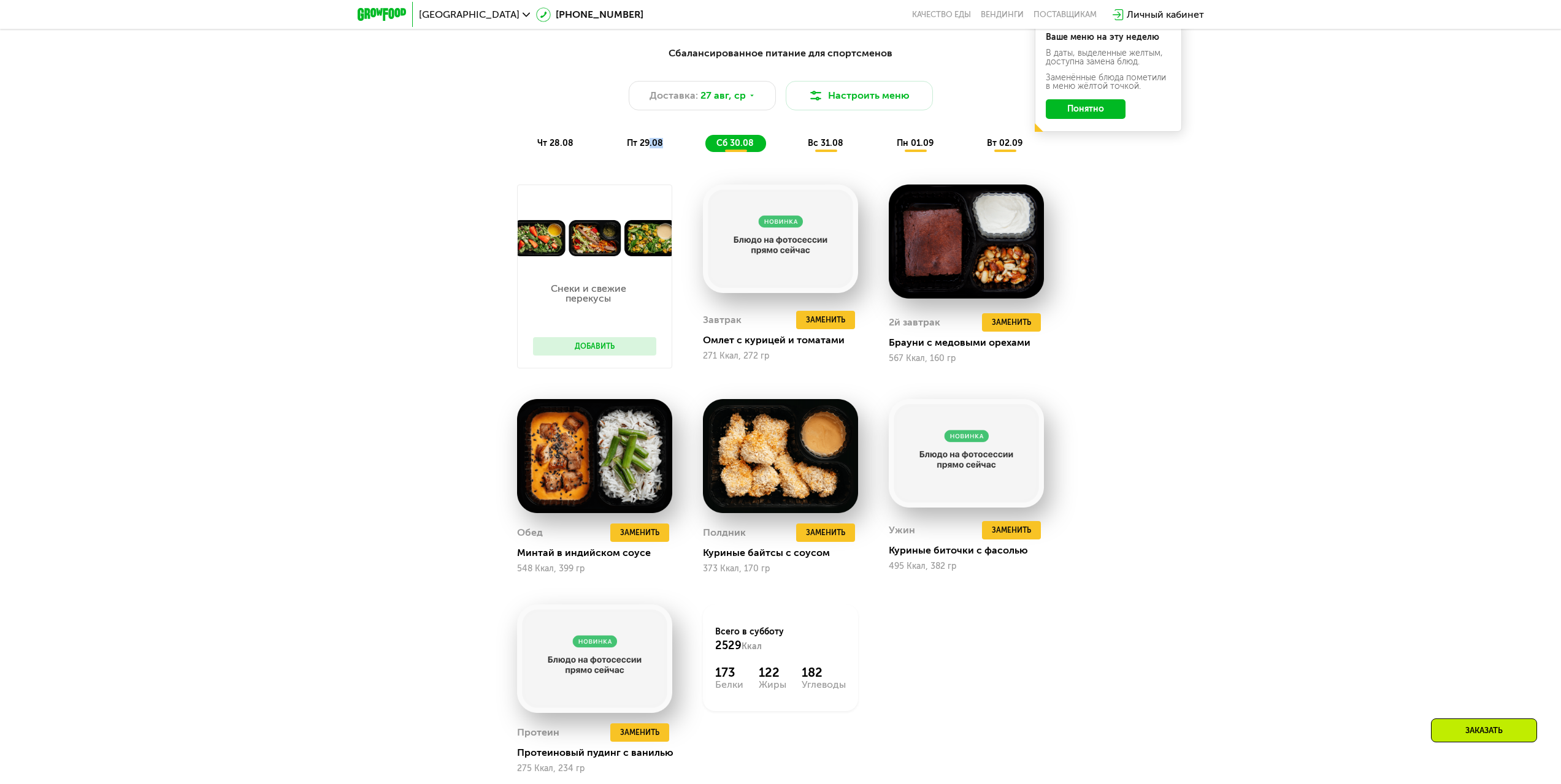
click at [649, 149] on span "пт 29.08" at bounding box center [645, 142] width 36 height 10
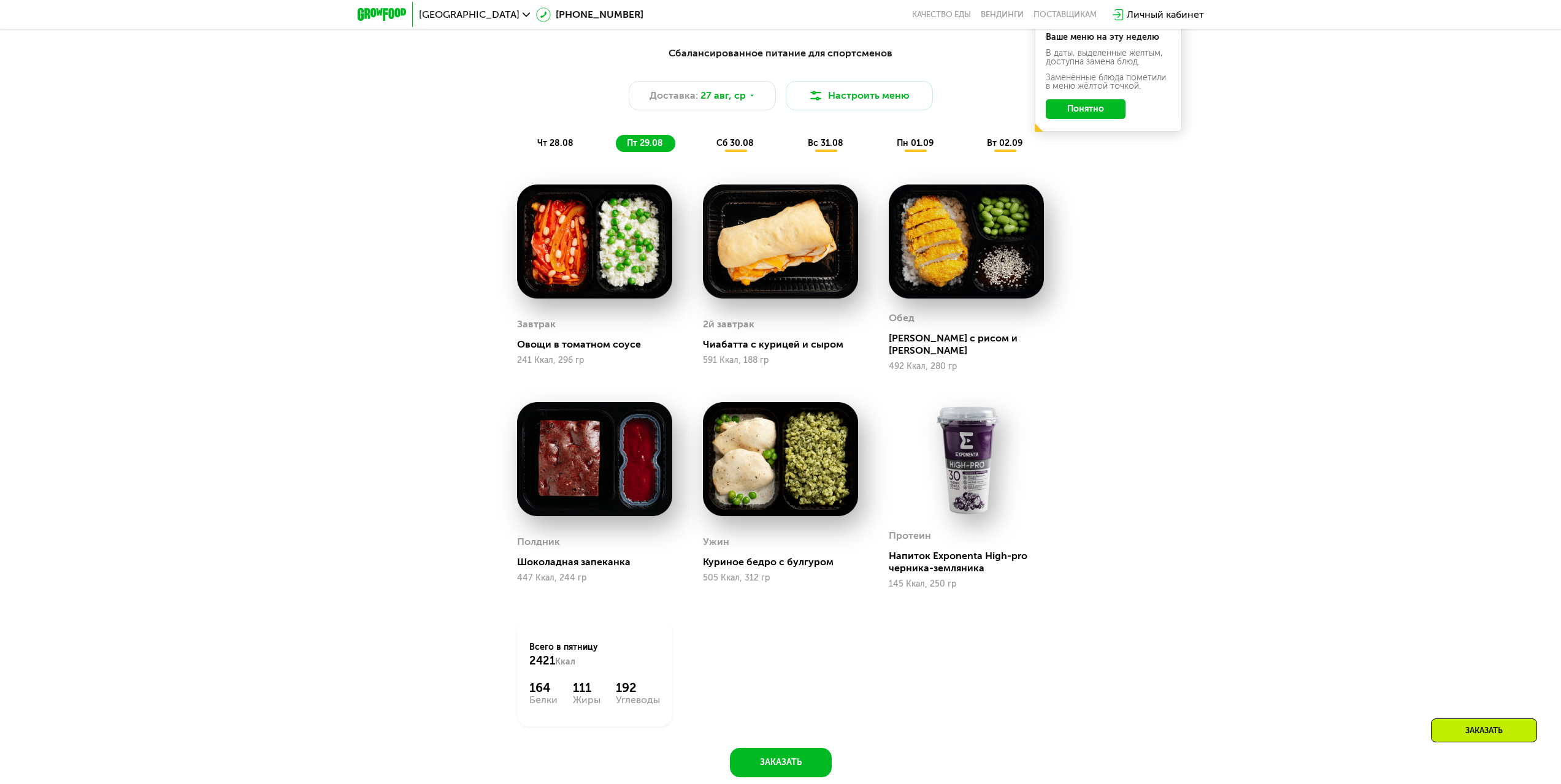
click at [590, 153] on div "чт 28.08 пт 29.08 сб 30.08 вс 31.08 пн 01.09 вт 02.09" at bounding box center [780, 143] width 509 height 17
click at [569, 149] on span "чт 28.08" at bounding box center [555, 142] width 36 height 10
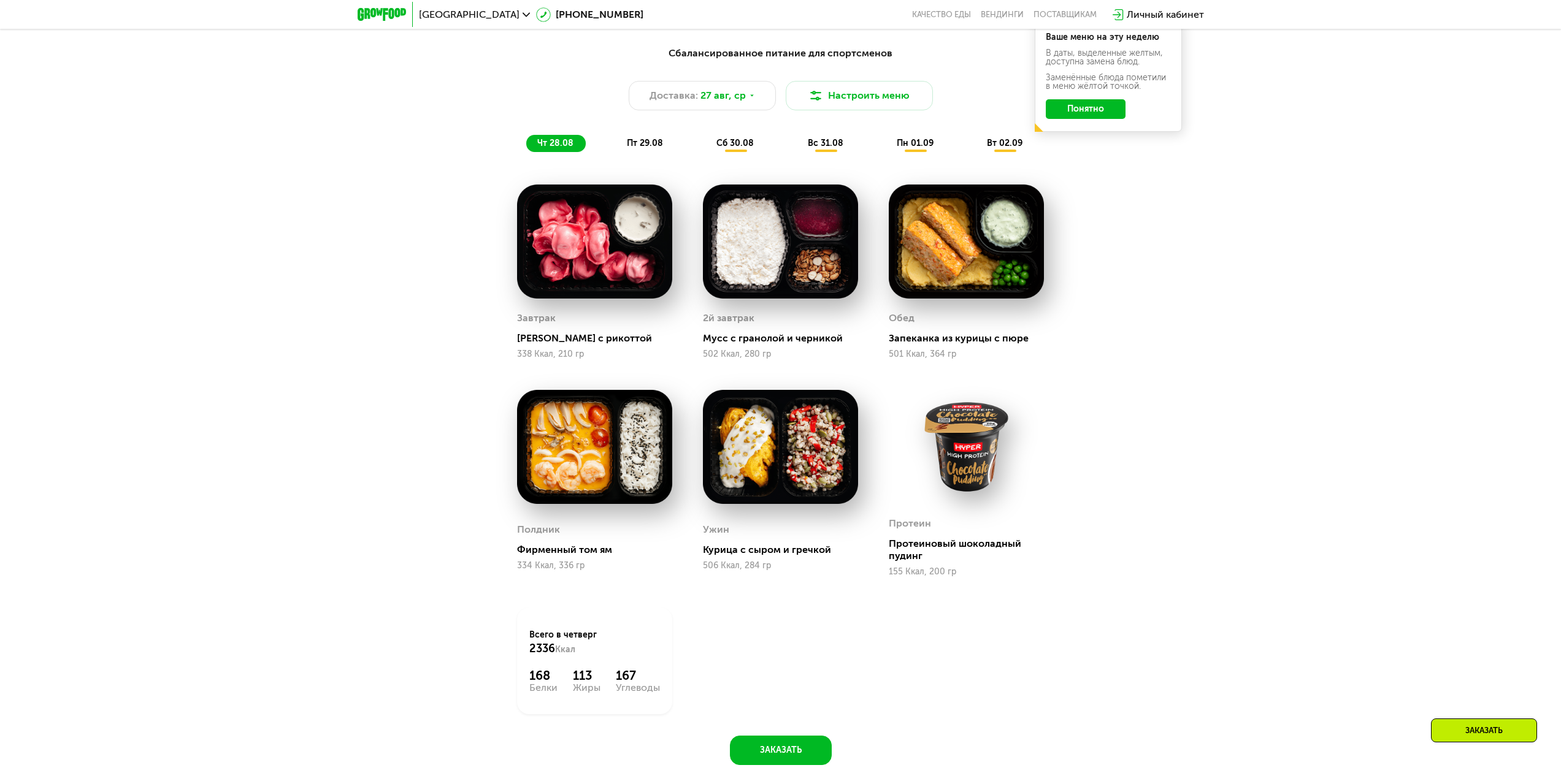
click at [886, 153] on div "вс 31.08" at bounding box center [915, 143] width 60 height 17
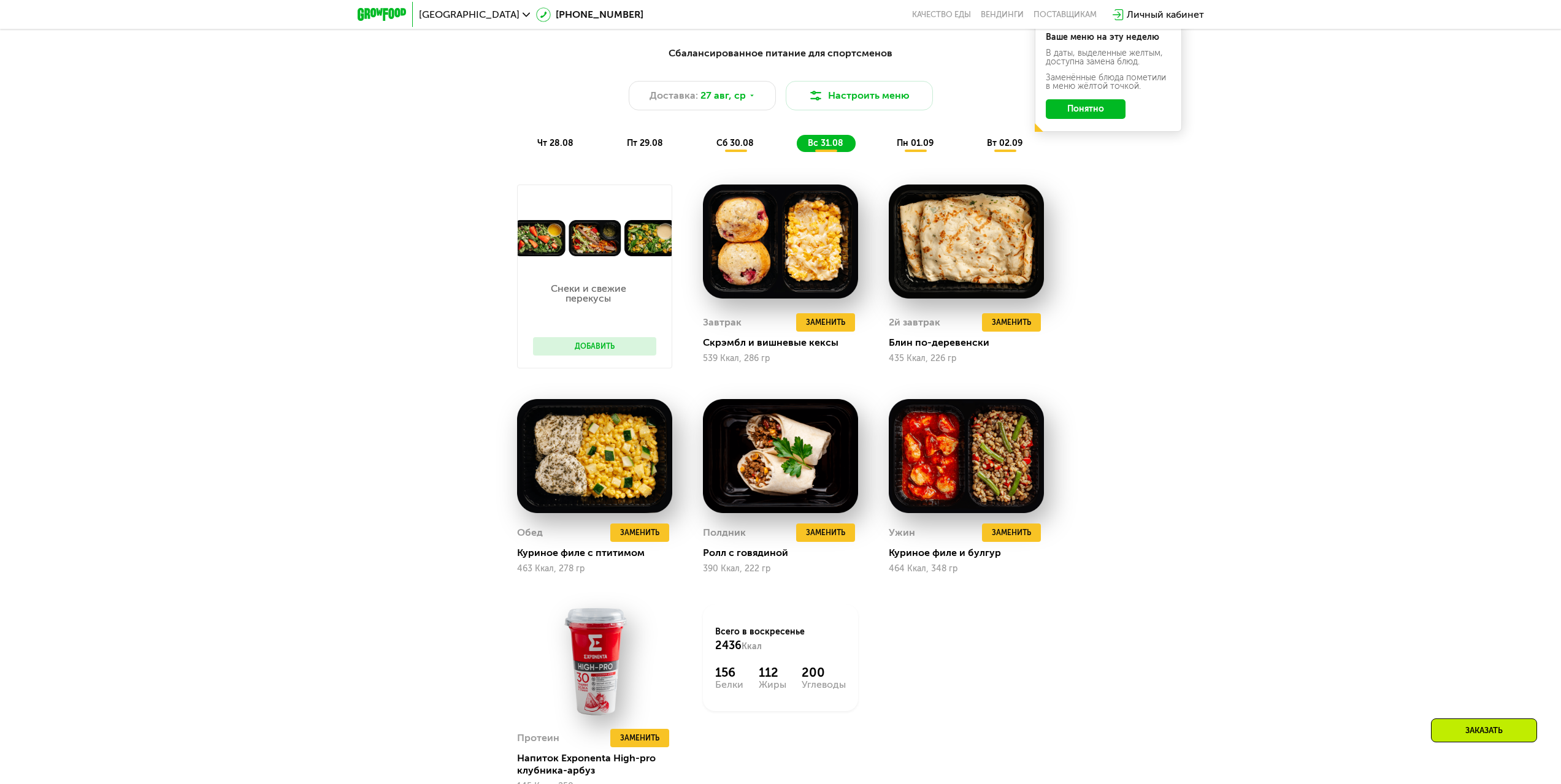
click at [976, 153] on div "пн 01.09" at bounding box center [1005, 143] width 59 height 17
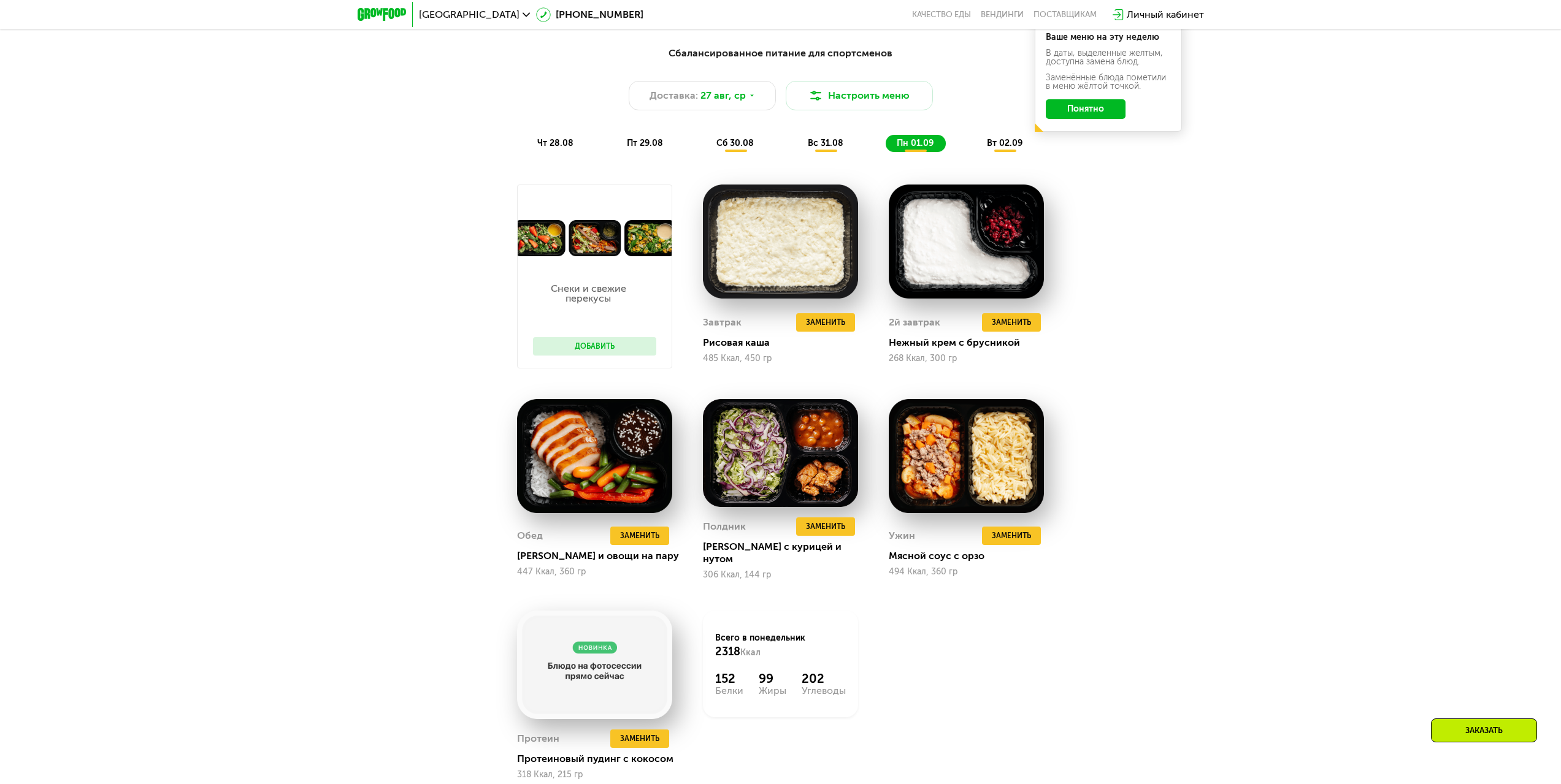
click at [988, 149] on span "вт 02.09" at bounding box center [1005, 142] width 35 height 10
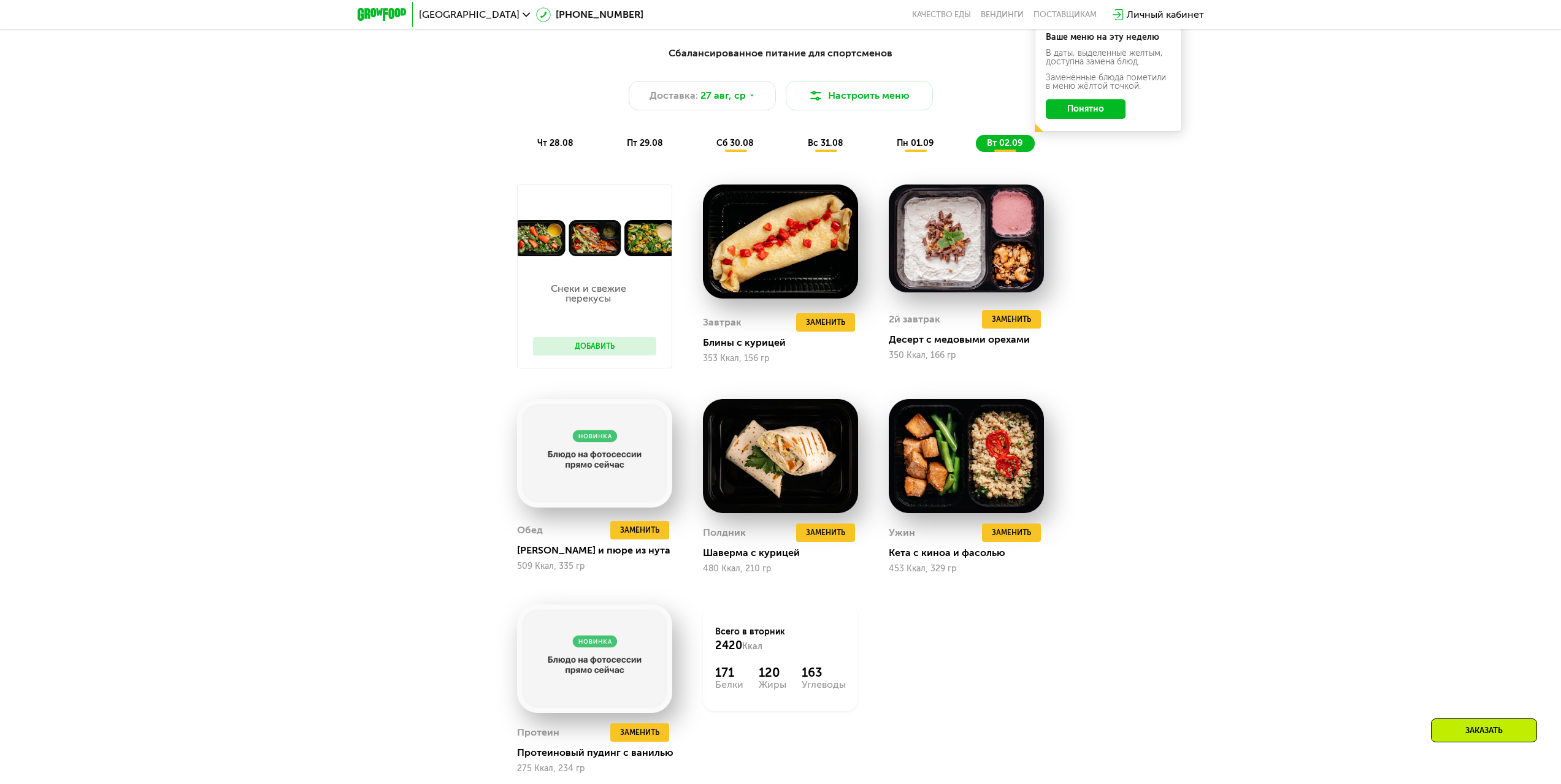
click at [740, 145] on span "сб 30.08" at bounding box center [735, 142] width 37 height 10
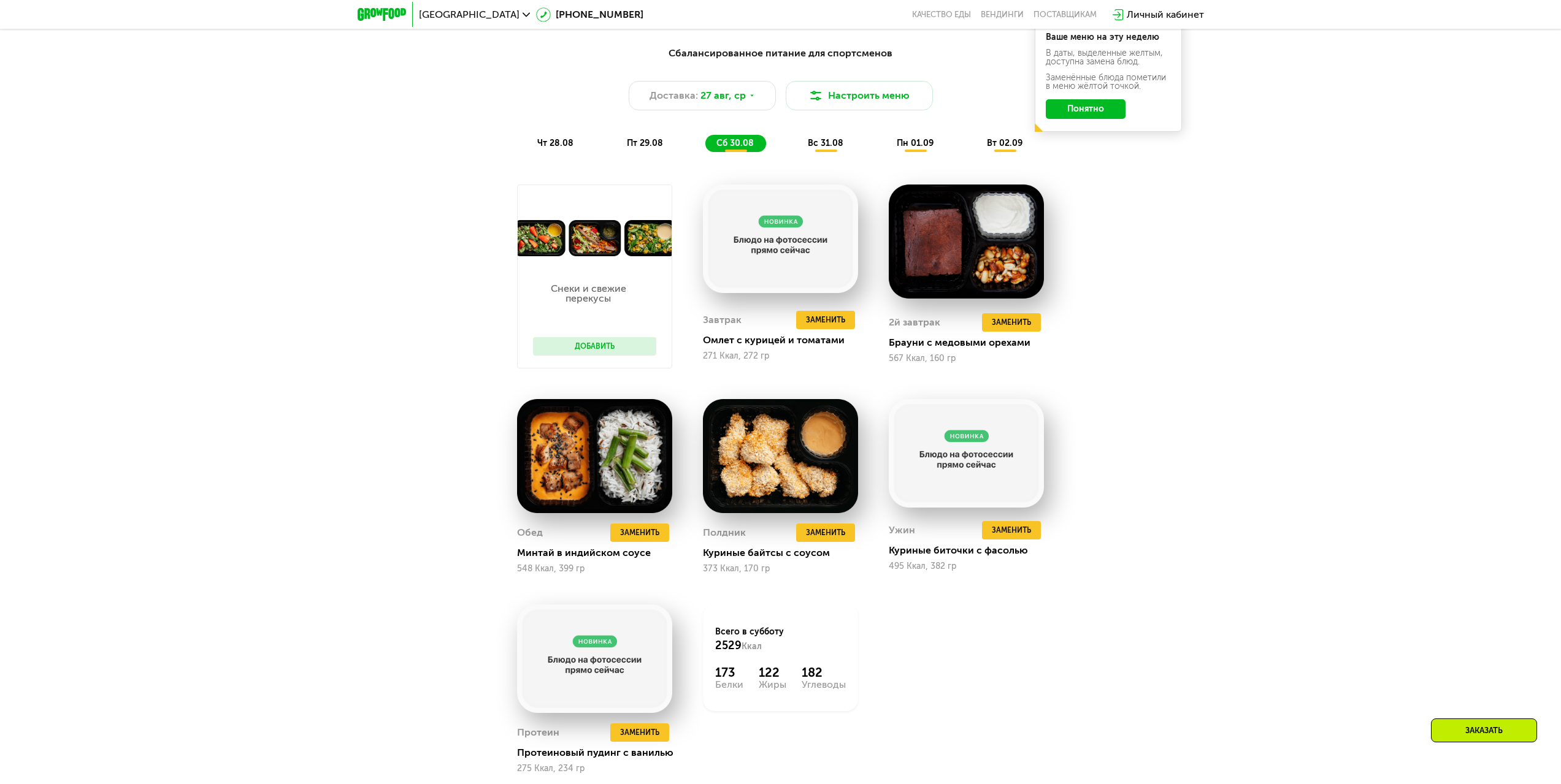
click at [649, 149] on span "пт 29.08" at bounding box center [645, 142] width 36 height 10
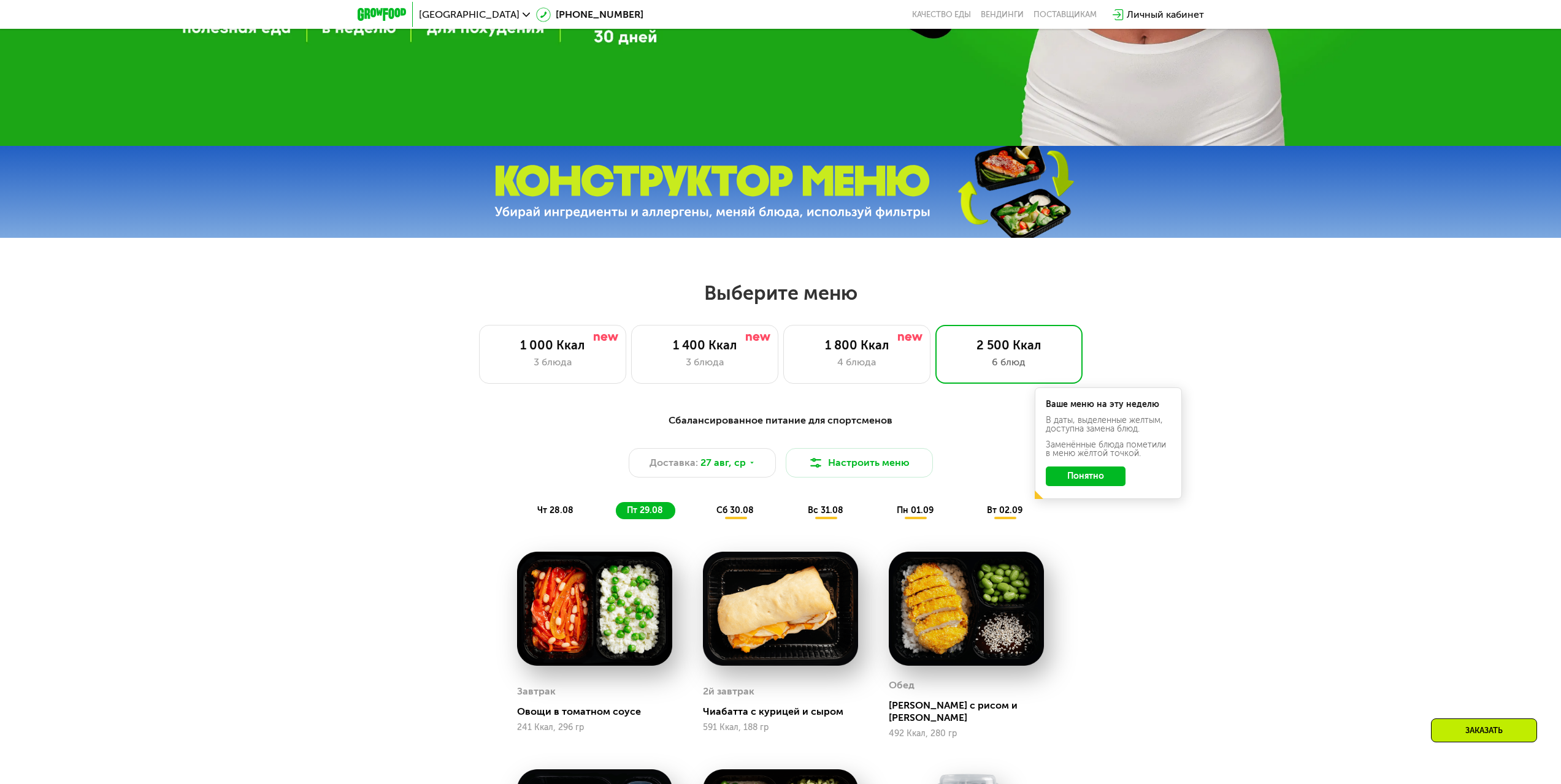
scroll to position [591, 0]
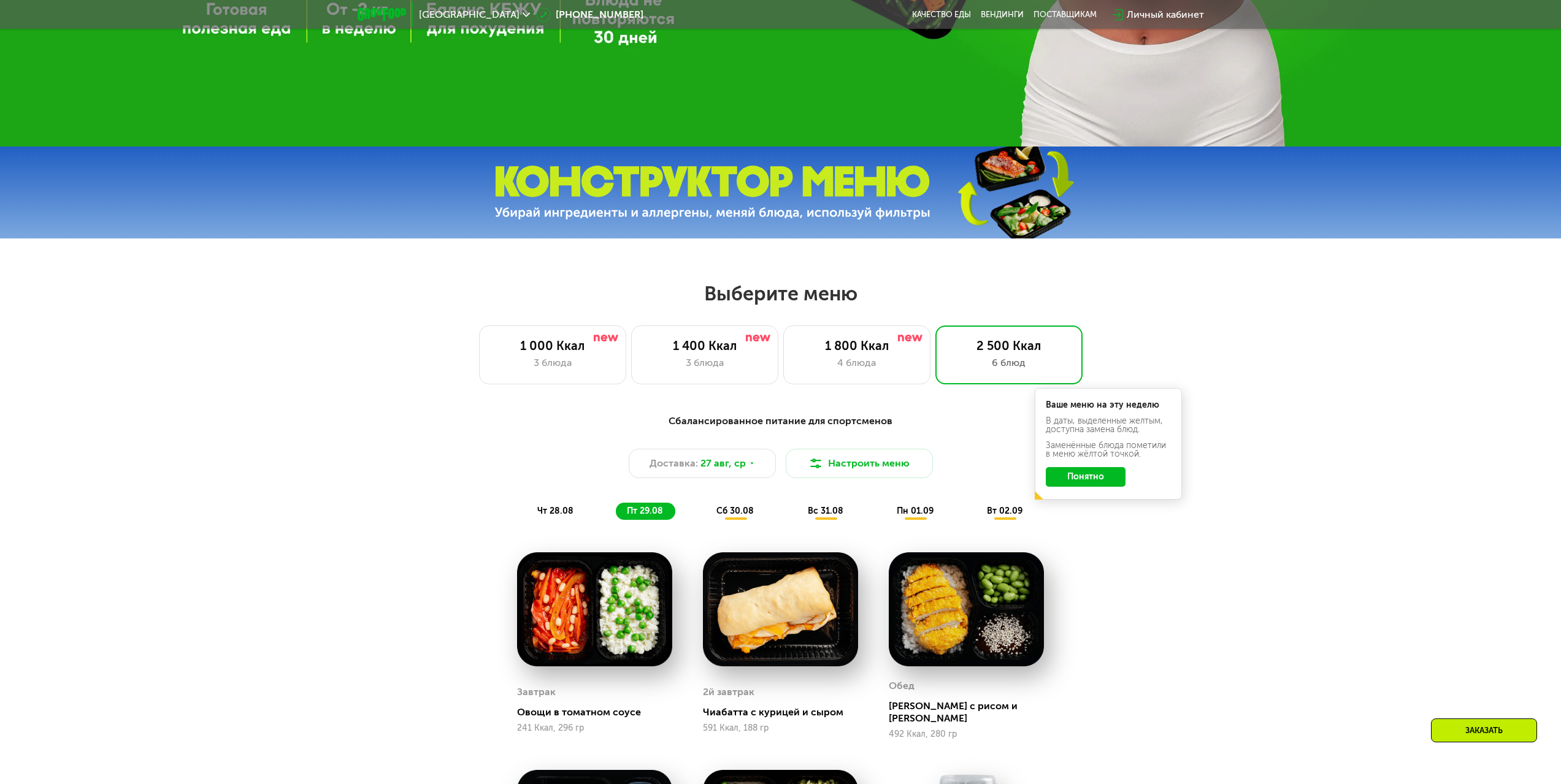
click at [836, 326] on div "Выберите меню 1 000 Ккал 3 блюда 1 400 Ккал 3 блюда 1 800 Ккал 4 блюда 2 500 Кк…" at bounding box center [780, 333] width 1561 height 103
click at [847, 349] on div "1 800 Ккал" at bounding box center [857, 346] width 122 height 15
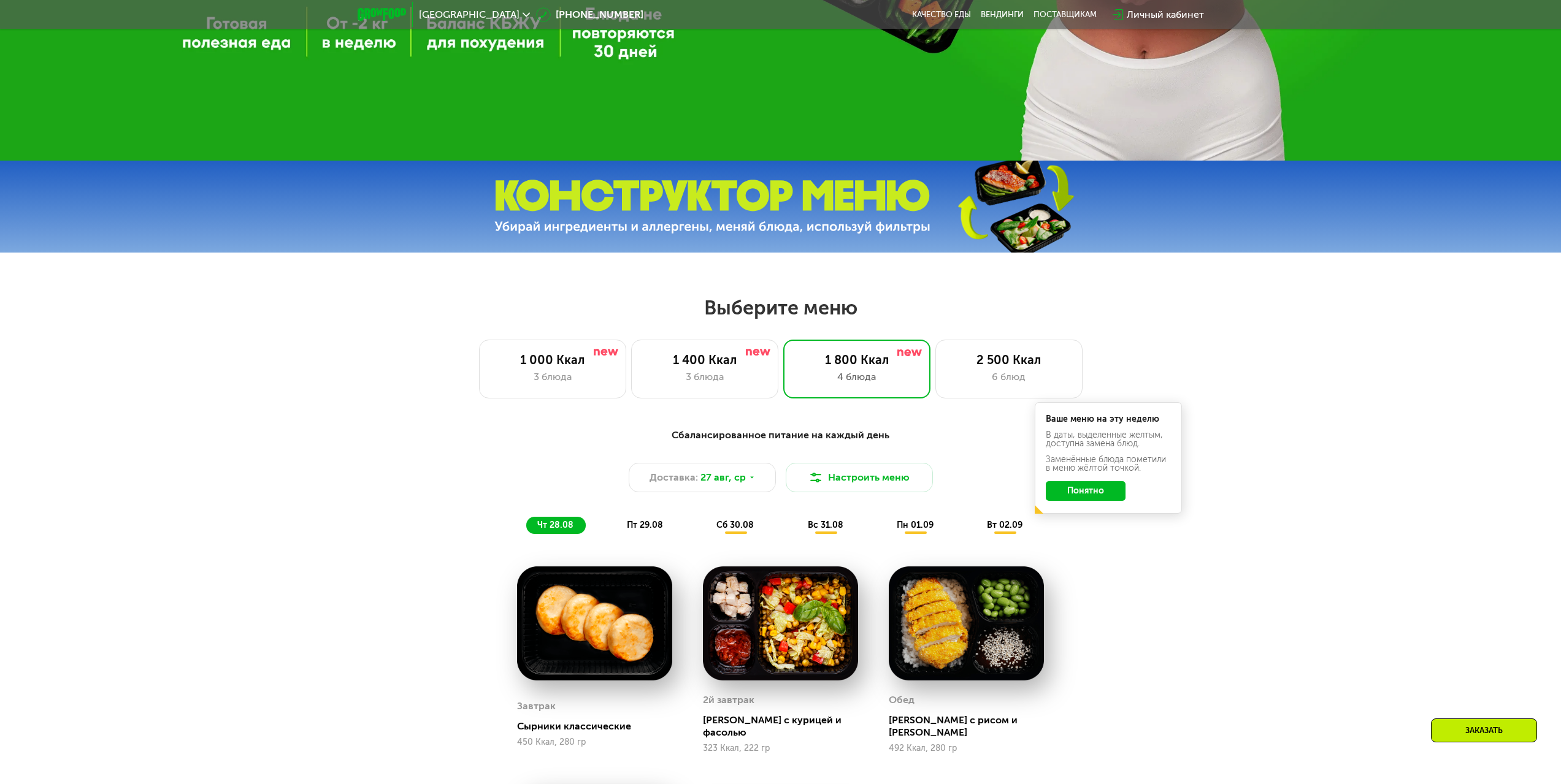
scroll to position [836, 0]
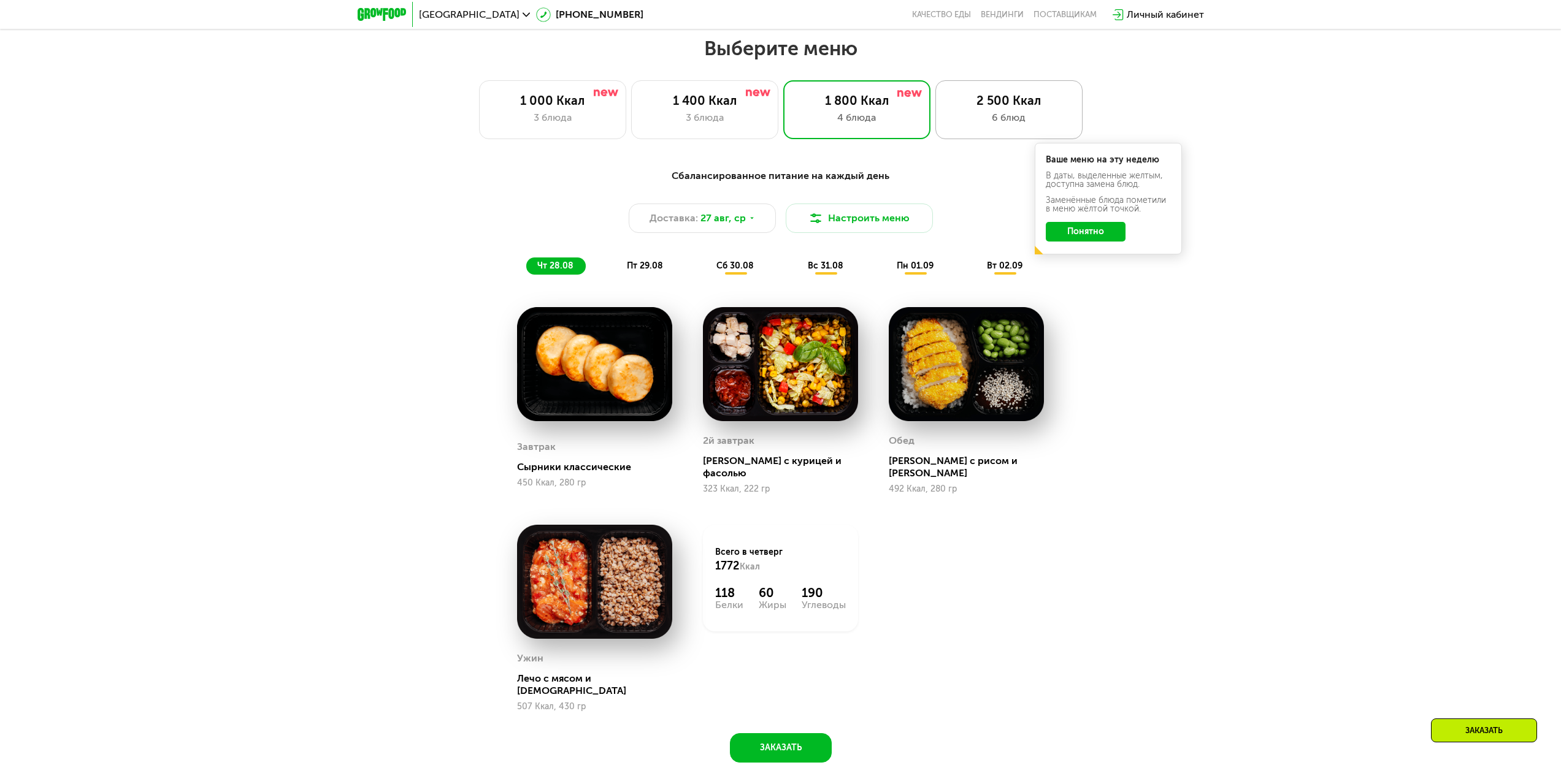
click at [1010, 98] on div "2 500 Ккал" at bounding box center [1008, 100] width 122 height 15
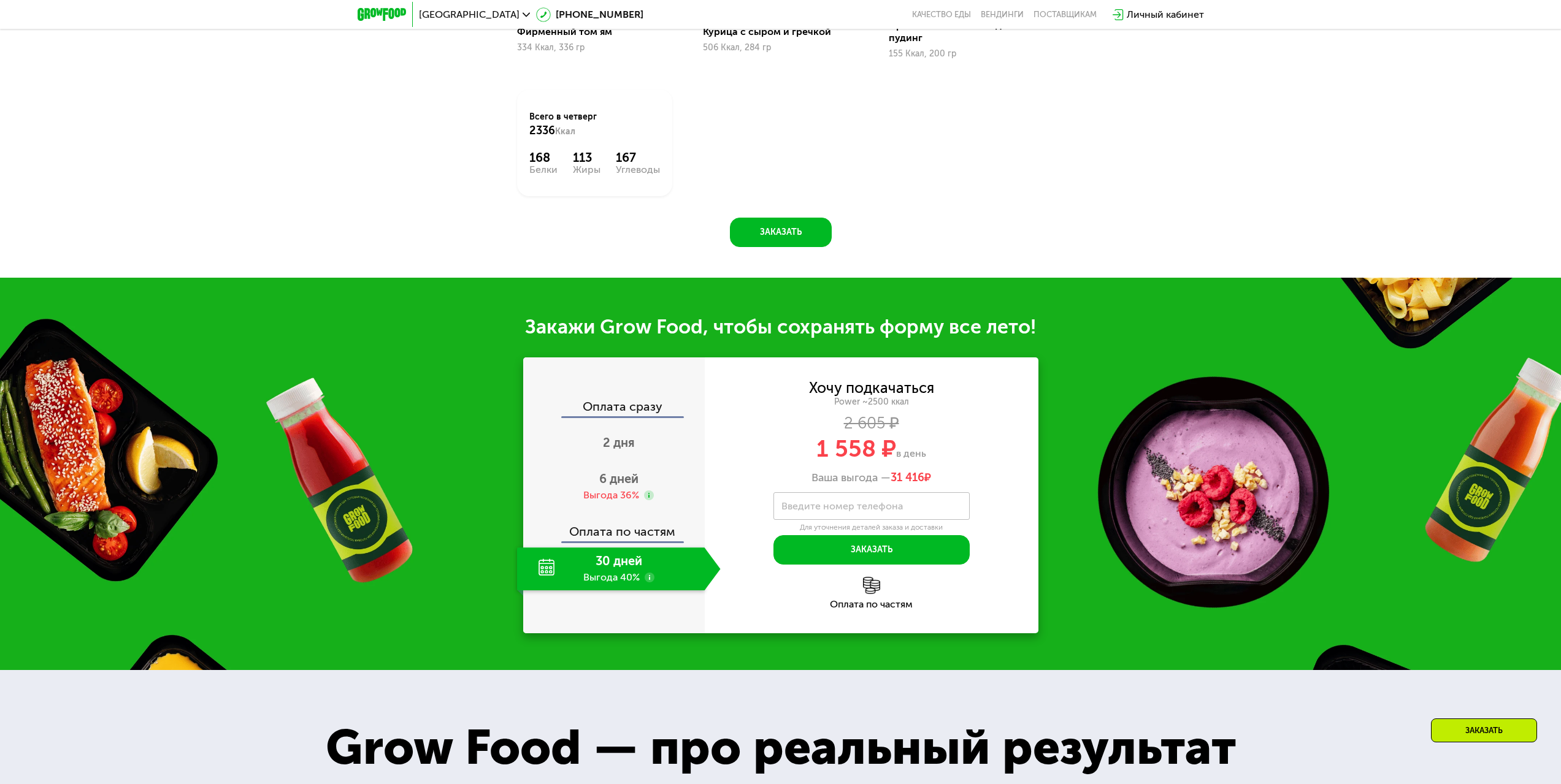
scroll to position [1510, 0]
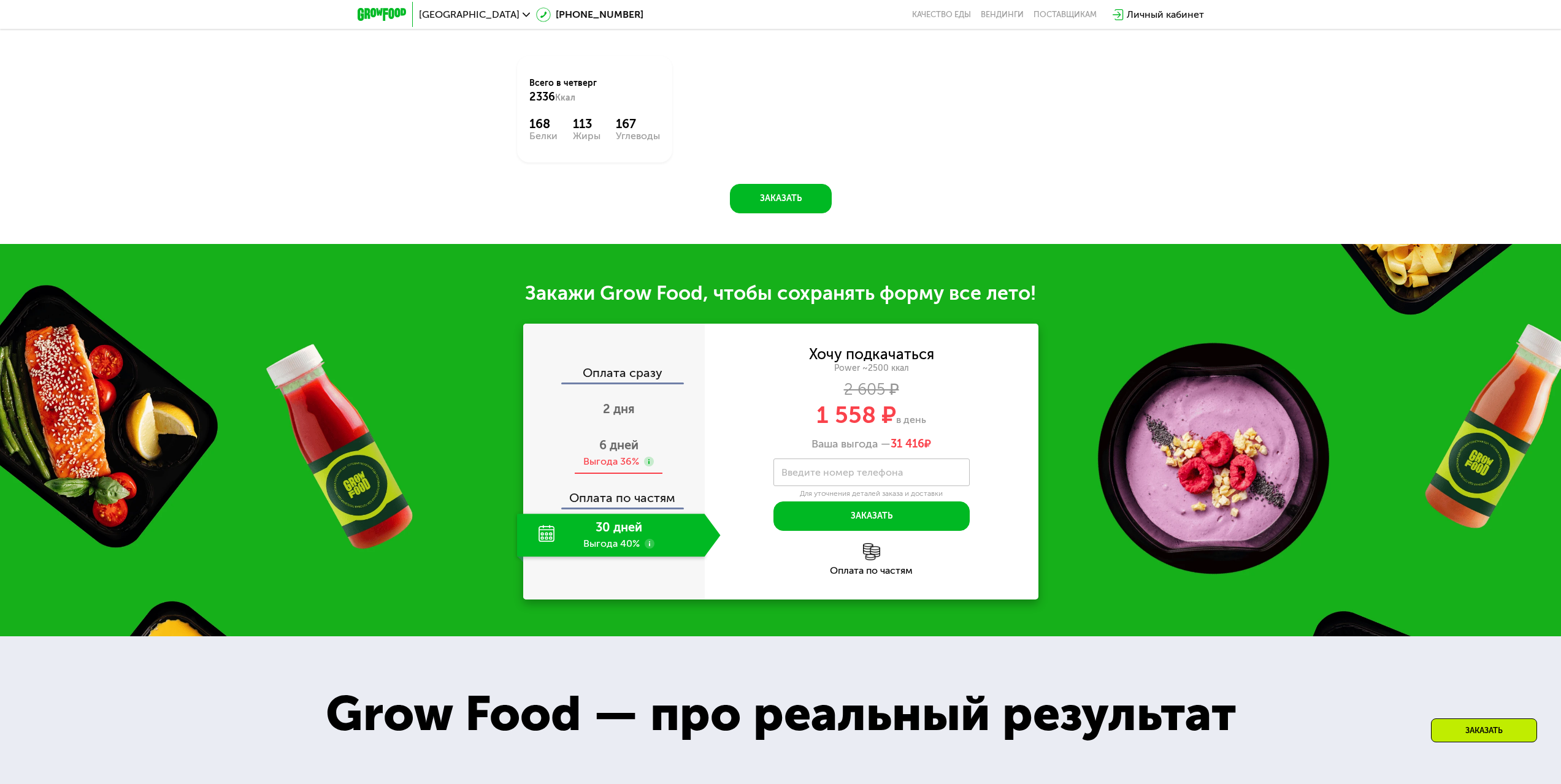
click at [626, 458] on div "6 дней Выгода 36%" at bounding box center [619, 453] width 204 height 43
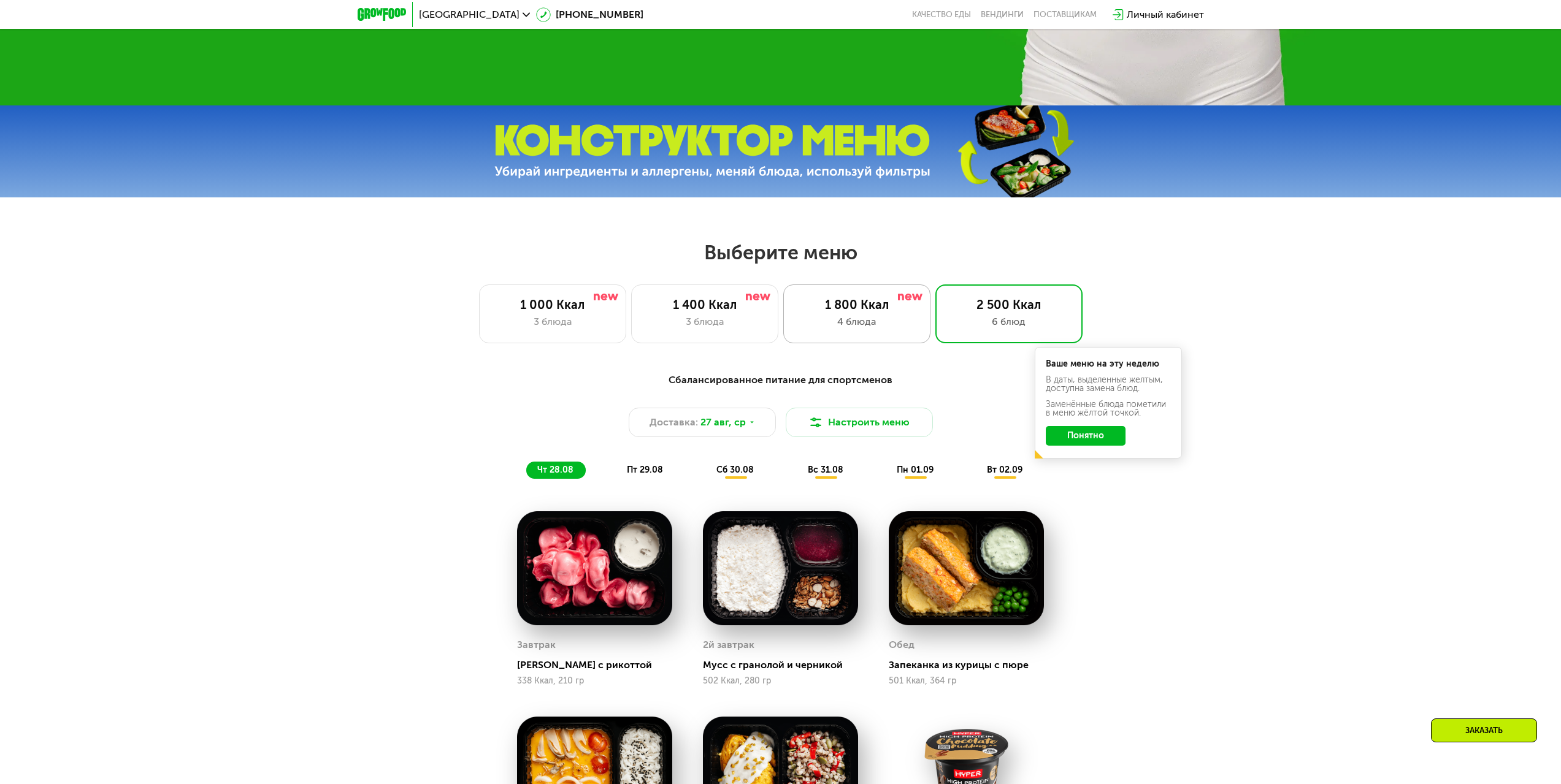
scroll to position [591, 0]
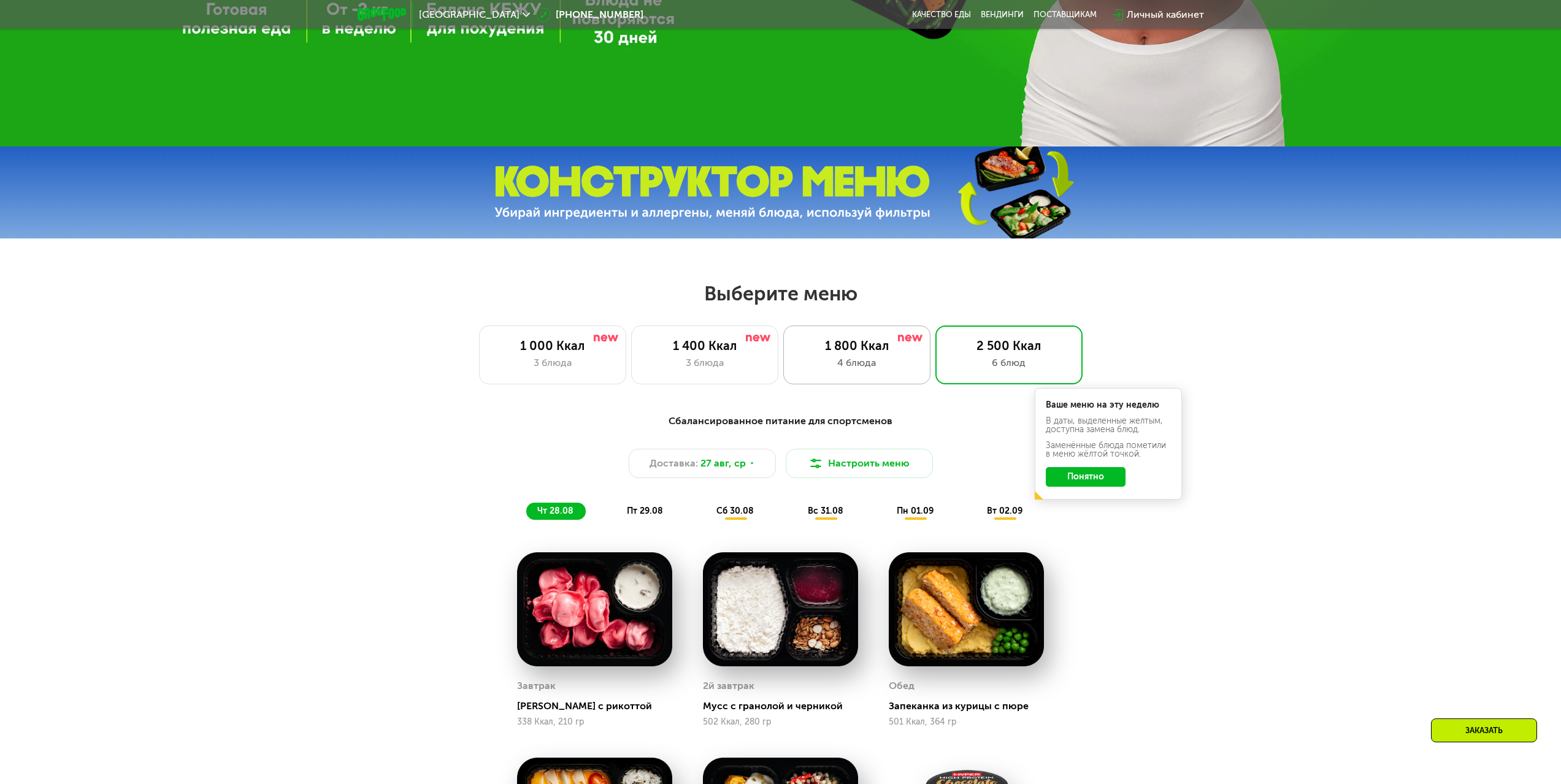
click at [876, 366] on div "4 блюда" at bounding box center [857, 363] width 122 height 15
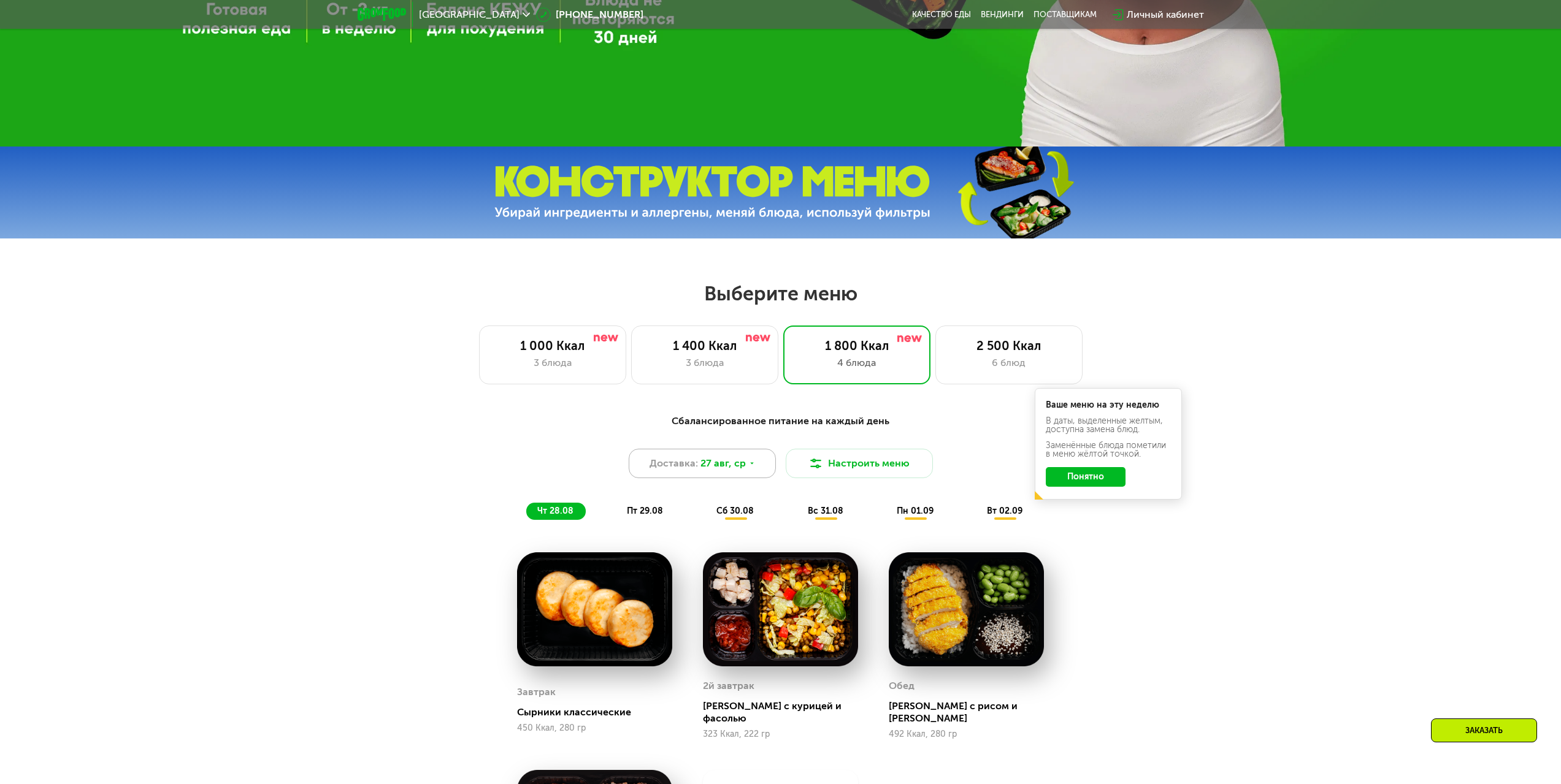
click at [741, 471] on span "27 авг, ср" at bounding box center [723, 464] width 46 height 15
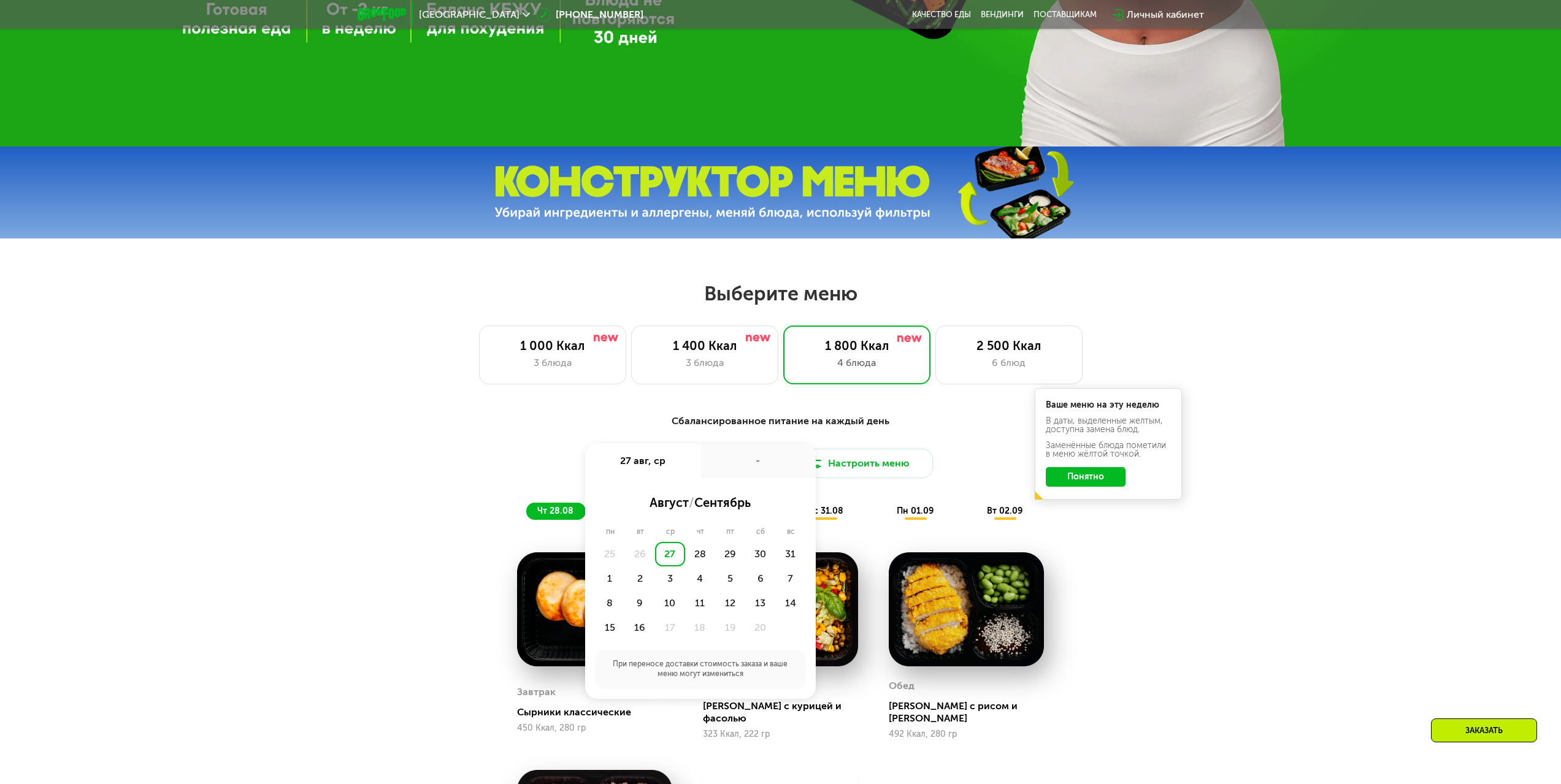
click at [742, 467] on div "-" at bounding box center [758, 460] width 115 height 34
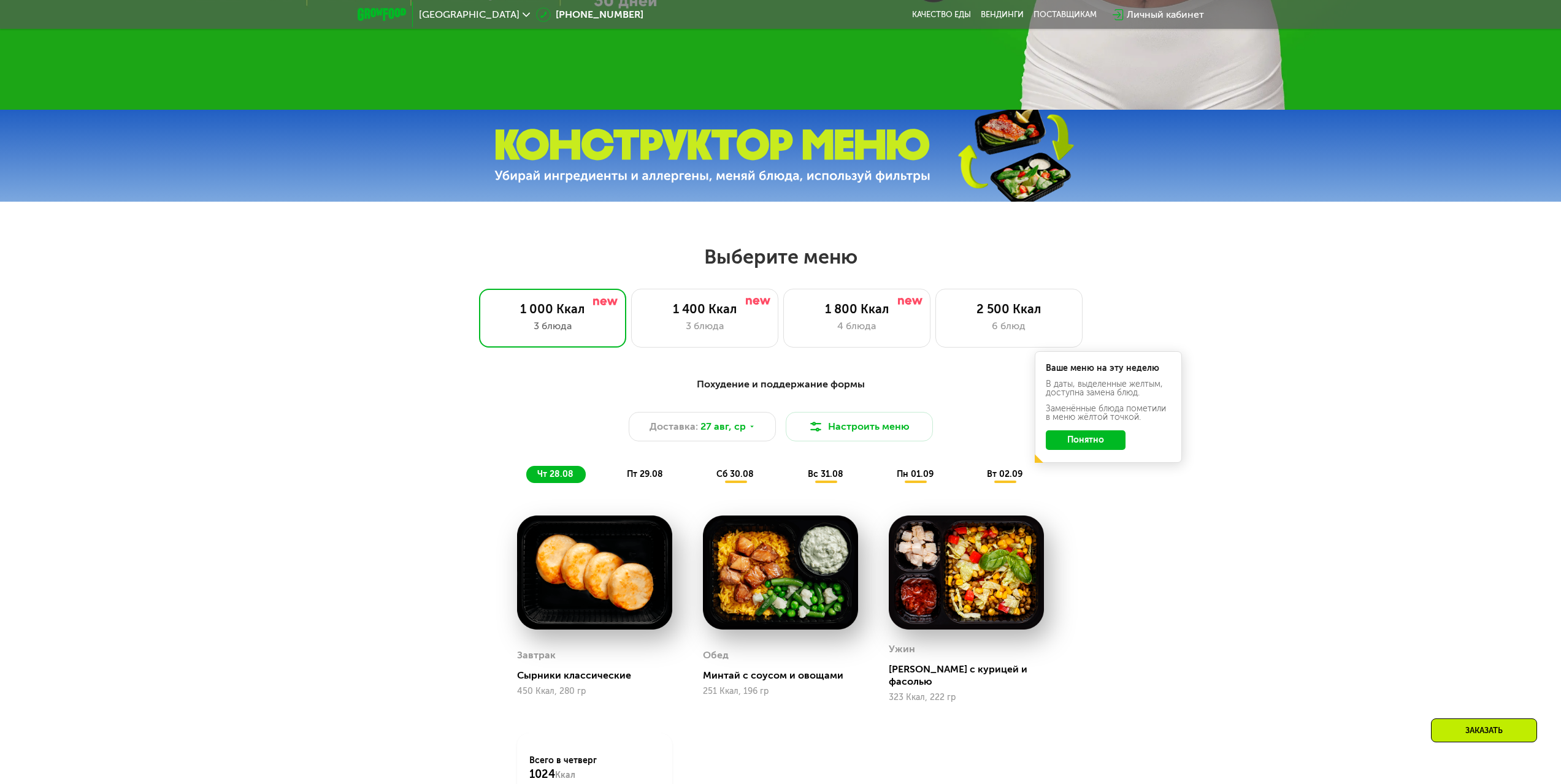
scroll to position [636, 0]
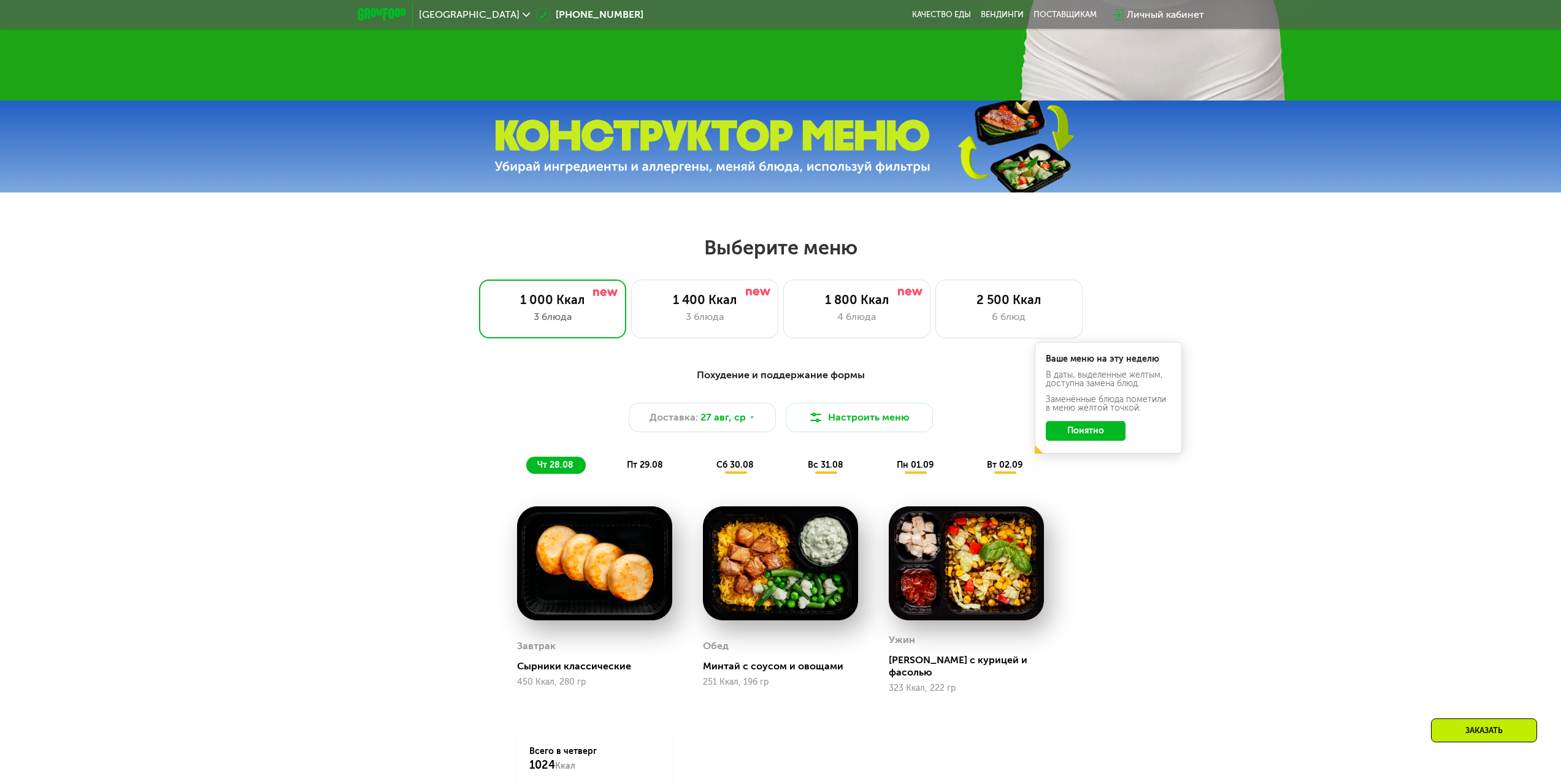
click at [837, 375] on div "Похудение и поддержание формы" at bounding box center [780, 376] width 727 height 15
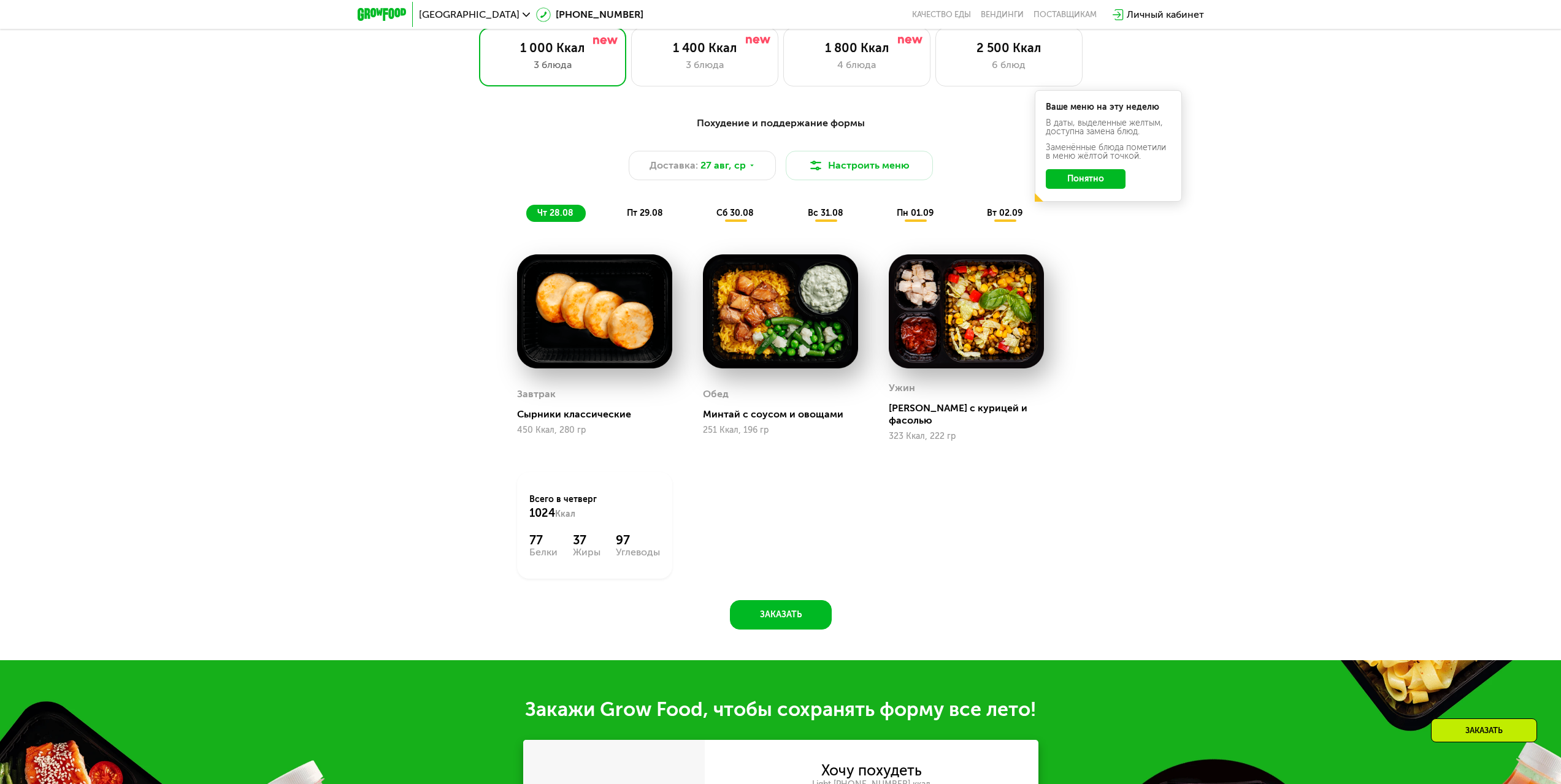
scroll to position [820, 0]
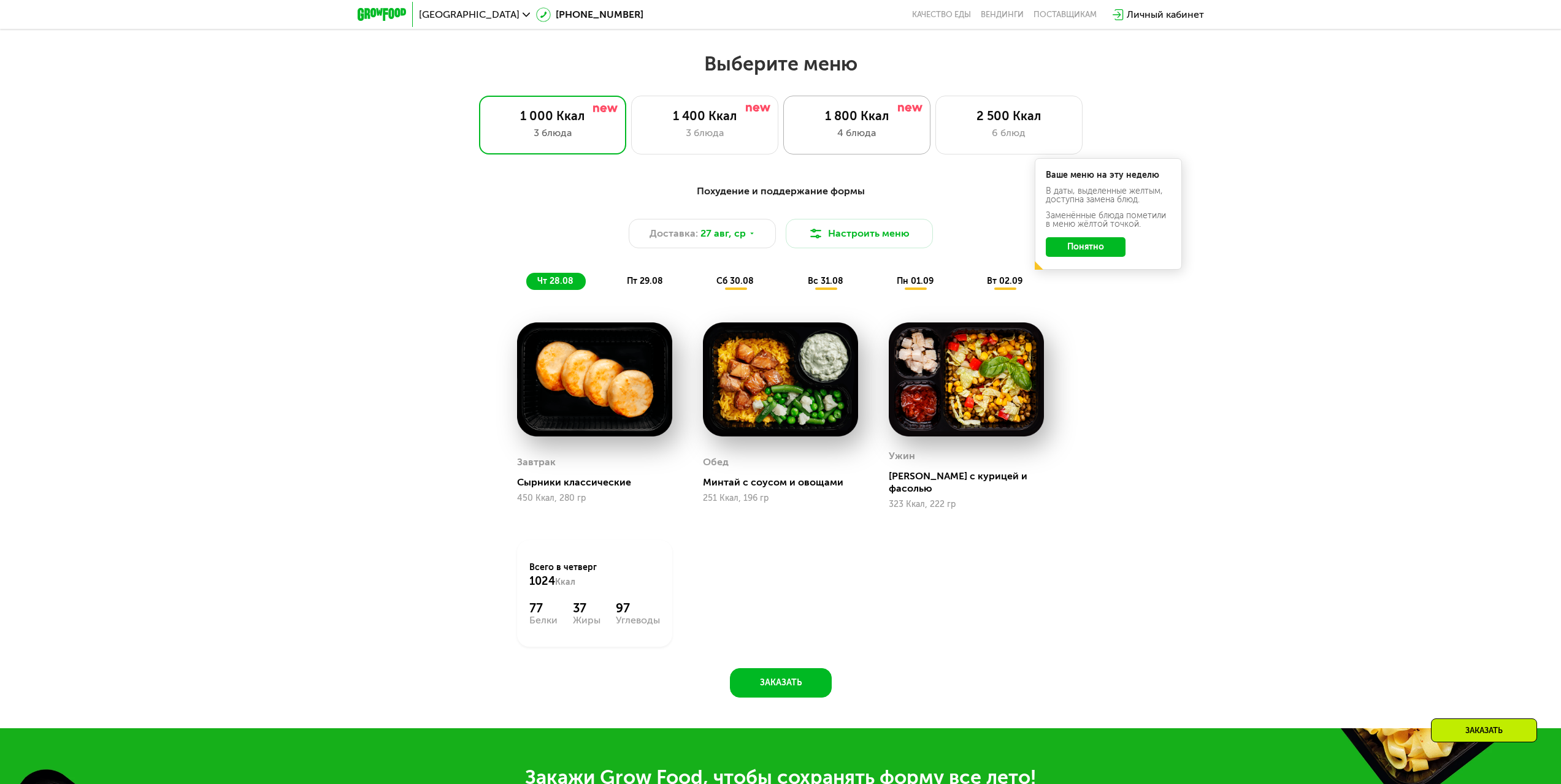
click at [858, 159] on div "Выберите меню 1 000 Ккал 3 блюда 1 400 Ккал 3 блюда 1 800 Ккал 4 блюда 2 500 Кк…" at bounding box center [780, 390] width 1561 height 677
click at [860, 140] on div "4 блюда" at bounding box center [857, 133] width 122 height 15
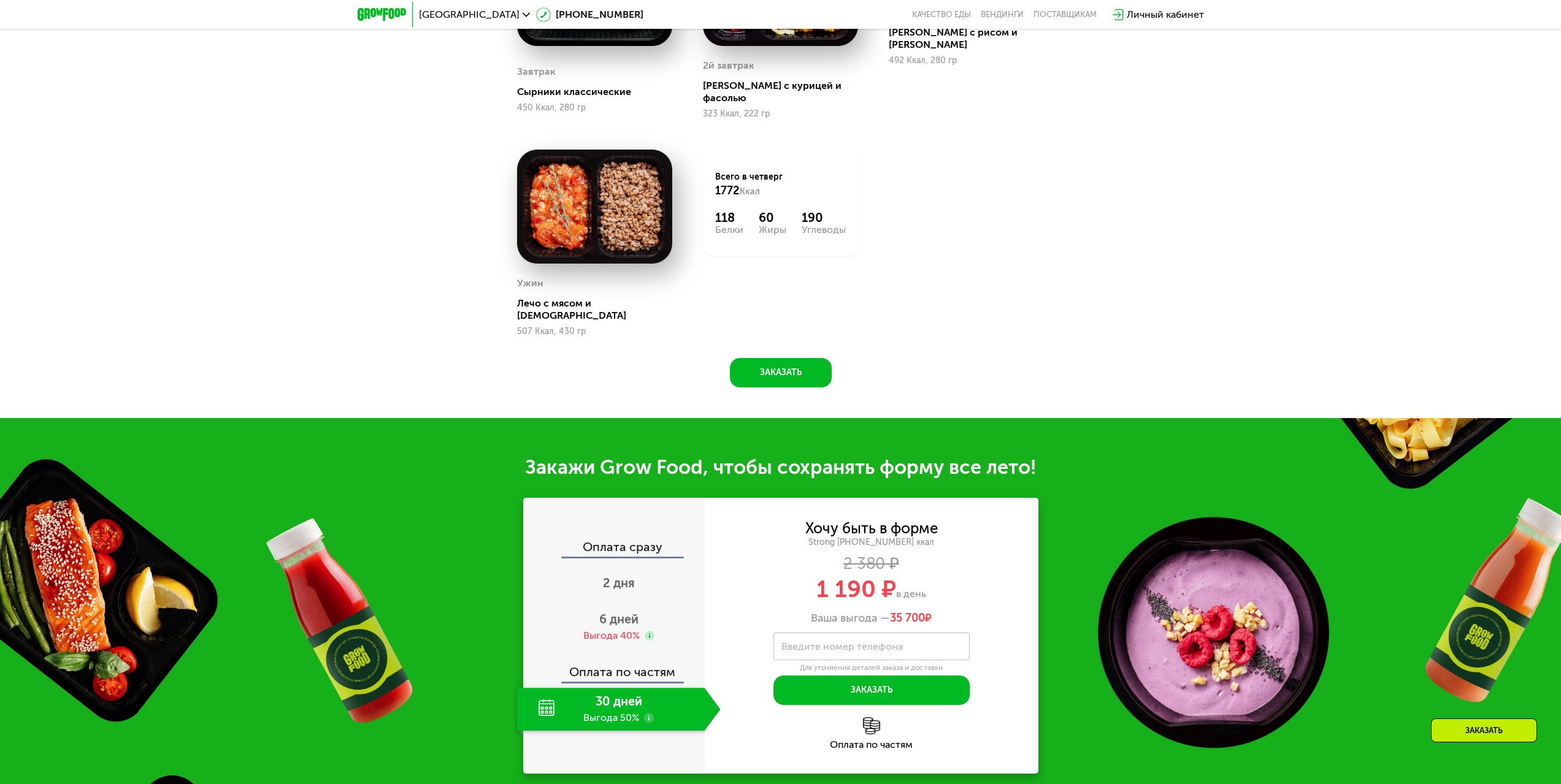
scroll to position [1311, 0]
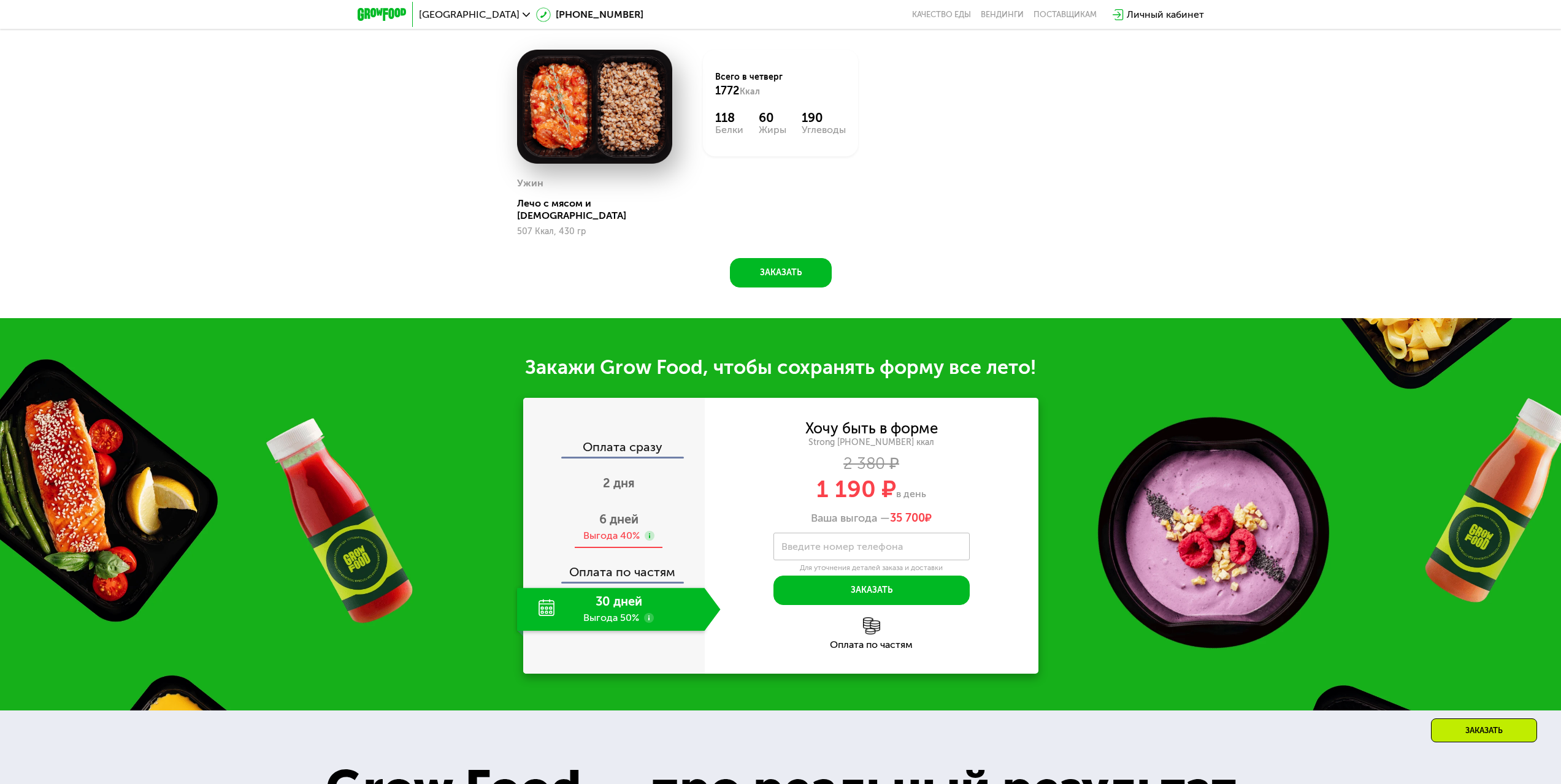
click at [609, 512] on span "6 дней" at bounding box center [619, 520] width 39 height 15
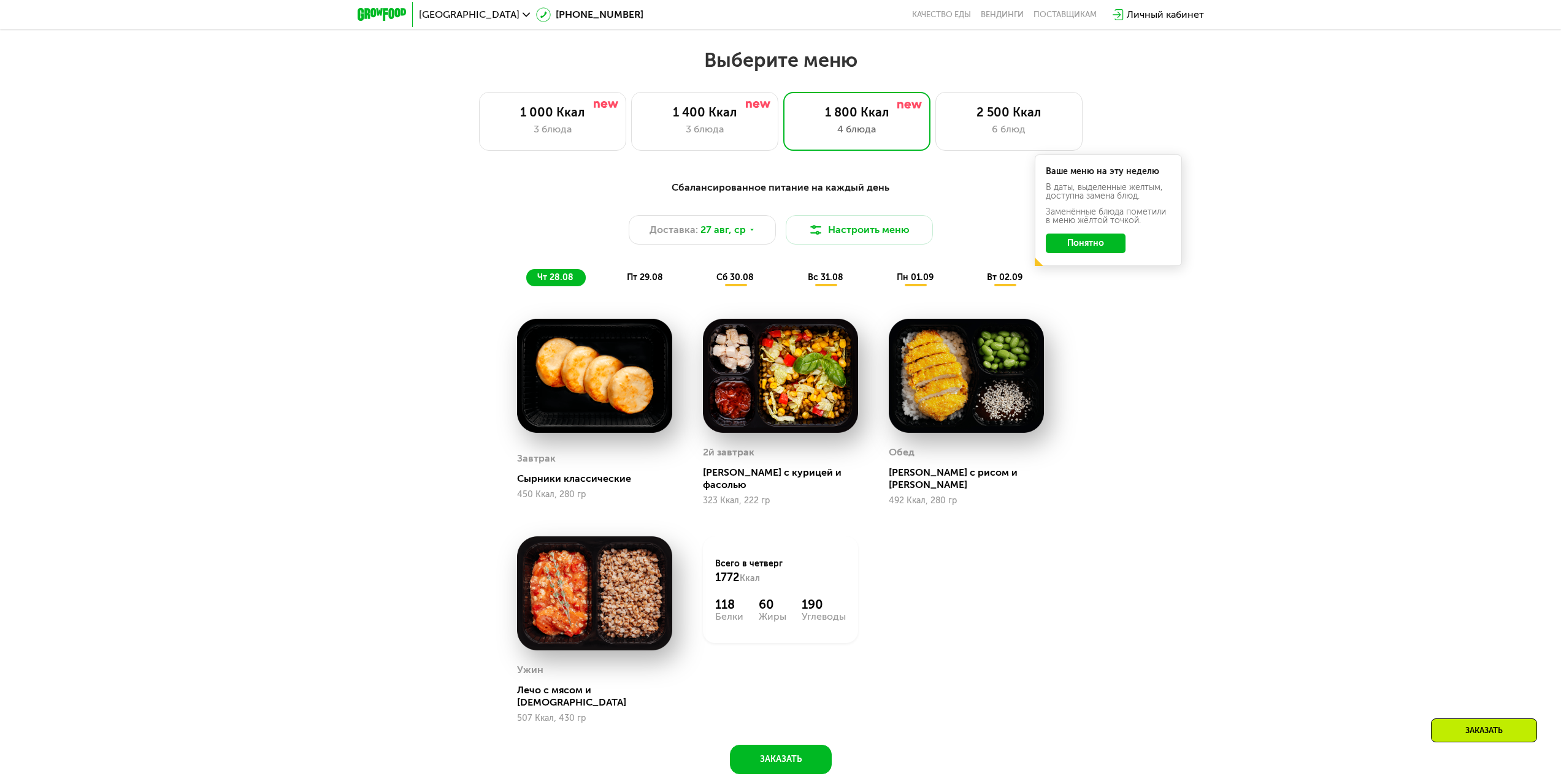
scroll to position [820, 0]
